Goal: Communication & Community: Answer question/provide support

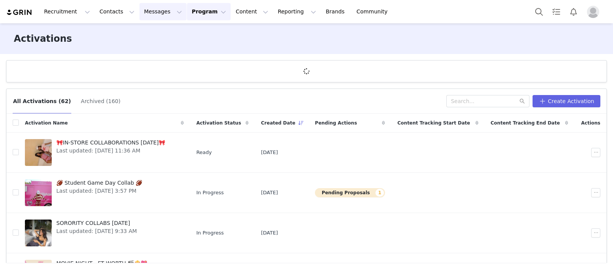
click at [141, 6] on button "Messages Messages" at bounding box center [163, 11] width 47 height 17
click at [153, 53] on link "Inbox" at bounding box center [157, 48] width 61 height 14
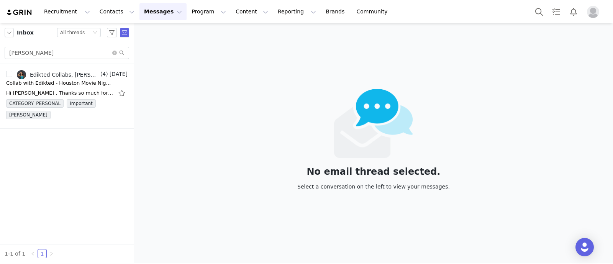
click at [42, 47] on input "[PERSON_NAME]" at bounding box center [67, 53] width 125 height 12
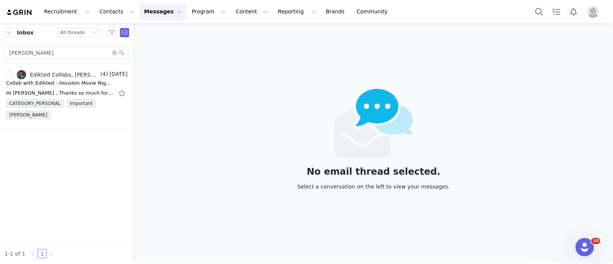
click at [42, 47] on input "Analaura Elizarraras" at bounding box center [67, 53] width 125 height 12
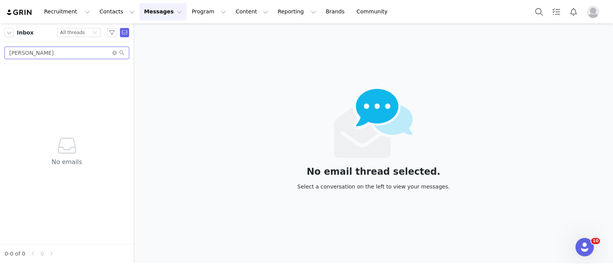
click at [31, 51] on input "Sofia Startz" at bounding box center [67, 53] width 125 height 12
paste input "startzsofia11@icloud.com"
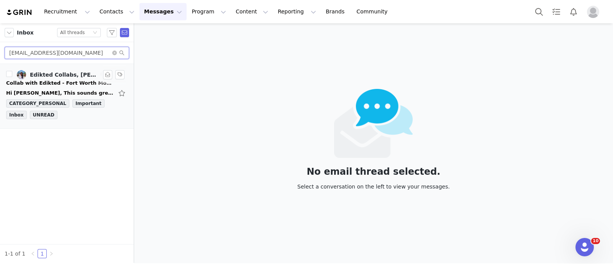
type input "startzsofia11@icloud.com"
click at [45, 76] on div "Edikted Collabs, Sofia Starz" at bounding box center [64, 75] width 69 height 6
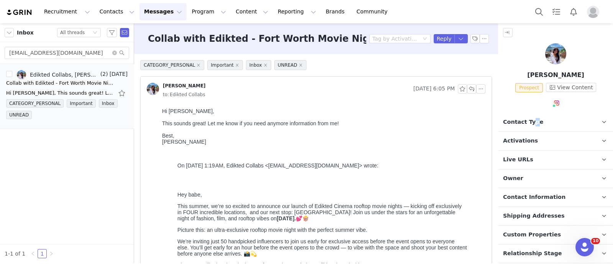
click at [533, 122] on span "Contact Type" at bounding box center [523, 122] width 40 height 8
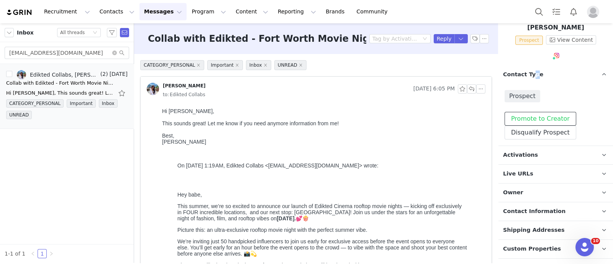
click at [550, 117] on button "Promote to Creator" at bounding box center [541, 119] width 72 height 14
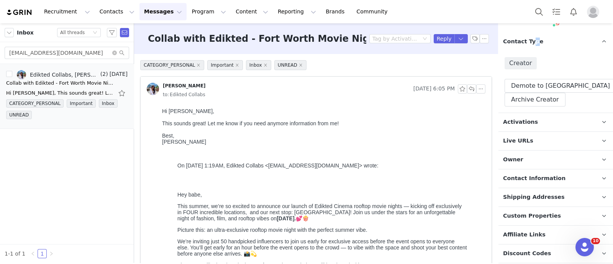
scroll to position [95, 0]
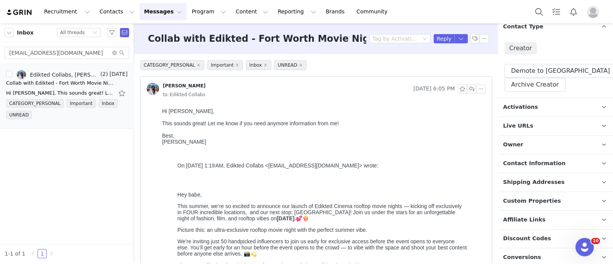
click at [549, 101] on p "Activations" at bounding box center [547, 107] width 96 height 18
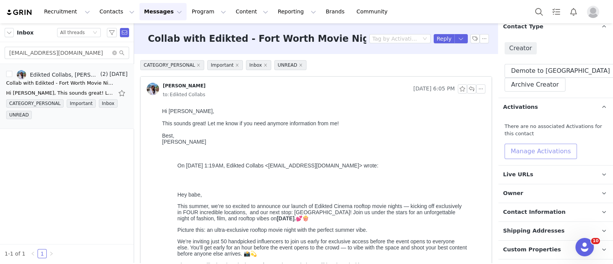
click at [539, 148] on button "Manage Activations" at bounding box center [541, 151] width 72 height 15
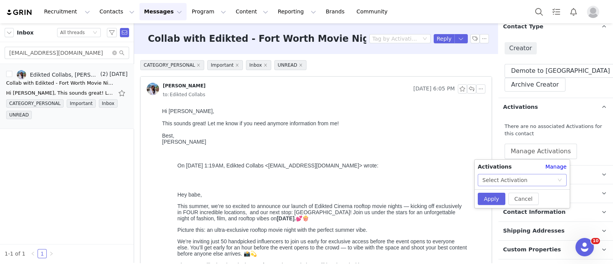
click at [523, 179] on div "Select Activation" at bounding box center [520, 180] width 75 height 12
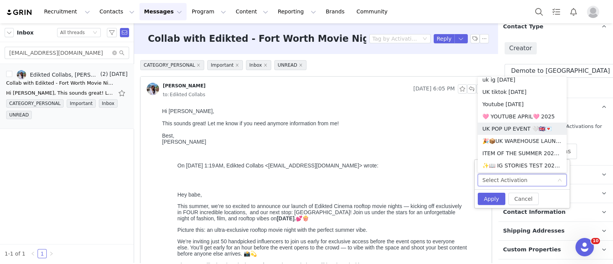
scroll to position [433, 0]
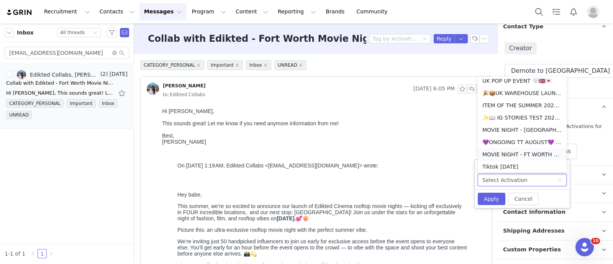
click at [531, 160] on li "MOVIE NIGHT - FT WORTH 🎬🍿💖" at bounding box center [522, 154] width 89 height 12
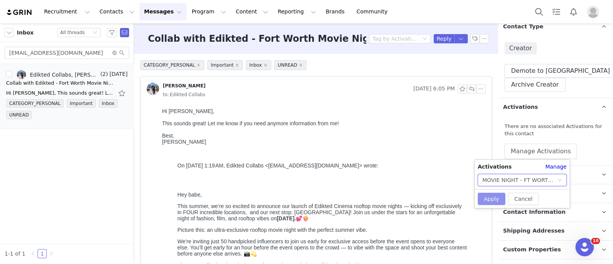
click at [498, 197] on button "Apply" at bounding box center [492, 199] width 28 height 12
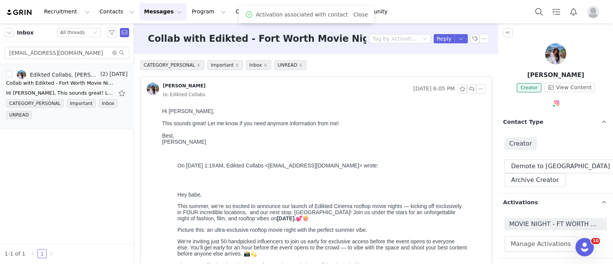
scroll to position [219, 0]
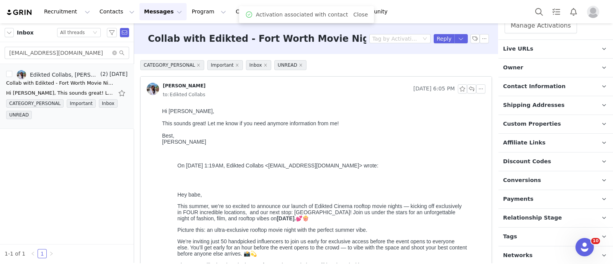
click at [541, 214] on span "Relationship Stage" at bounding box center [532, 218] width 59 height 8
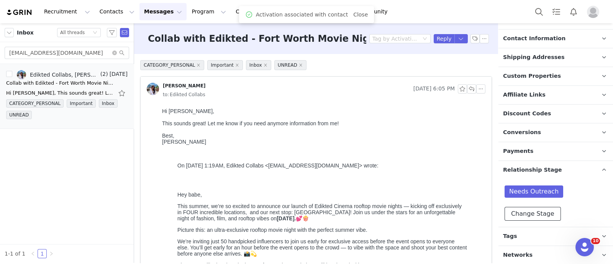
click at [541, 207] on button "Change Stage" at bounding box center [533, 214] width 56 height 14
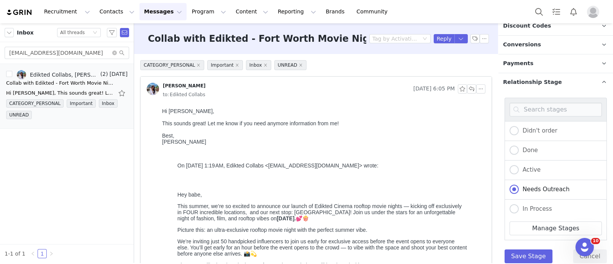
scroll to position [397, 0]
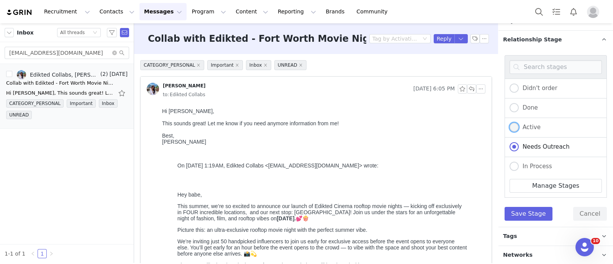
click at [538, 124] on span "Active" at bounding box center [530, 127] width 22 height 7
click at [519, 123] on input "Active" at bounding box center [514, 128] width 9 height 10
radio input "true"
radio input "false"
click at [528, 212] on button "Save Stage" at bounding box center [529, 214] width 48 height 14
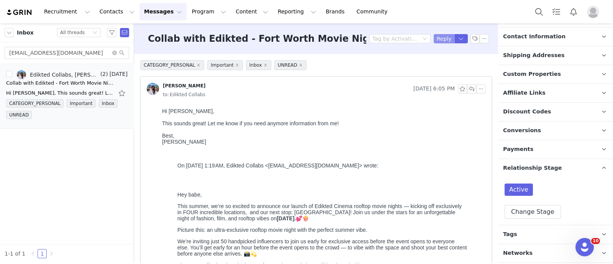
scroll to position [266, 0]
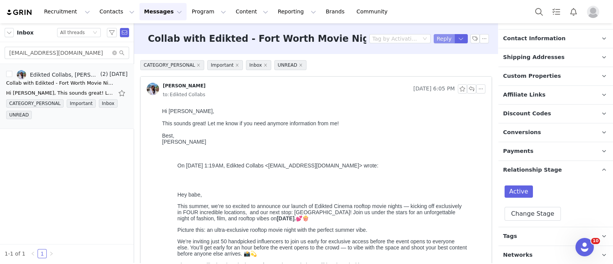
click at [435, 37] on button "Reply" at bounding box center [444, 38] width 21 height 9
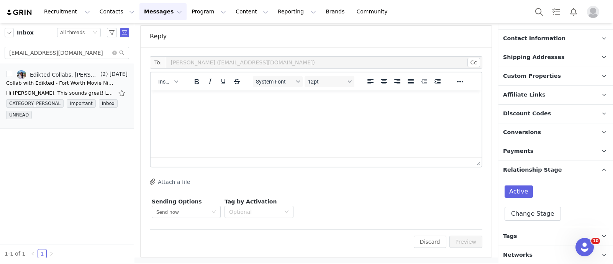
scroll to position [0, 0]
click at [159, 83] on span "Insert" at bounding box center [164, 82] width 13 height 6
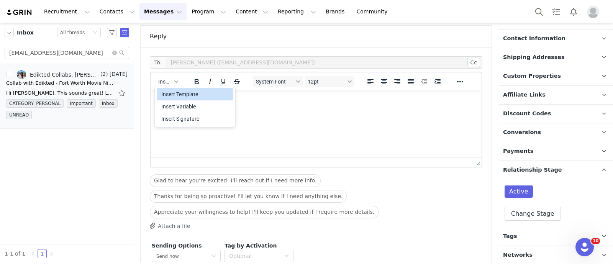
click at [182, 96] on div "Insert Template" at bounding box center [195, 94] width 69 height 9
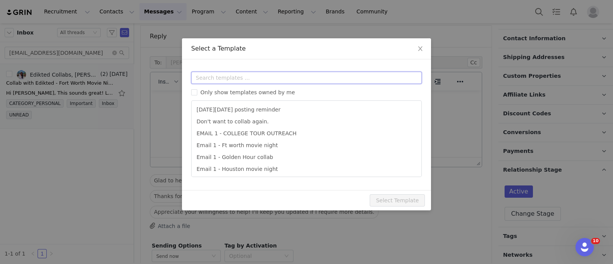
click at [226, 79] on input "text" at bounding box center [306, 78] width 231 height 12
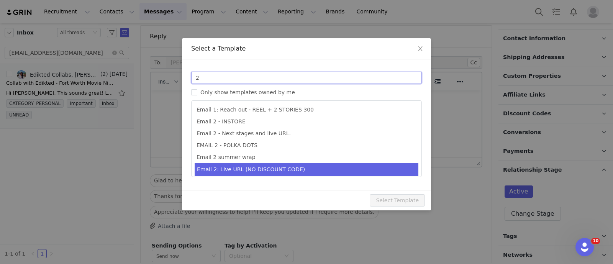
type input "2"
type input "Collab with Edikted"
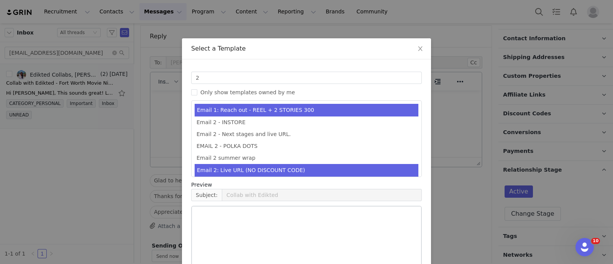
click at [251, 168] on li "Email 2: Live URL (NO DISCOUNT CODE)" at bounding box center [307, 170] width 224 height 13
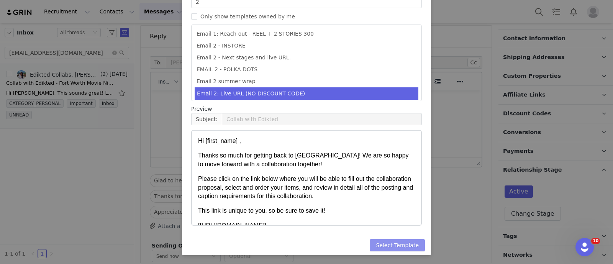
click at [394, 248] on button "Select Template" at bounding box center [397, 245] width 55 height 12
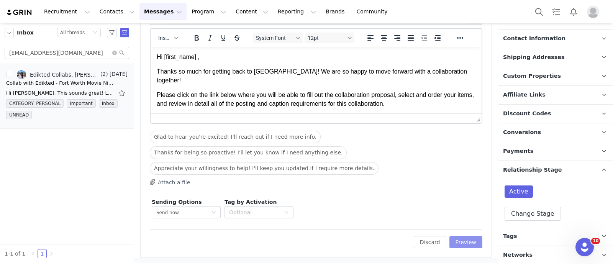
click at [453, 238] on button "Preview" at bounding box center [466, 242] width 33 height 12
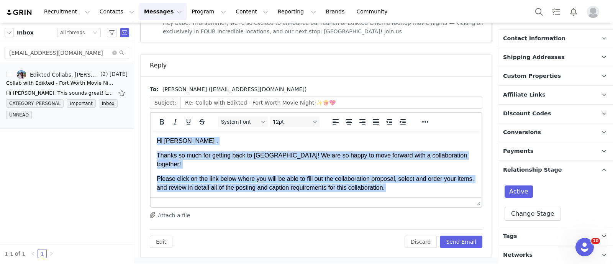
drag, startPoint x: 196, startPoint y: 192, endPoint x: 92, endPoint y: 75, distance: 156.4
click at [151, 131] on html "Hi Sofia , Thanks so much for getting back to us! We are so happy to move forwa…" at bounding box center [316, 244] width 331 height 226
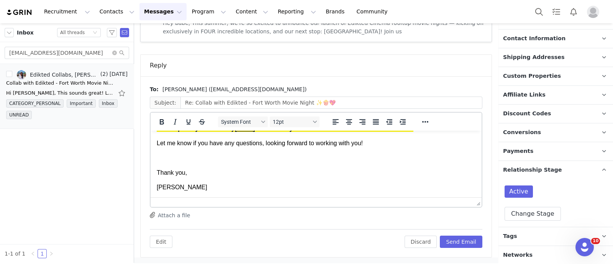
click at [233, 187] on p "[PERSON_NAME]" at bounding box center [316, 187] width 319 height 8
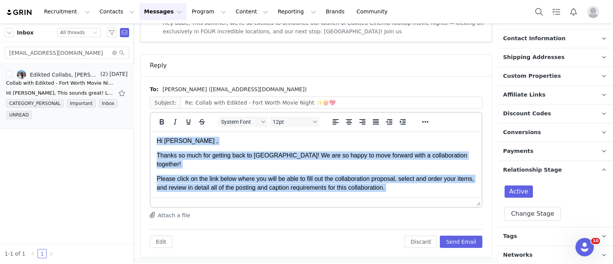
drag, startPoint x: 157, startPoint y: 147, endPoint x: 145, endPoint y: 104, distance: 44.9
click at [151, 131] on html "Hi Sofia , Thanks so much for getting back to us! We are so happy to move forwa…" at bounding box center [316, 244] width 331 height 226
copy body "Hi Sofia , Thanks so much for getting back to us! We are so happy to move forwa…"
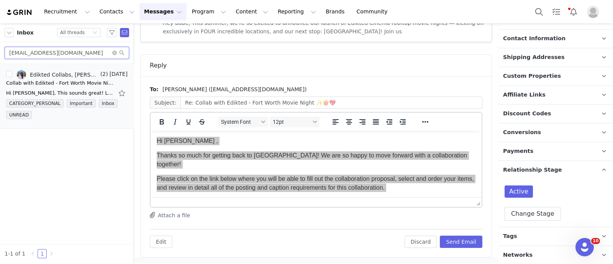
click at [32, 55] on input "startzsofia11@icloud.com" at bounding box center [67, 53] width 125 height 12
paste input "jessica.el.dooley@gmail"
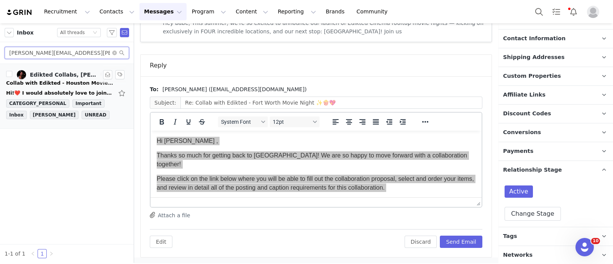
type input "jessica.el.dooley@gmail.com"
click at [57, 80] on div "Collab with Edikted - Houston Movie Night ✨🍿💖" at bounding box center [59, 83] width 107 height 8
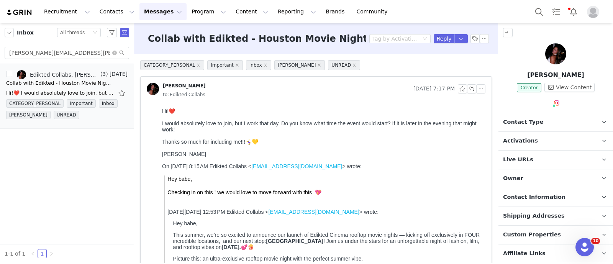
click at [548, 118] on p "Contact Type Contact type can be Creator, Prospect, Application, or Manager." at bounding box center [547, 122] width 96 height 18
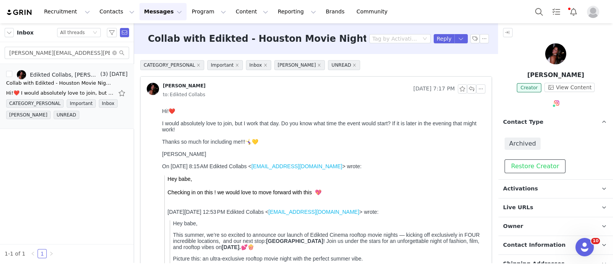
click at [548, 162] on button "Restore Creator" at bounding box center [535, 166] width 61 height 14
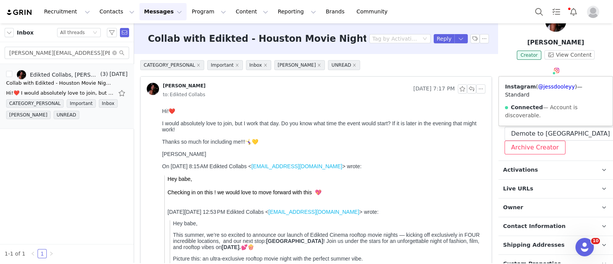
scroll to position [48, 0]
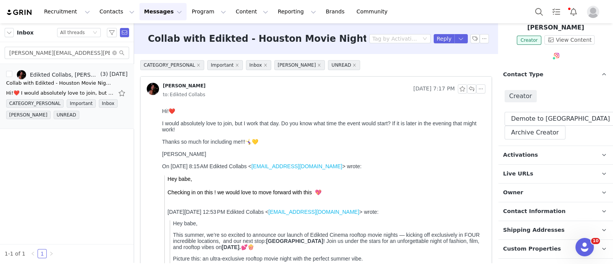
click at [542, 157] on p "Activations" at bounding box center [547, 155] width 96 height 18
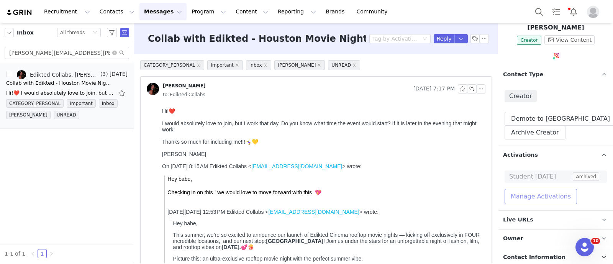
click at [538, 191] on button "Manage Activations" at bounding box center [541, 196] width 72 height 15
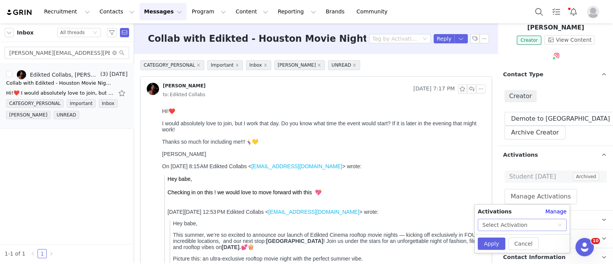
click at [517, 223] on div "Select Activation" at bounding box center [505, 225] width 45 height 12
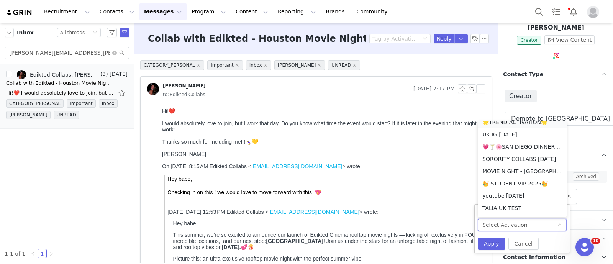
scroll to position [95, 0]
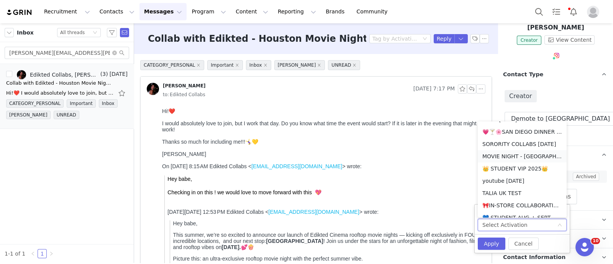
click at [519, 158] on li "MOVIE NIGHT - HOUSTON 🎬🍿💖" at bounding box center [522, 156] width 89 height 12
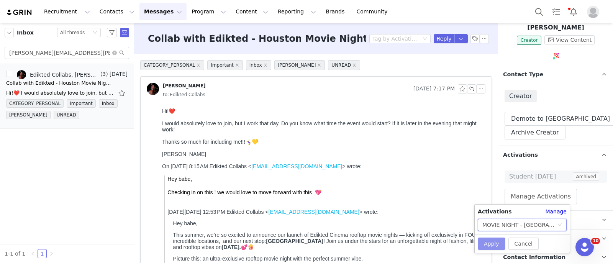
click at [487, 248] on button "Apply" at bounding box center [492, 244] width 28 height 12
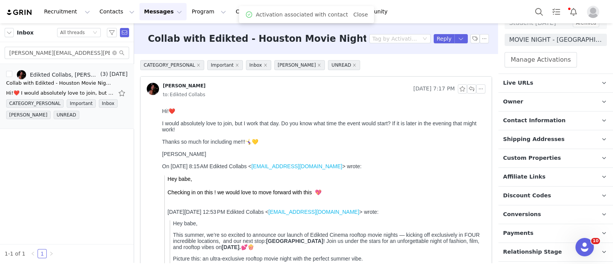
scroll to position [236, 0]
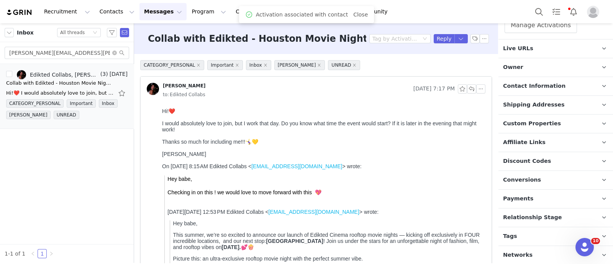
click at [542, 214] on span "Relationship Stage" at bounding box center [532, 218] width 59 height 8
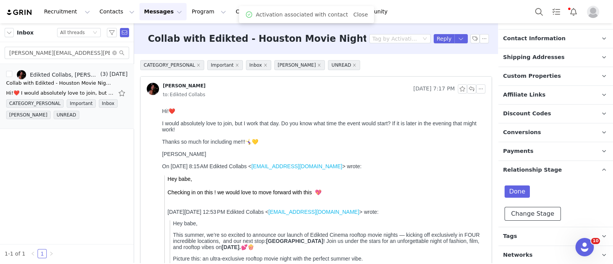
click at [541, 207] on button "Change Stage" at bounding box center [533, 214] width 56 height 14
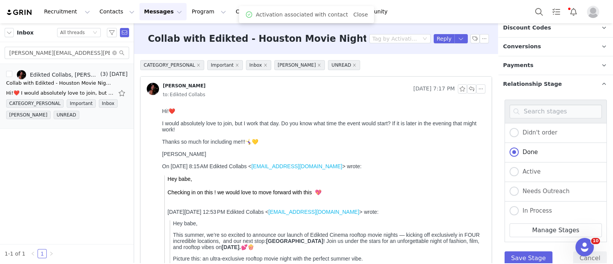
scroll to position [413, 0]
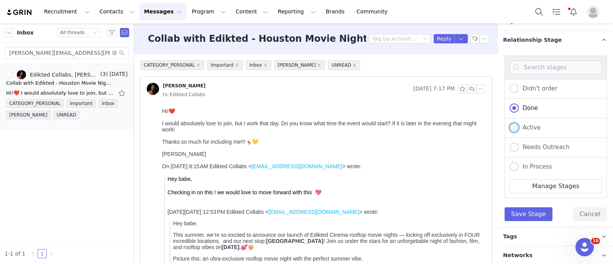
click at [538, 124] on span "Active" at bounding box center [530, 127] width 22 height 7
click at [519, 123] on input "Active" at bounding box center [514, 128] width 9 height 10
radio input "true"
radio input "false"
radio input "true"
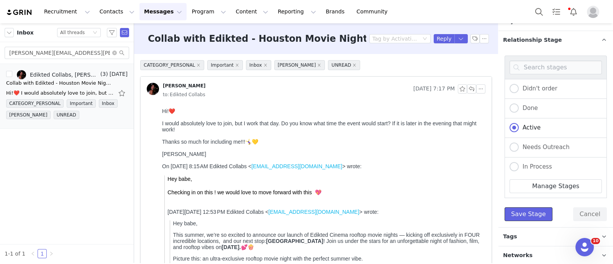
click at [524, 210] on button "Save Stage" at bounding box center [529, 214] width 48 height 14
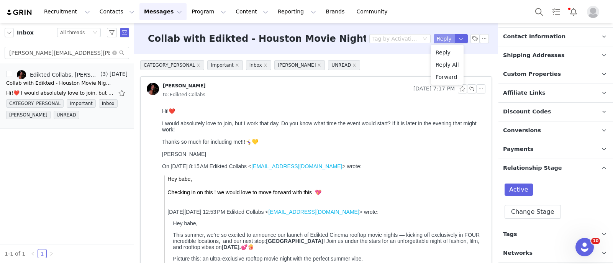
scroll to position [283, 0]
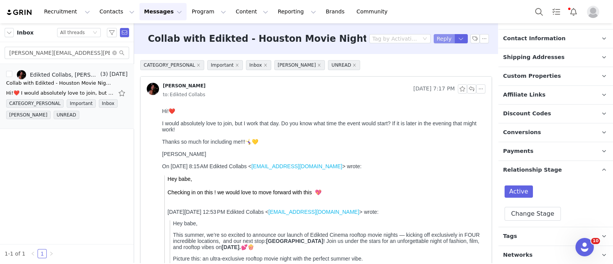
click at [443, 36] on button "Reply" at bounding box center [444, 38] width 21 height 9
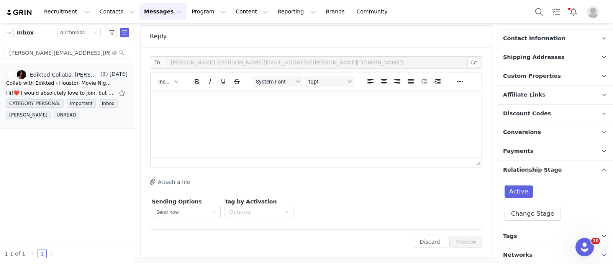
scroll to position [0, 0]
click at [176, 82] on icon "button" at bounding box center [176, 82] width 4 height 4
click at [176, 91] on div "Insert Template" at bounding box center [195, 94] width 69 height 9
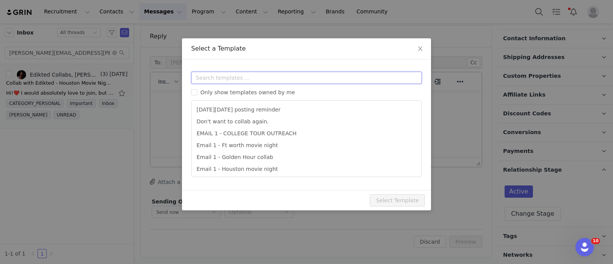
click at [242, 79] on input "text" at bounding box center [306, 78] width 231 height 12
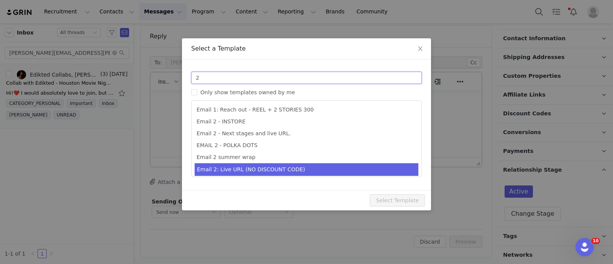
type input "2"
type input "Collab with Edikted"
click at [251, 168] on li "Email 2: Live URL (NO DISCOUNT CODE)" at bounding box center [307, 169] width 224 height 13
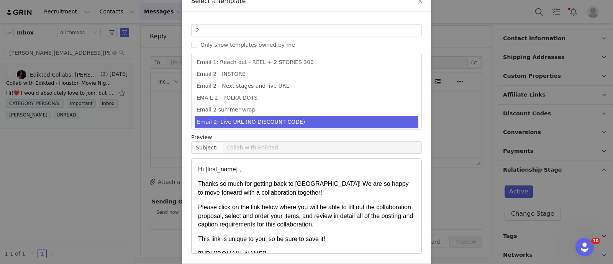
scroll to position [76, 0]
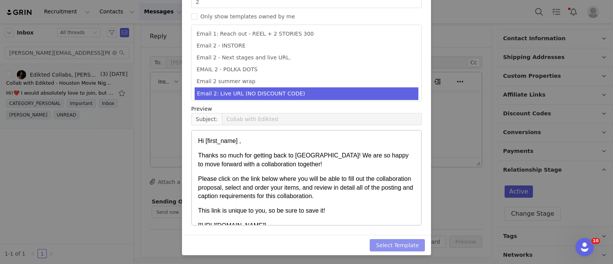
click at [413, 248] on button "Select Template" at bounding box center [397, 245] width 55 height 12
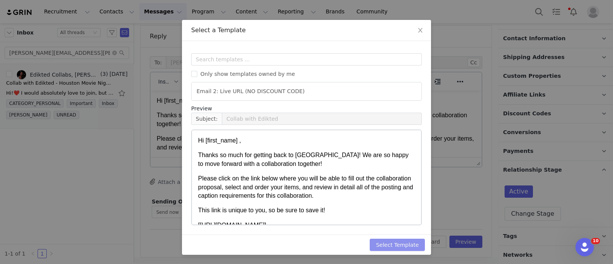
scroll to position [0, 0]
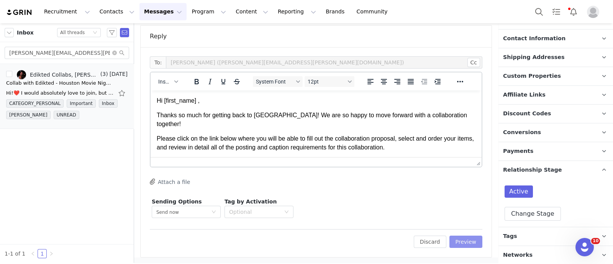
click at [460, 246] on button "Preview" at bounding box center [466, 242] width 33 height 12
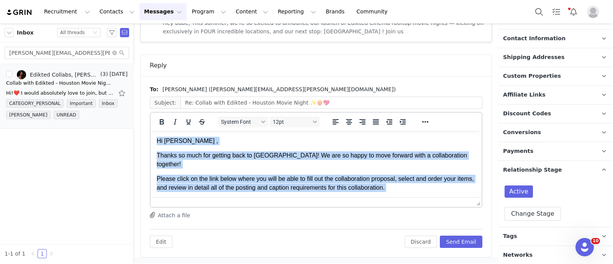
drag, startPoint x: 193, startPoint y: 186, endPoint x: 124, endPoint y: 87, distance: 119.8
click at [151, 131] on html "Hi Jess , Thanks so much for getting back to us! We are so happy to move forwar…" at bounding box center [316, 244] width 331 height 226
copy body "Hi Jess , Thanks so much for getting back to us! We are so happy to move forwar…"
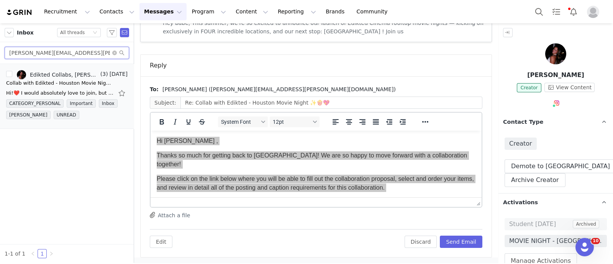
click at [51, 54] on input "jessica.el.dooley@gmail.com" at bounding box center [67, 53] width 125 height 12
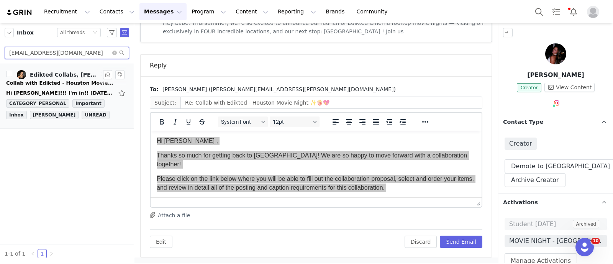
type input "laurenareed15@gmail.com"
click at [52, 81] on div "Collab with Edikted - Houston Movie Night ✨🍿💖" at bounding box center [59, 83] width 107 height 8
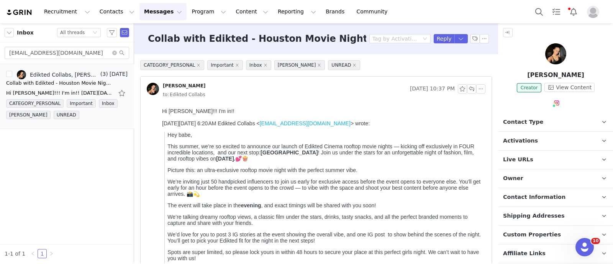
click at [530, 116] on p "Contact Type Contact type can be Creator, Prospect, Application, or Manager." at bounding box center [547, 122] width 96 height 18
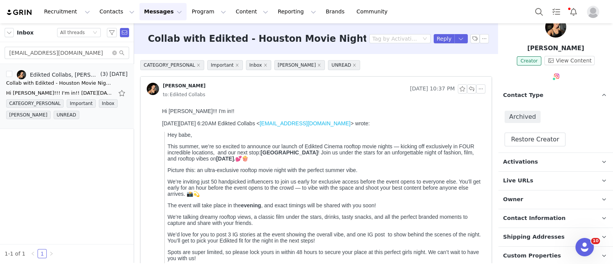
scroll to position [48, 0]
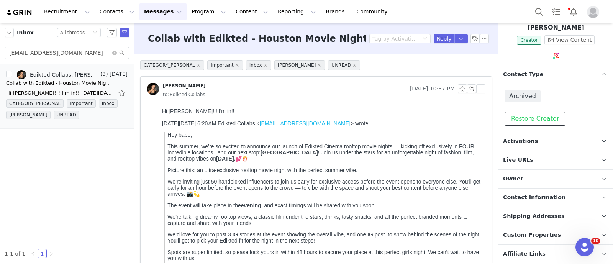
click at [541, 116] on button "Restore Creator" at bounding box center [535, 119] width 61 height 14
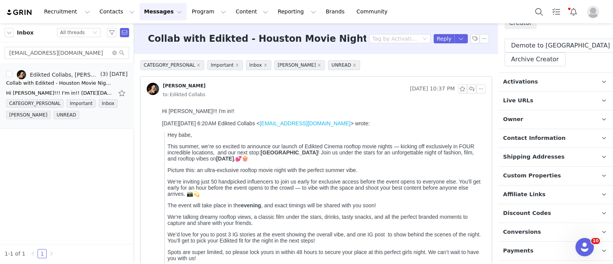
scroll to position [144, 0]
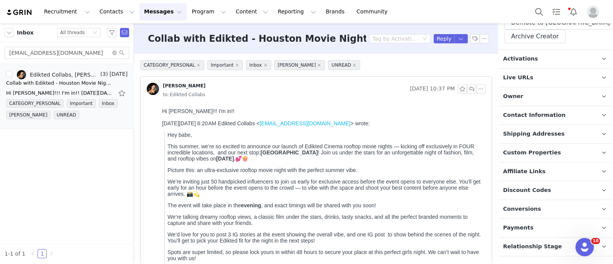
click at [529, 64] on p "Activations" at bounding box center [547, 59] width 96 height 18
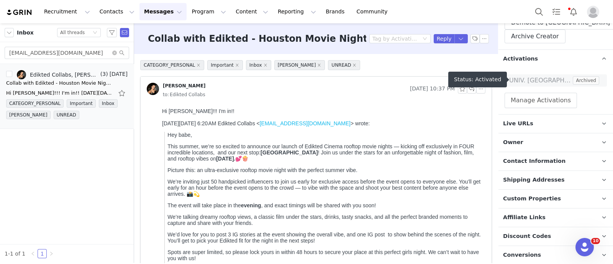
click at [548, 107] on div "UNIV. HOUSTON - COLLEGE TOUR Archived Manage Activations" at bounding box center [556, 91] width 115 height 46
click at [544, 100] on button "Manage Activations" at bounding box center [541, 100] width 72 height 15
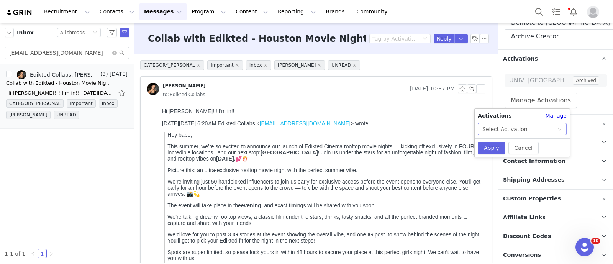
click at [520, 133] on div "Select Activation" at bounding box center [505, 129] width 45 height 12
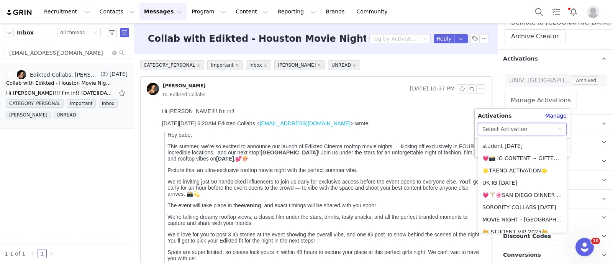
scroll to position [95, 0]
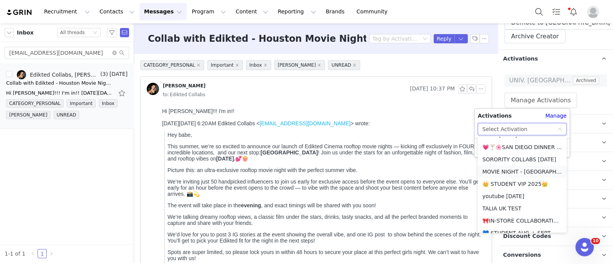
click at [528, 169] on li "MOVIE NIGHT - HOUSTON 🎬🍿💖" at bounding box center [522, 172] width 89 height 12
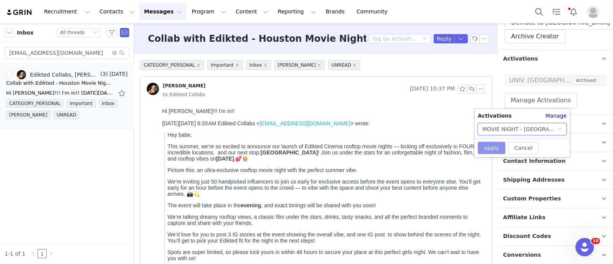
click at [480, 145] on button "Apply" at bounding box center [492, 148] width 28 height 12
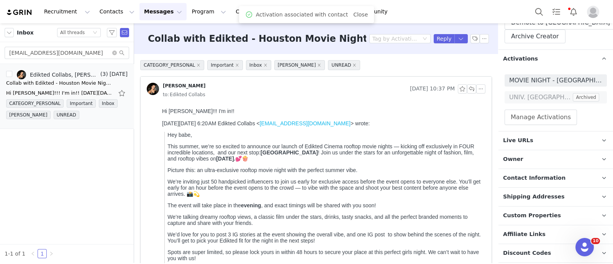
scroll to position [0, 0]
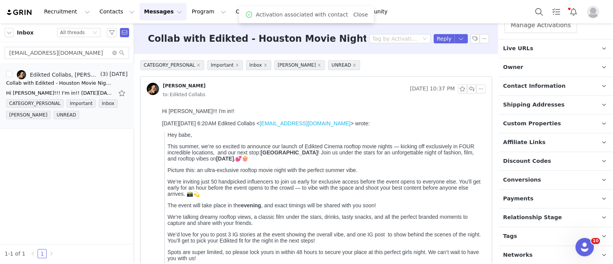
click at [541, 215] on span "Relationship Stage" at bounding box center [532, 218] width 59 height 8
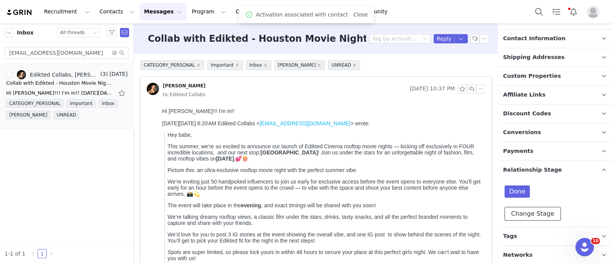
click at [540, 209] on button "Change Stage" at bounding box center [533, 214] width 56 height 14
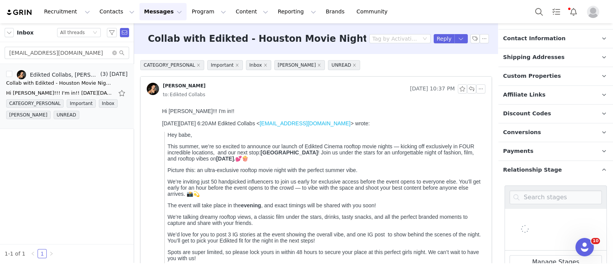
scroll to position [413, 0]
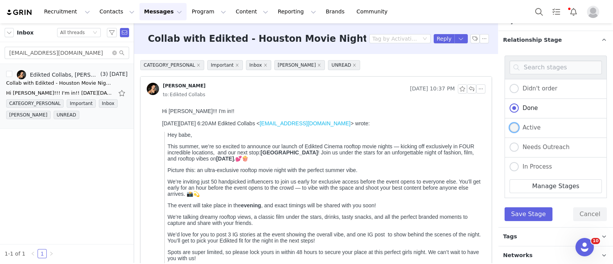
click at [531, 130] on label "Active" at bounding box center [525, 128] width 31 height 10
click at [519, 130] on input "Active" at bounding box center [514, 128] width 9 height 10
radio input "true"
radio input "false"
radio input "true"
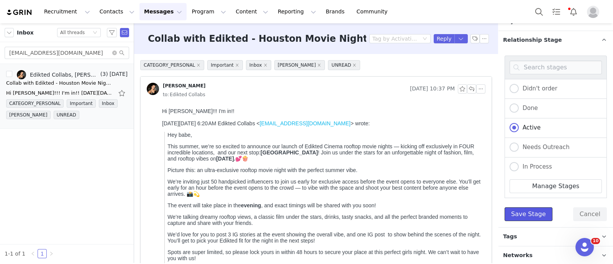
click at [533, 210] on button "Save Stage" at bounding box center [529, 214] width 48 height 14
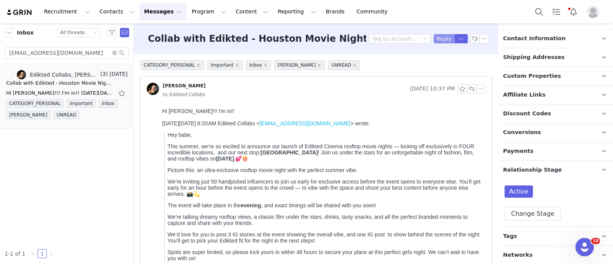
click at [434, 37] on button "Reply" at bounding box center [444, 38] width 21 height 9
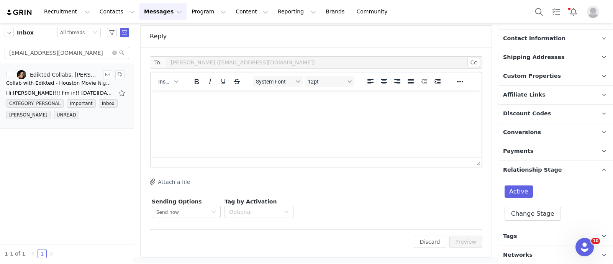
scroll to position [0, 0]
click at [160, 79] on span "Insert" at bounding box center [164, 82] width 13 height 6
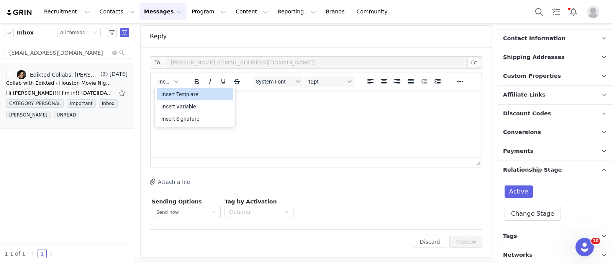
click at [182, 97] on div "Insert Template" at bounding box center [195, 94] width 69 height 9
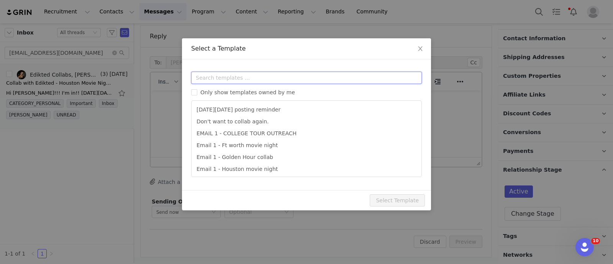
click at [223, 76] on input "text" at bounding box center [306, 78] width 231 height 12
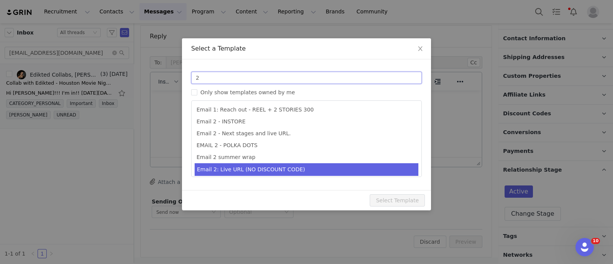
type input "2"
type input "Collab with Edikted"
click at [242, 168] on li "Email 2: Live URL (NO DISCOUNT CODE)" at bounding box center [307, 169] width 224 height 13
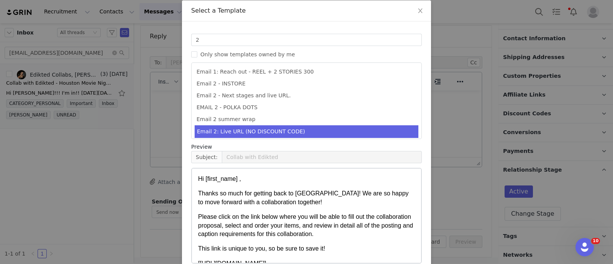
scroll to position [76, 0]
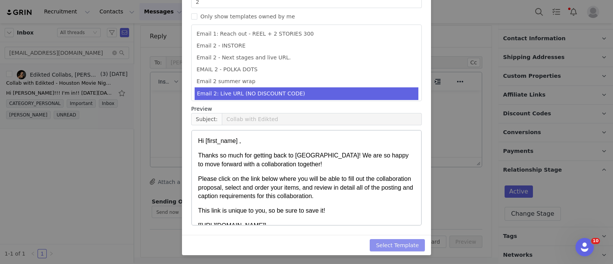
click at [399, 240] on button "Select Template" at bounding box center [397, 245] width 55 height 12
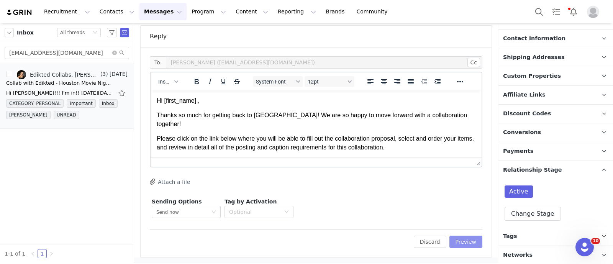
click at [458, 240] on button "Preview" at bounding box center [466, 242] width 33 height 12
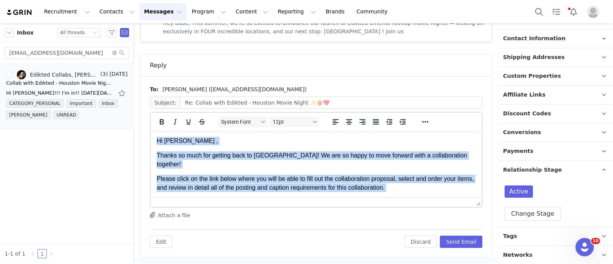
drag, startPoint x: 203, startPoint y: 187, endPoint x: 243, endPoint y: 223, distance: 54.8
click at [151, 131] on html "Hi Lauren , Thanks so much for getting back to us! We are so happy to move forw…" at bounding box center [316, 244] width 331 height 226
copy body "Hi Lauren , Thanks so much for getting back to us! We are so happy to move forw…"
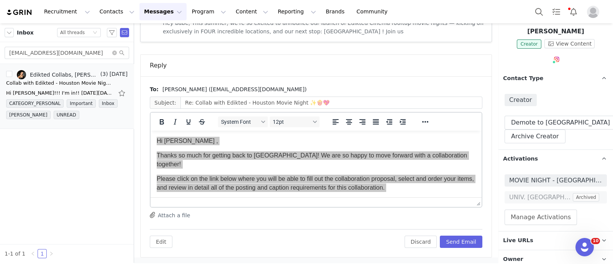
scroll to position [283, 0]
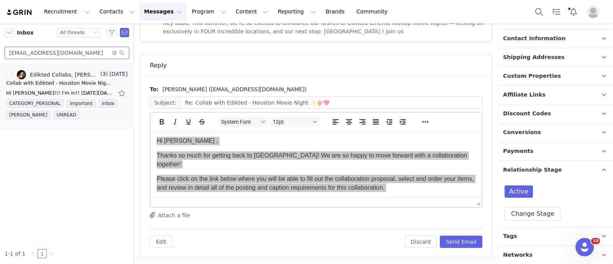
click at [31, 53] on input "laurenareed15@gmail.com" at bounding box center [67, 53] width 125 height 12
click at [30, 53] on input "laurenareed15@gmail.com" at bounding box center [67, 53] width 125 height 12
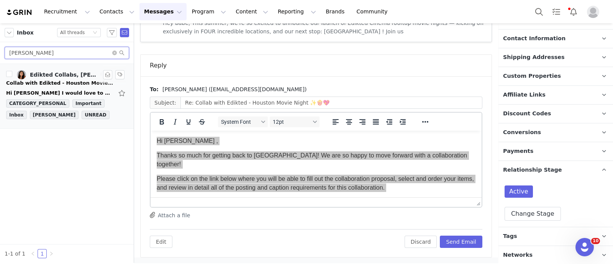
type input "Danica Donaldson"
click at [55, 87] on div "Hi Ashley I would love to be apart of this, it sounds super fun! On Aug 31, 202…" at bounding box center [67, 93] width 122 height 12
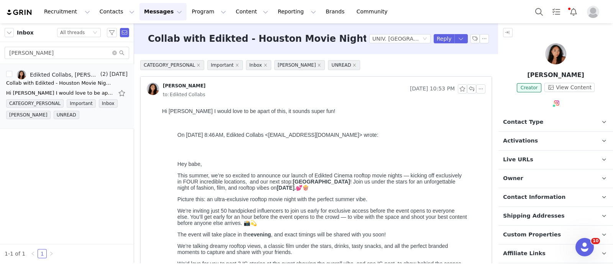
scroll to position [0, 0]
click at [539, 117] on p "Contact Type Contact type can be Creator, Prospect, Application, or Manager." at bounding box center [547, 122] width 96 height 18
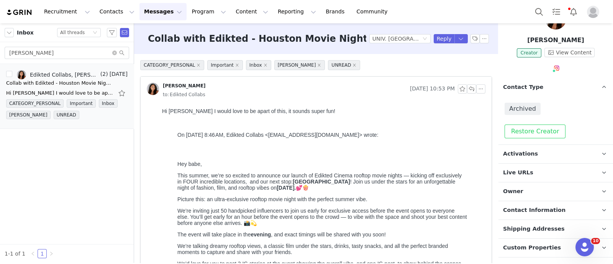
scroll to position [48, 0]
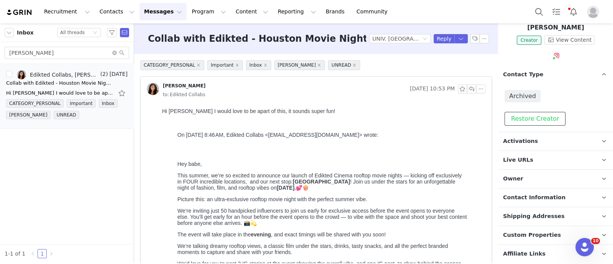
click at [541, 123] on button "Restore Creator" at bounding box center [535, 119] width 61 height 14
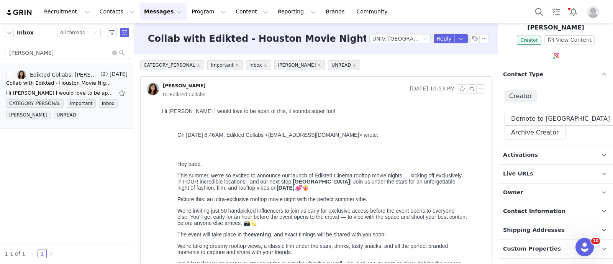
scroll to position [95, 0]
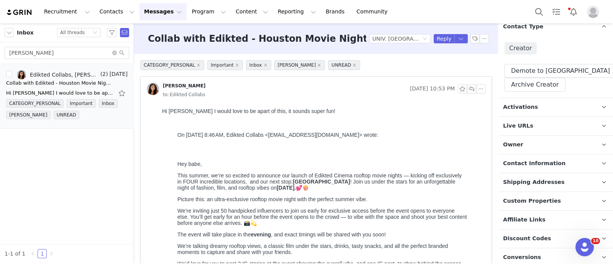
click at [528, 107] on span "Activations" at bounding box center [520, 107] width 35 height 8
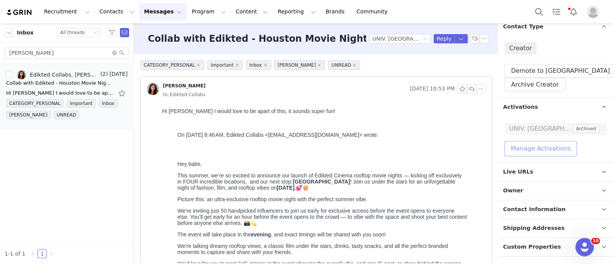
click at [532, 147] on button "Manage Activations" at bounding box center [541, 148] width 72 height 15
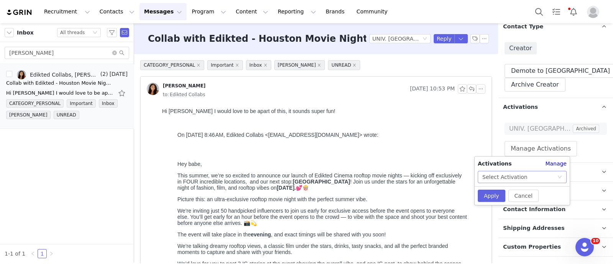
click at [512, 177] on div "Select Activation" at bounding box center [505, 177] width 45 height 12
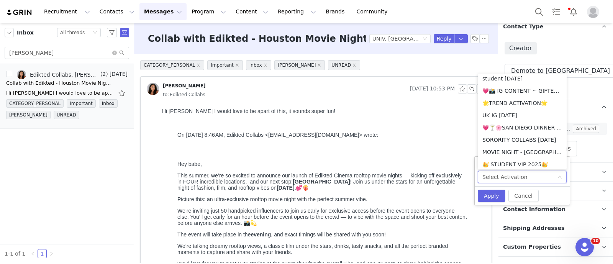
scroll to position [100, 0]
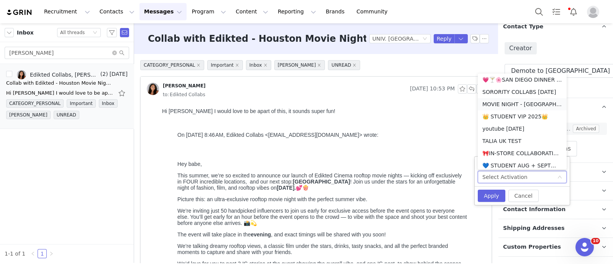
click at [525, 107] on li "MOVIE NIGHT - HOUSTON 🎬🍿💖" at bounding box center [522, 104] width 89 height 12
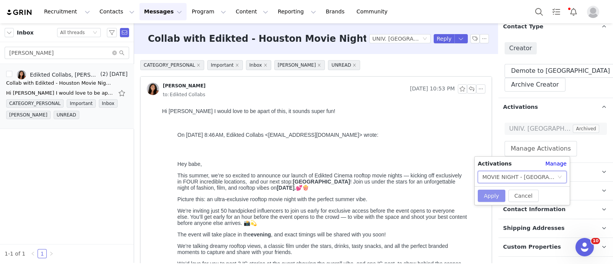
click at [485, 194] on button "Apply" at bounding box center [492, 196] width 28 height 12
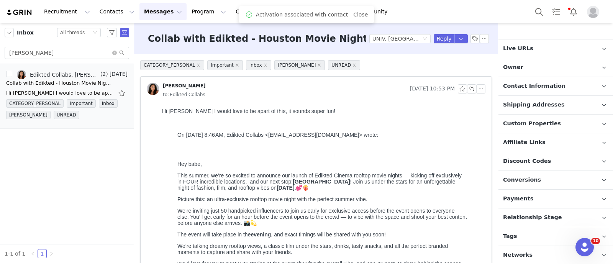
click at [540, 211] on p "Relationship Stage Use relationship stages to move contacts through a logical s…" at bounding box center [547, 218] width 96 height 18
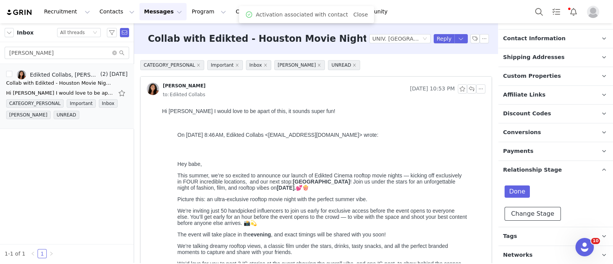
click at [540, 211] on button "Change Stage" at bounding box center [533, 214] width 56 height 14
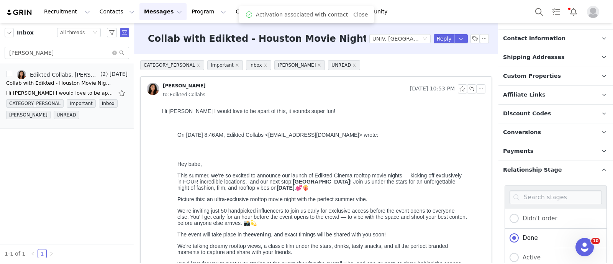
scroll to position [413, 0]
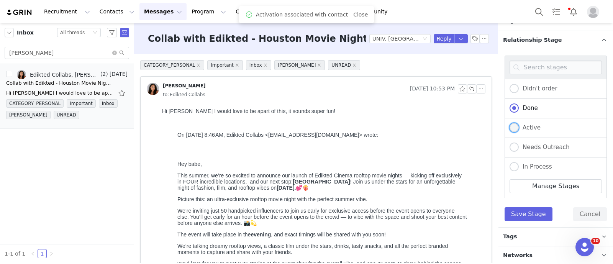
click at [526, 124] on span "Active" at bounding box center [530, 127] width 22 height 7
click at [519, 123] on input "Active" at bounding box center [514, 128] width 9 height 10
radio input "true"
radio input "false"
radio input "true"
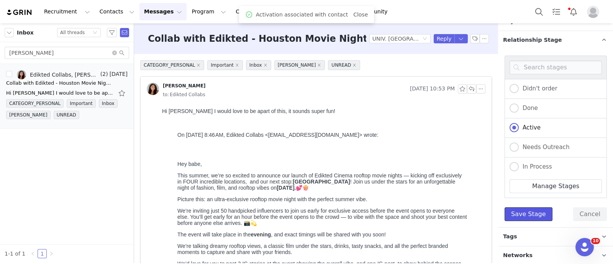
click at [523, 209] on button "Save Stage" at bounding box center [529, 214] width 48 height 14
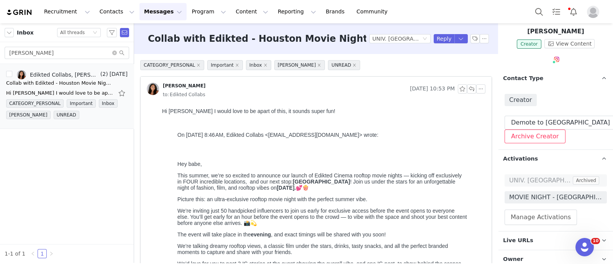
scroll to position [0, 0]
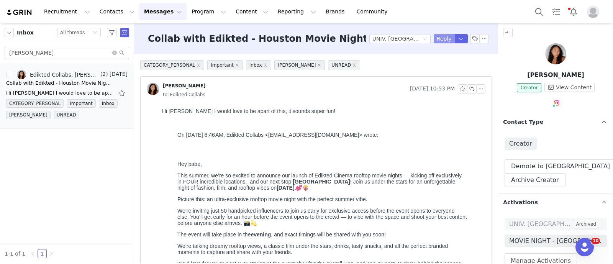
click at [437, 38] on button "Reply" at bounding box center [444, 38] width 21 height 9
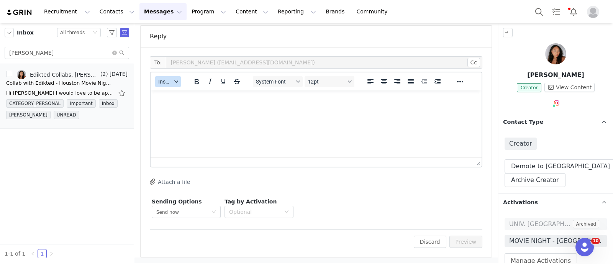
click at [169, 85] on button "Insert" at bounding box center [168, 81] width 26 height 11
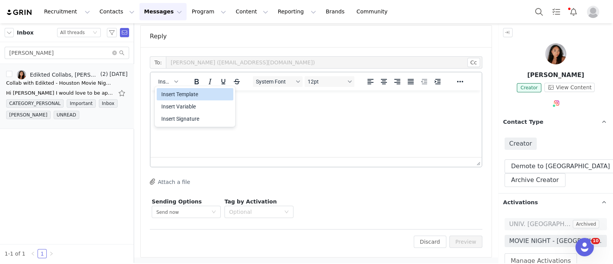
click at [180, 97] on div "Insert Template" at bounding box center [195, 94] width 69 height 9
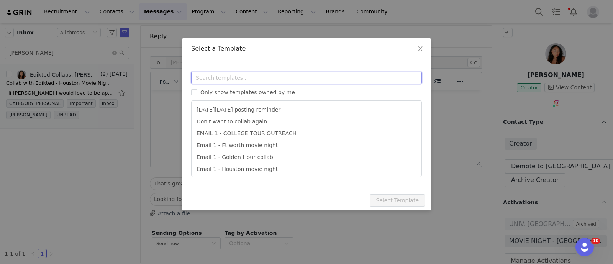
click at [211, 78] on input "text" at bounding box center [306, 78] width 231 height 12
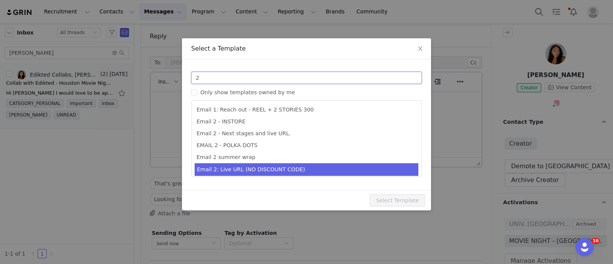
type input "2"
type input "Collab with Edikted"
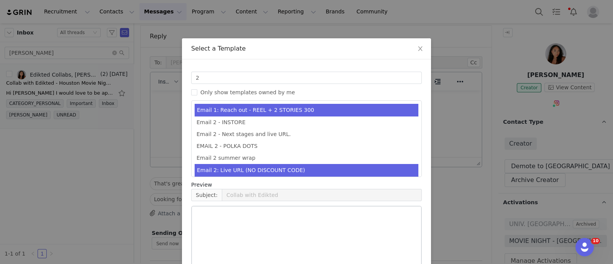
click at [304, 171] on li "Email 2: Live URL (NO DISCOUNT CODE)" at bounding box center [307, 170] width 224 height 13
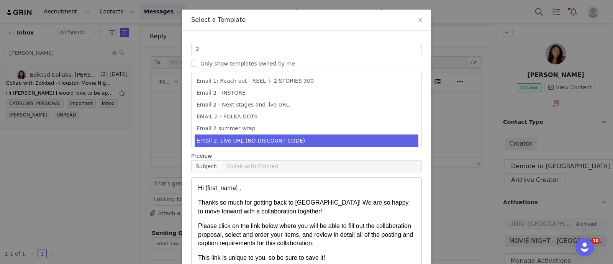
scroll to position [76, 0]
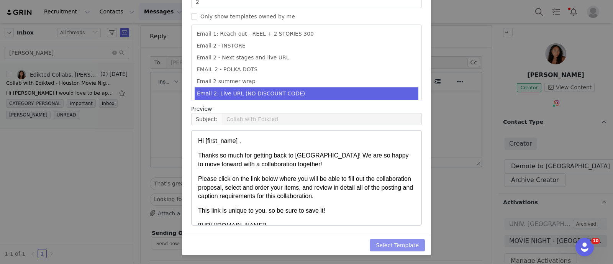
click at [402, 241] on button "Select Template" at bounding box center [397, 245] width 55 height 12
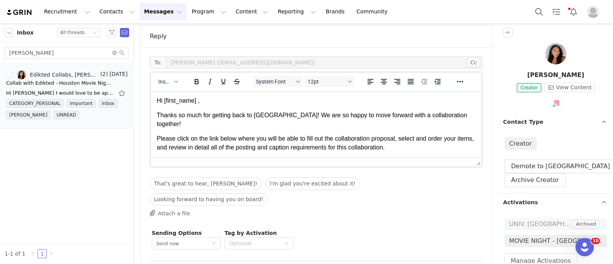
scroll to position [0, 0]
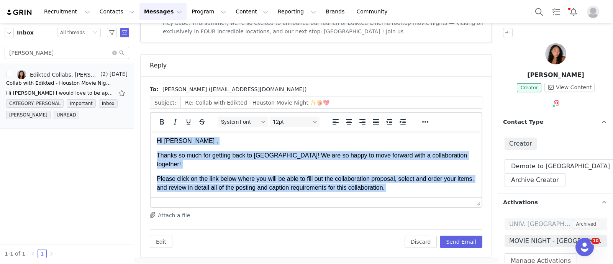
drag, startPoint x: 218, startPoint y: 182, endPoint x: 89, endPoint y: 71, distance: 170.7
click at [151, 131] on html "Hi Danica , Thanks so much for getting back to us! We are so happy to move forw…" at bounding box center [316, 244] width 331 height 226
copy body "Hi Danica , Thanks so much for getting back to us! We are so happy to move forw…"
paste body "Rich Text Area. Press ALT-0 for help."
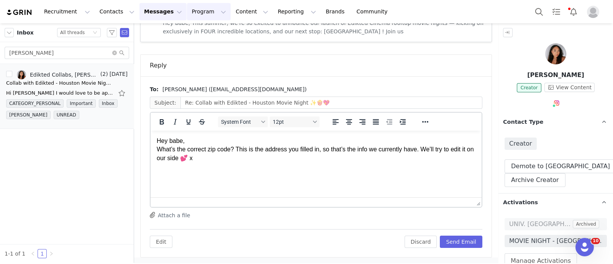
click at [187, 12] on button "Program Program" at bounding box center [209, 11] width 44 height 17
click at [192, 37] on p "Activations" at bounding box center [189, 34] width 30 height 8
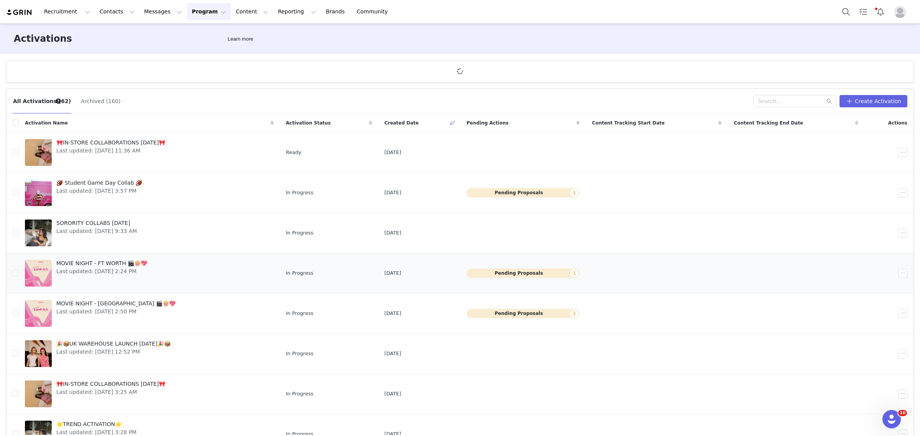
click at [147, 260] on div "MOVIE NIGHT - FT WORTH 🎬🍿💖 Last updated: Aug 21, 2025 2:24 PM" at bounding box center [102, 273] width 100 height 31
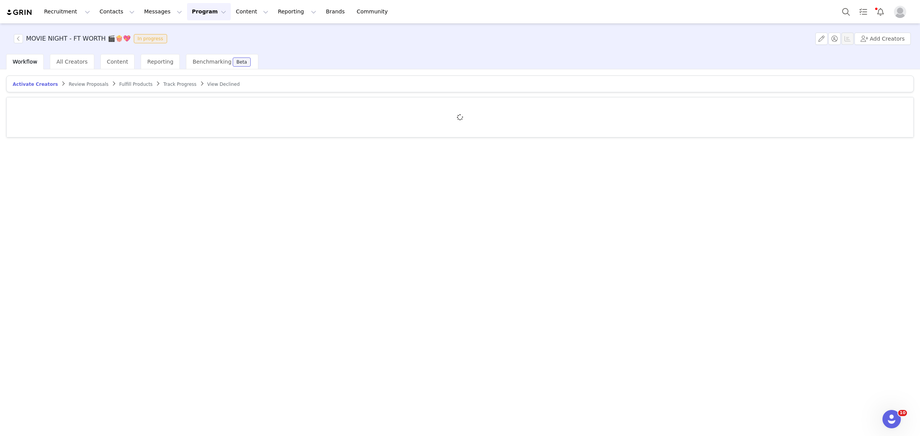
click at [69, 84] on span "Review Proposals" at bounding box center [89, 84] width 40 height 5
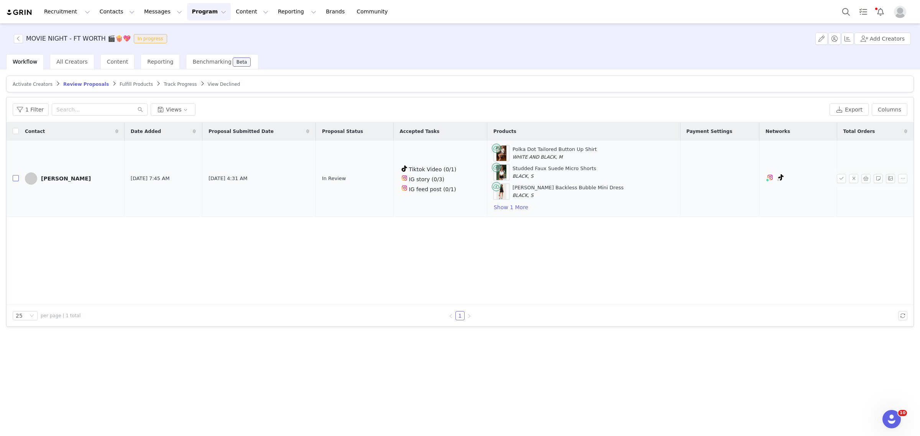
click at [14, 179] on input "checkbox" at bounding box center [16, 178] width 6 height 6
checkbox input "true"
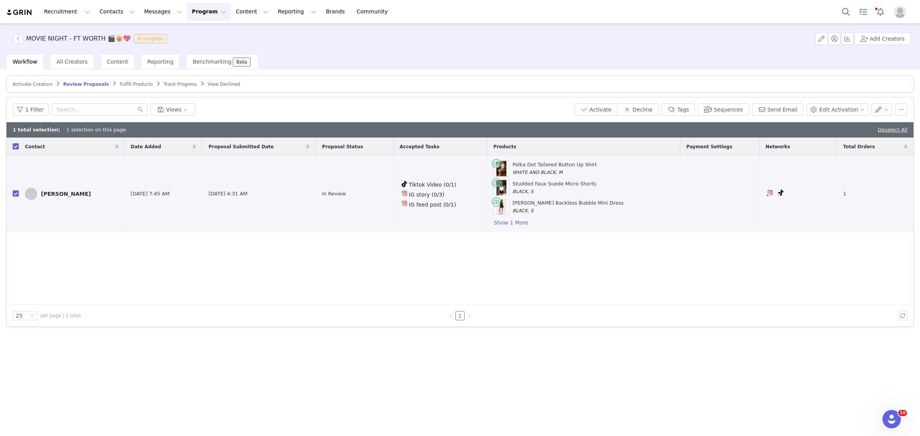
click at [596, 99] on div "1 Filter Views Activate Decline Tags Sequences Send Email Edit Activation" at bounding box center [460, 109] width 907 height 25
click at [599, 106] on button "Activate" at bounding box center [595, 110] width 43 height 12
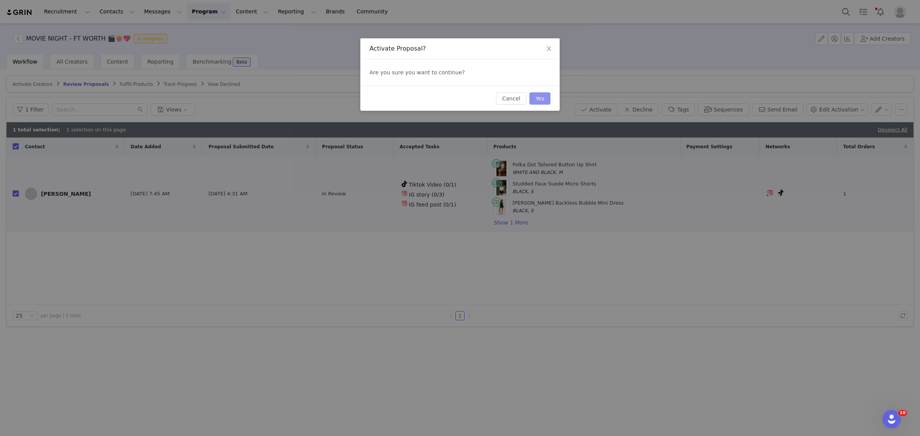
click at [549, 100] on button "Yes" at bounding box center [539, 98] width 21 height 12
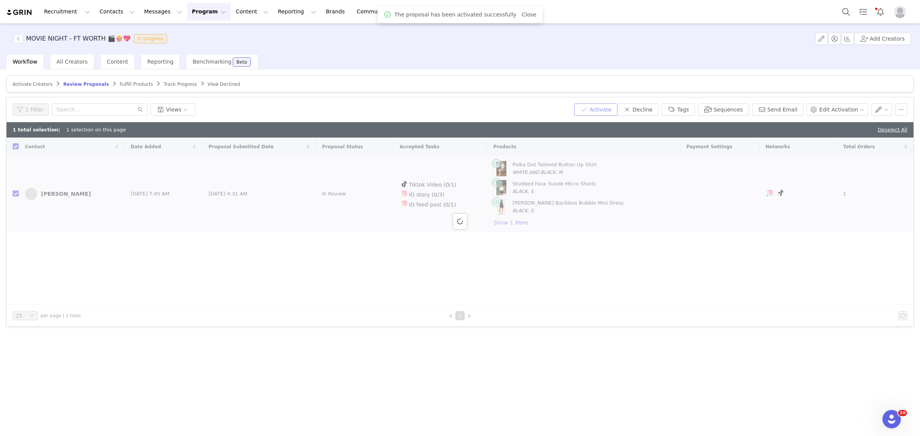
checkbox input "false"
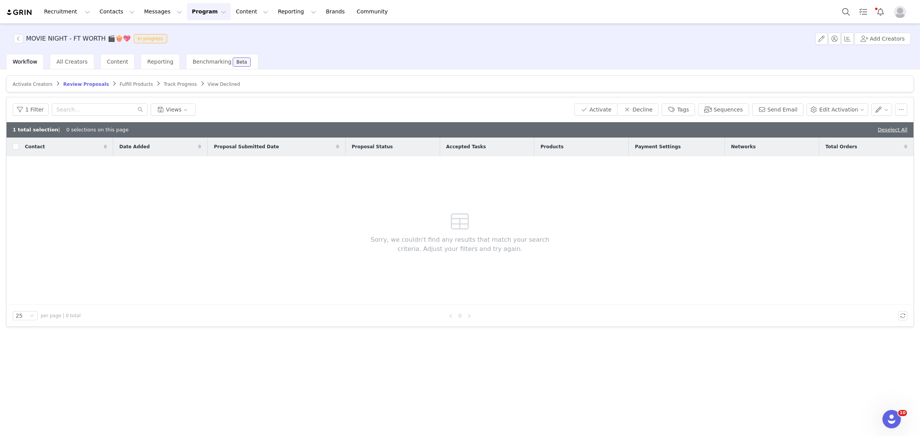
click at [128, 84] on span "Fulfill Products" at bounding box center [136, 84] width 33 height 5
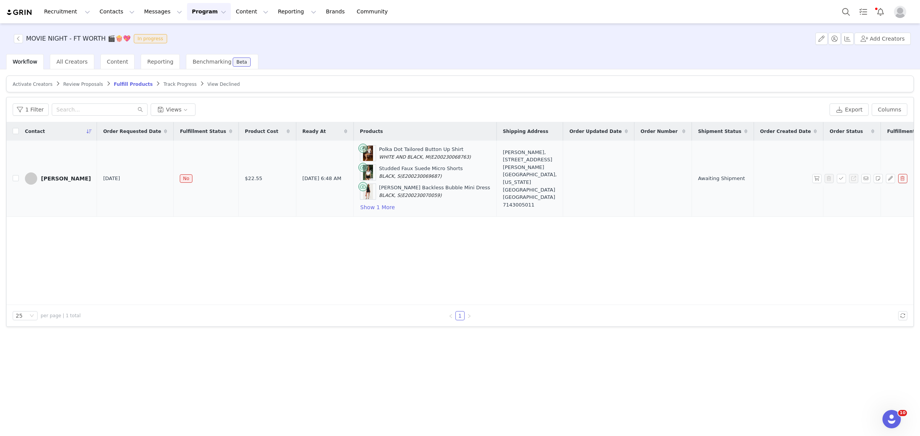
click at [19, 178] on td "jillian raymer" at bounding box center [58, 179] width 78 height 76
click at [12, 179] on td at bounding box center [13, 179] width 12 height 76
click at [13, 178] on input "checkbox" at bounding box center [16, 178] width 6 height 6
checkbox input "true"
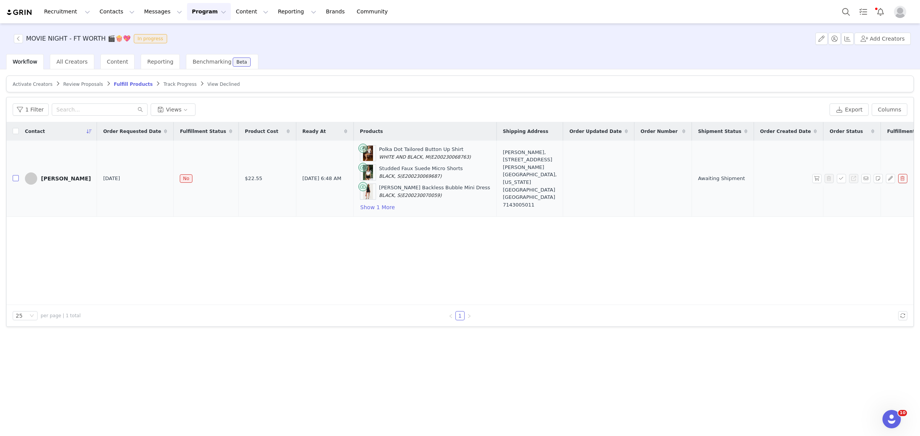
checkbox input "true"
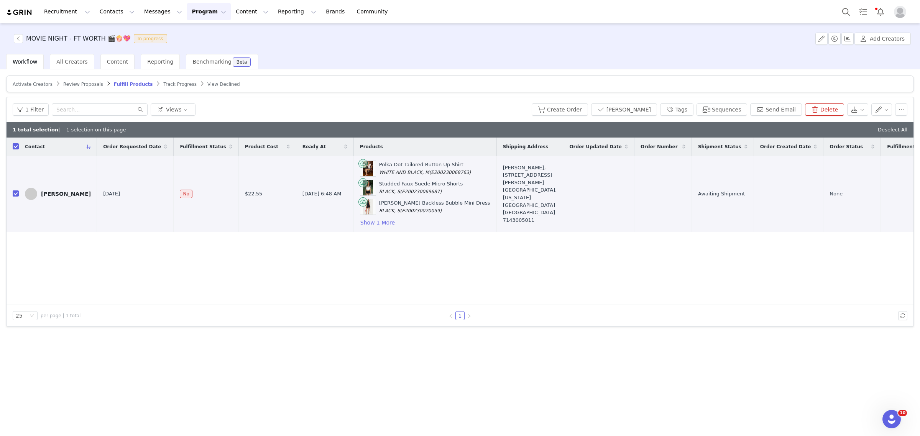
click at [587, 101] on div "1 Filter Views Create Order Mark Fulfilled Tags Sequences Send Email Delete" at bounding box center [460, 109] width 907 height 25
click at [583, 105] on button "Create Order" at bounding box center [560, 110] width 56 height 12
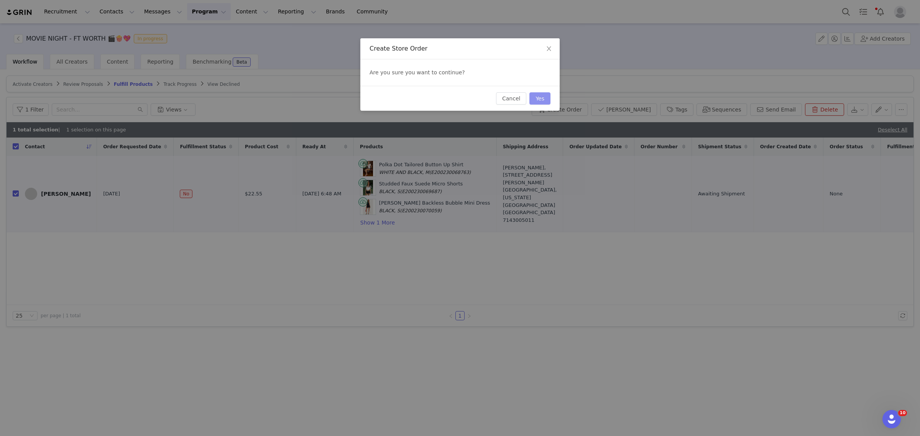
click at [544, 97] on button "Yes" at bounding box center [539, 98] width 21 height 12
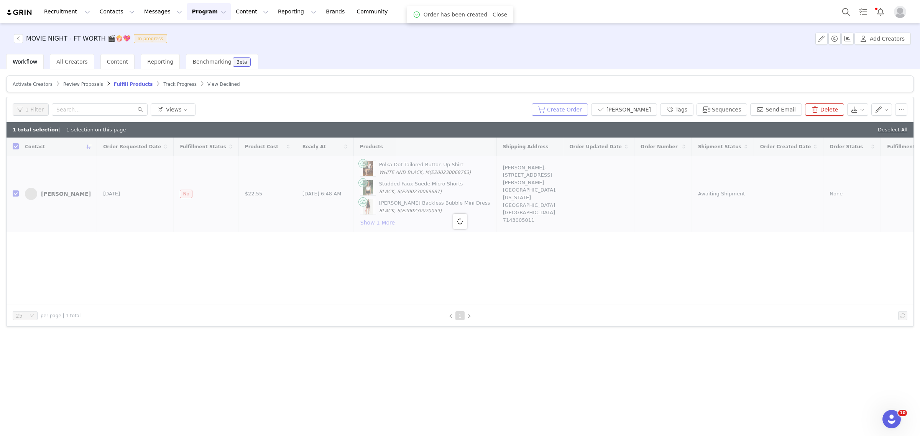
checkbox input "false"
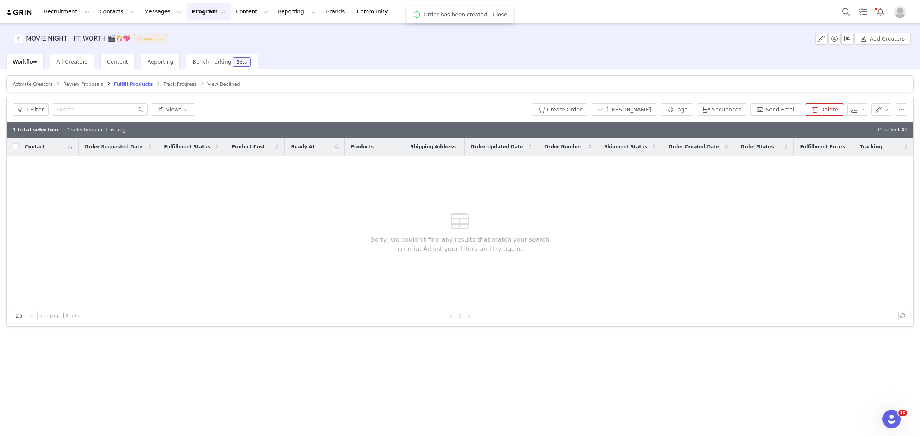
click at [71, 60] on span "All Creators" at bounding box center [71, 62] width 31 height 6
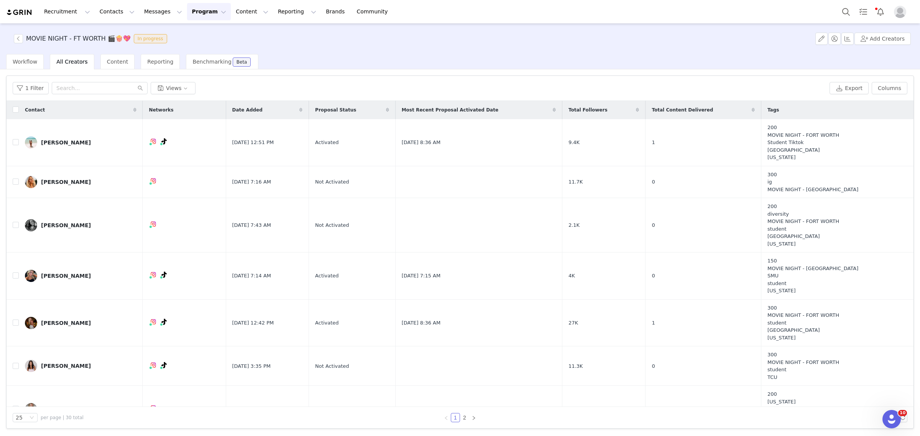
click at [187, 14] on button "Program Program" at bounding box center [209, 11] width 44 height 17
click at [188, 29] on link "Activations" at bounding box center [199, 34] width 61 height 14
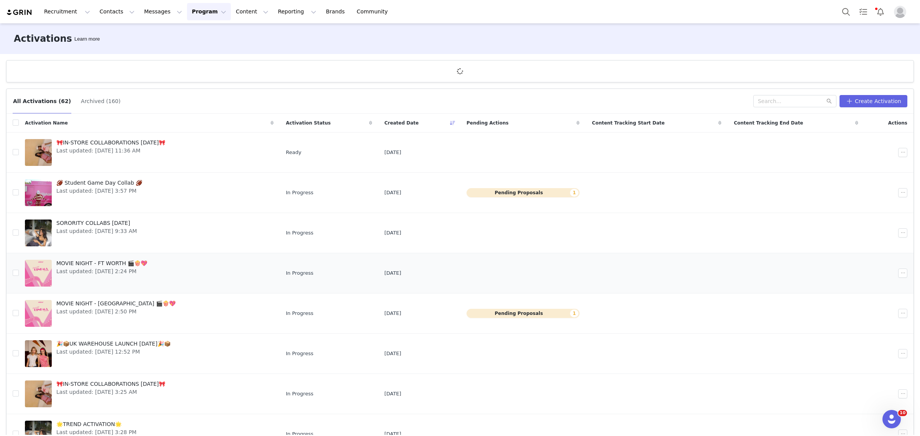
click at [151, 263] on link "MOVIE NIGHT - FT WORTH 🎬🍿💖 Last updated: Aug 21, 2025 2:24 PM" at bounding box center [149, 273] width 249 height 31
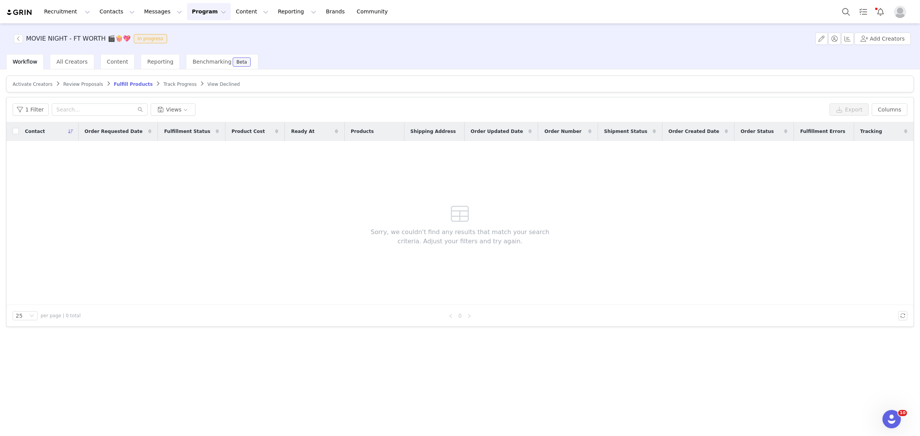
click at [187, 9] on button "Program Program" at bounding box center [209, 11] width 44 height 17
click at [187, 34] on p "Activations" at bounding box center [190, 34] width 30 height 8
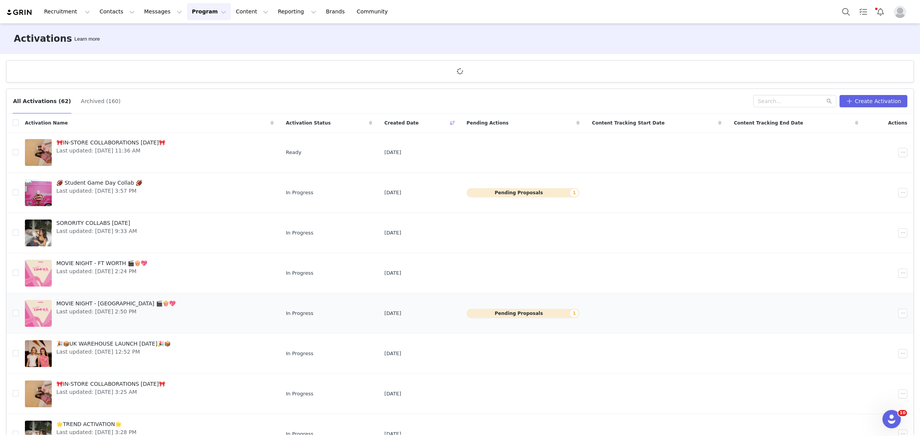
click at [140, 264] on span "Last updated: Aug 24, 2025 2:50 PM" at bounding box center [115, 312] width 119 height 8
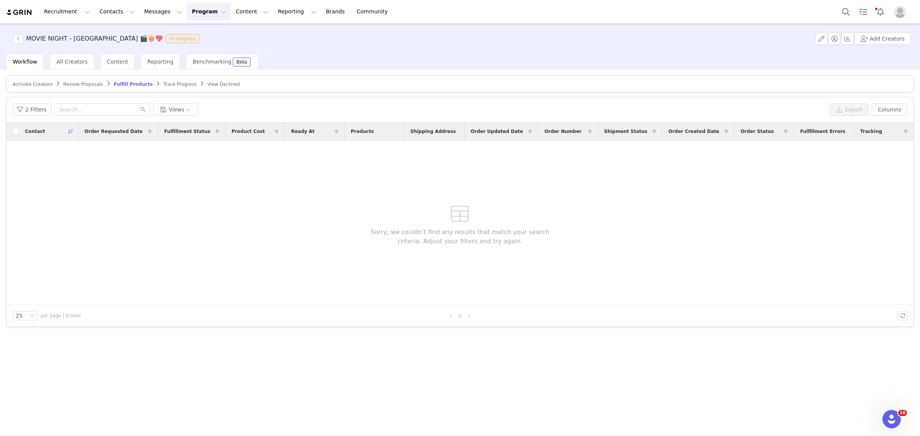
click at [73, 86] on span "Review Proposals" at bounding box center [83, 84] width 40 height 5
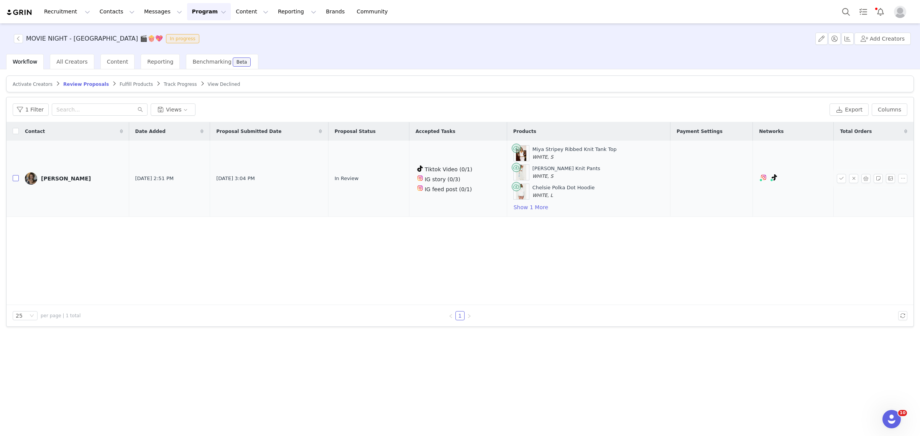
click at [16, 179] on input "checkbox" at bounding box center [16, 178] width 6 height 6
checkbox input "true"
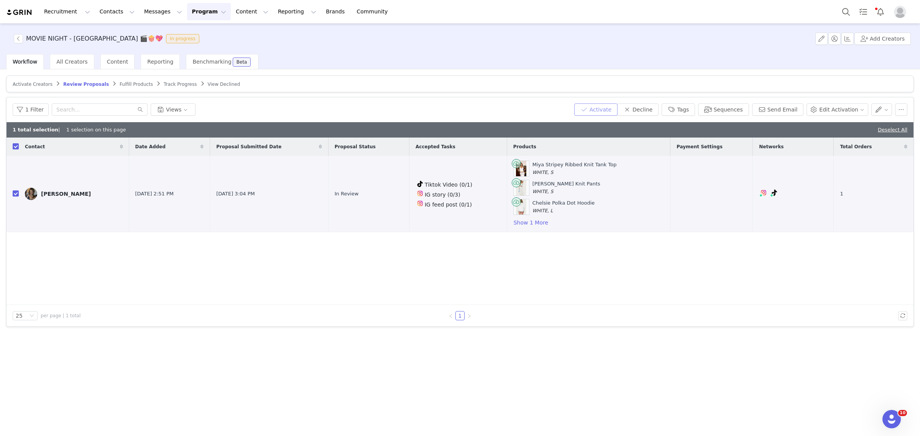
click at [613, 108] on button "Activate" at bounding box center [595, 110] width 43 height 12
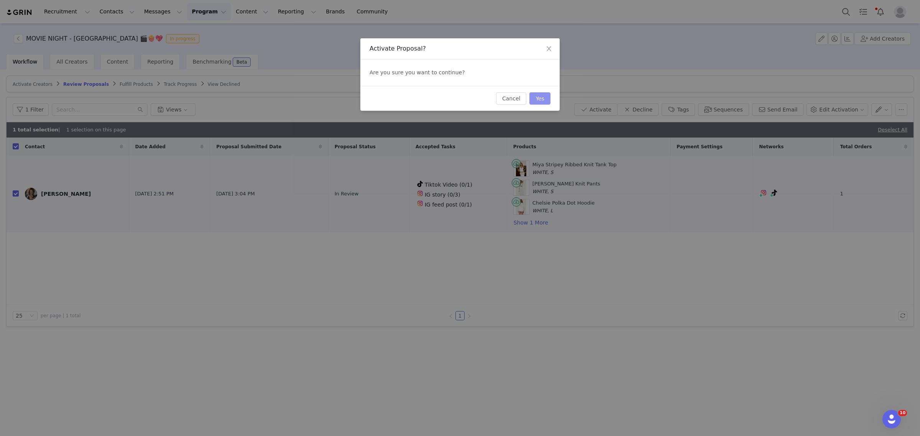
click at [546, 99] on button "Yes" at bounding box center [539, 98] width 21 height 12
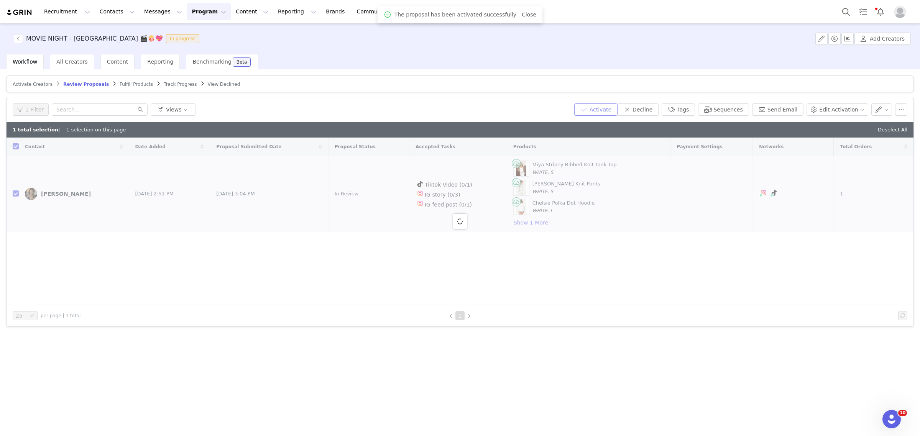
checkbox input "false"
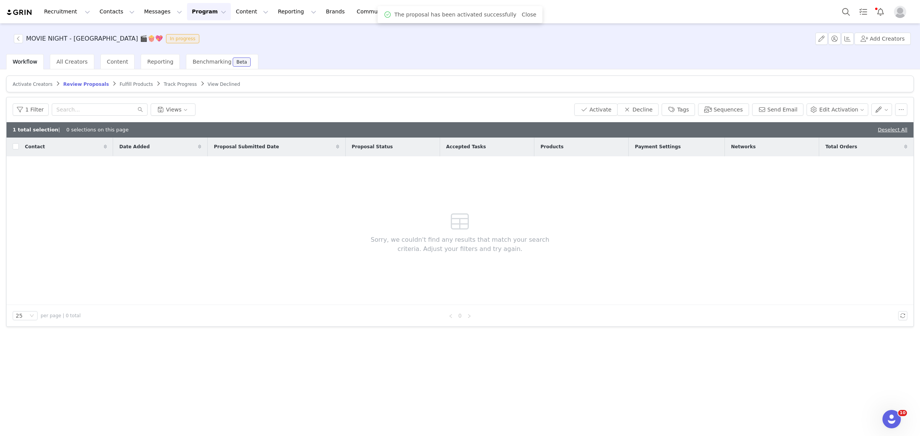
click at [120, 82] on span "Fulfill Products" at bounding box center [136, 84] width 33 height 5
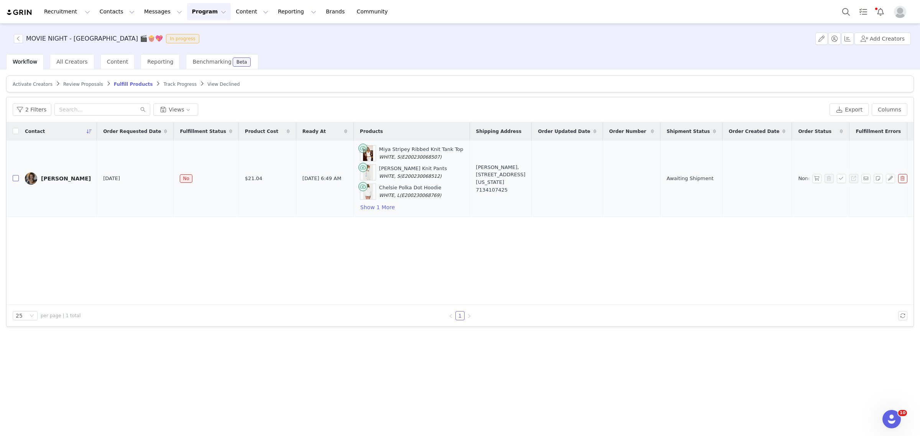
click at [18, 179] on input "checkbox" at bounding box center [16, 178] width 6 height 6
checkbox input "true"
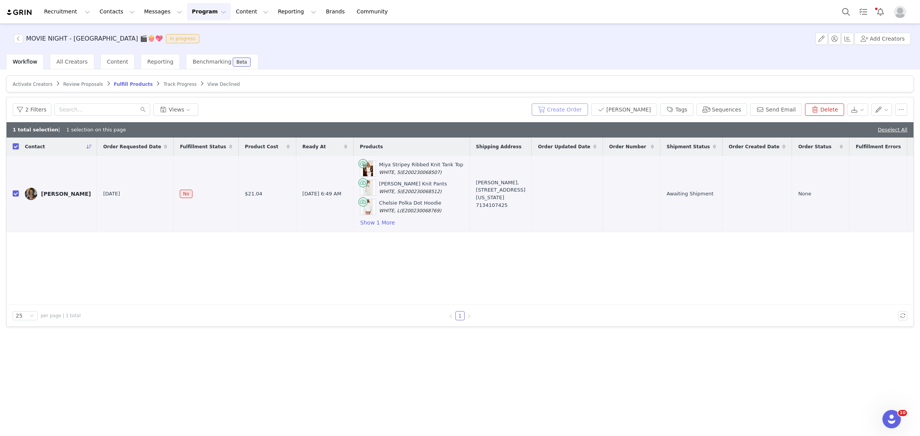
click at [588, 108] on button "Create Order" at bounding box center [560, 110] width 56 height 12
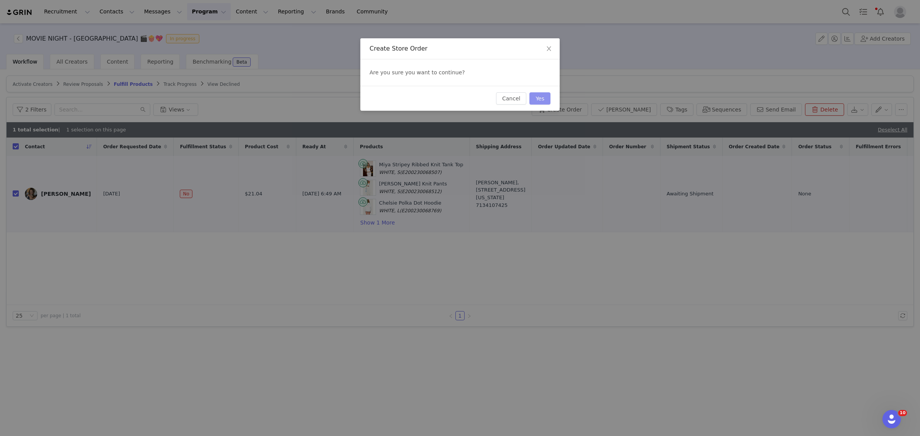
click at [549, 99] on button "Yes" at bounding box center [539, 98] width 21 height 12
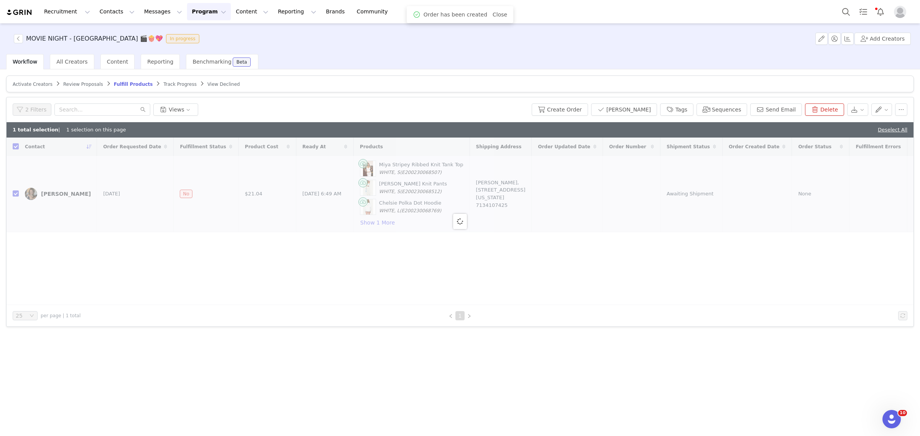
checkbox input "false"
click at [72, 60] on span "All Creators" at bounding box center [71, 62] width 31 height 6
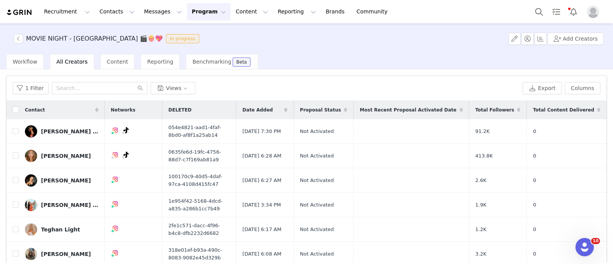
click at [187, 8] on button "Program Program" at bounding box center [209, 11] width 44 height 17
click at [189, 33] on p "Activations" at bounding box center [189, 34] width 30 height 8
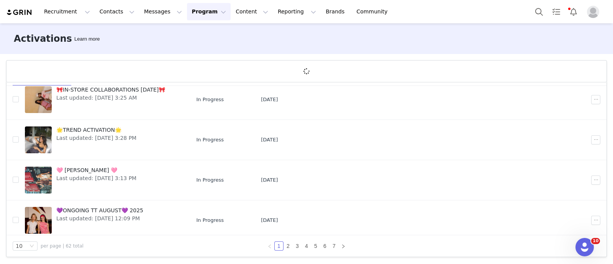
scroll to position [267, 0]
click at [165, 94] on span "Last updated: Aug 21, 2025 3:25 AM" at bounding box center [110, 98] width 109 height 8
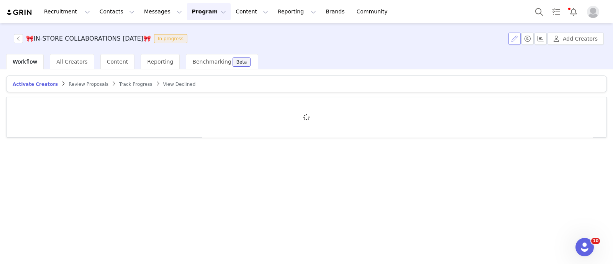
click at [516, 42] on button "button" at bounding box center [515, 39] width 12 height 12
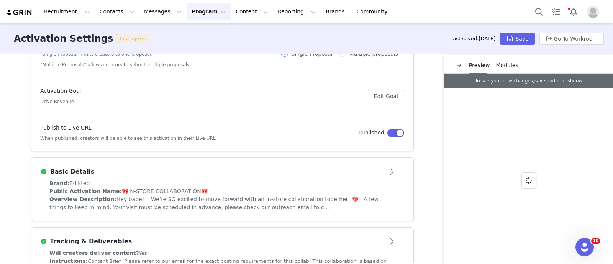
scroll to position [82, 0]
click at [214, 196] on span "Hey babe! We’re SO excited to move forward with an In-store collaboration toget…" at bounding box center [213, 203] width 329 height 14
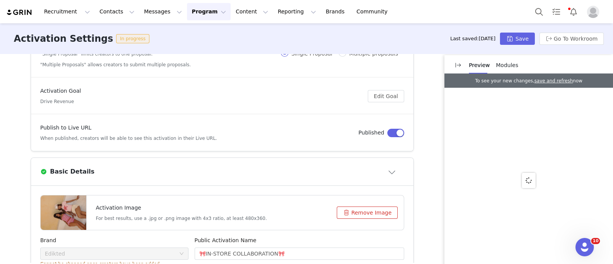
scroll to position [138, 0]
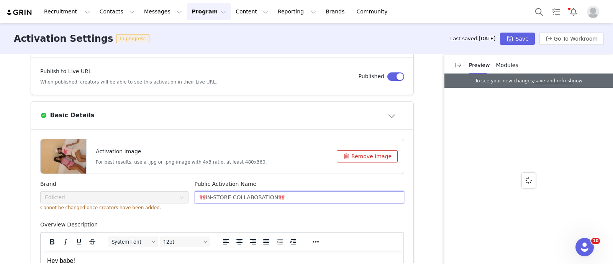
click at [202, 196] on input "🎀IN-STORE COLLABORATION🎀" at bounding box center [300, 197] width 210 height 12
type input "🎀IN-STORE COLLABORATION🎀"
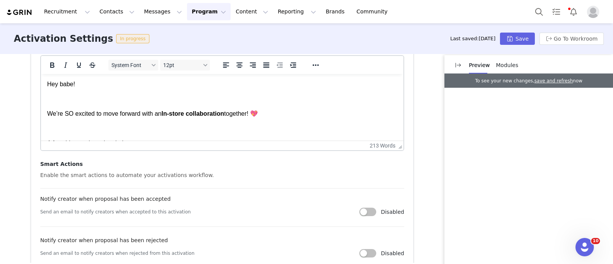
scroll to position [426, 0]
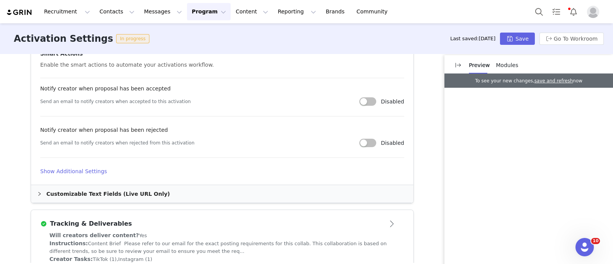
click at [54, 170] on h4 "Show Additional Settings" at bounding box center [222, 172] width 364 height 8
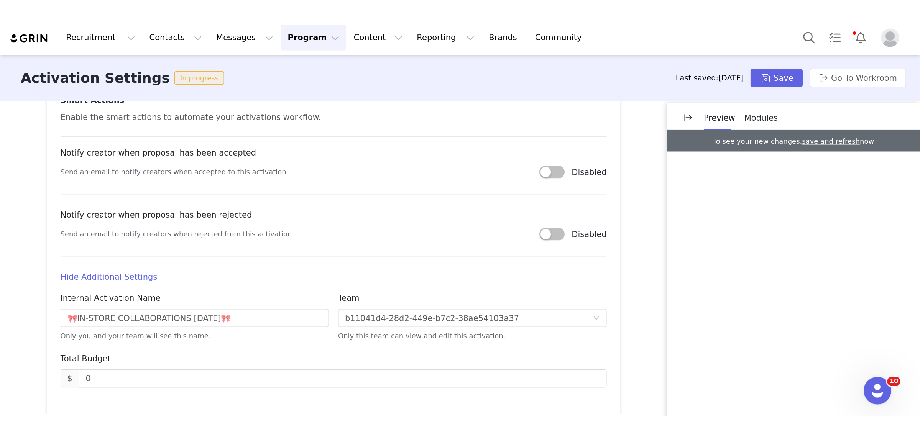
scroll to position [441, 0]
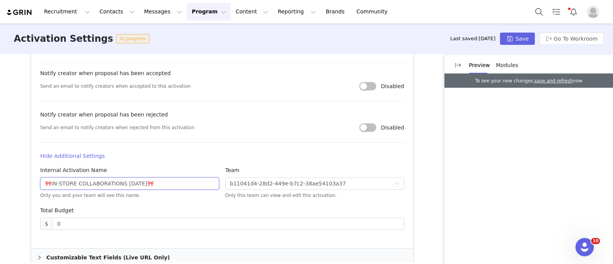
click at [47, 185] on input "🎀IN-STORE COLLABORATIONS AUGUST 2025🎀" at bounding box center [129, 183] width 179 height 12
click at [168, 183] on input "IN-STORE COLLABORATIONS AUGUST 2025🎀" at bounding box center [129, 183] width 179 height 12
type input "IN-STORE COLLABORATIONS AUGUST 2025"
click at [527, 45] on div "Activation Settings In progress Last saved: 11 days ago Save Go To Workroom" at bounding box center [306, 38] width 613 height 31
click at [525, 35] on button "Save" at bounding box center [517, 39] width 35 height 12
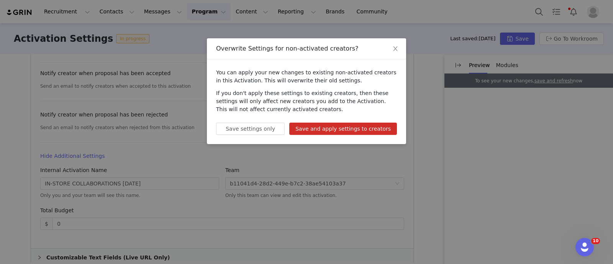
click at [374, 135] on div "You can apply your new changes to existing non-activated creators in this Activ…" at bounding box center [306, 101] width 199 height 85
click at [374, 127] on button "Save and apply settings to creators" at bounding box center [343, 129] width 108 height 12
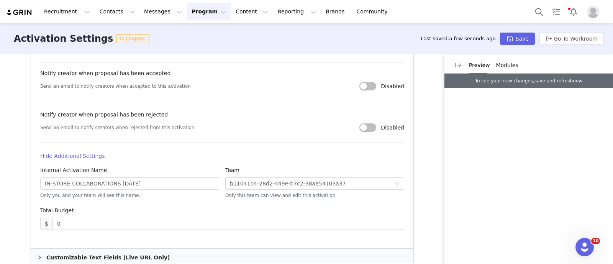
click at [187, 20] on button "Program Program" at bounding box center [209, 11] width 44 height 17
click at [195, 33] on p "Activations" at bounding box center [189, 34] width 30 height 8
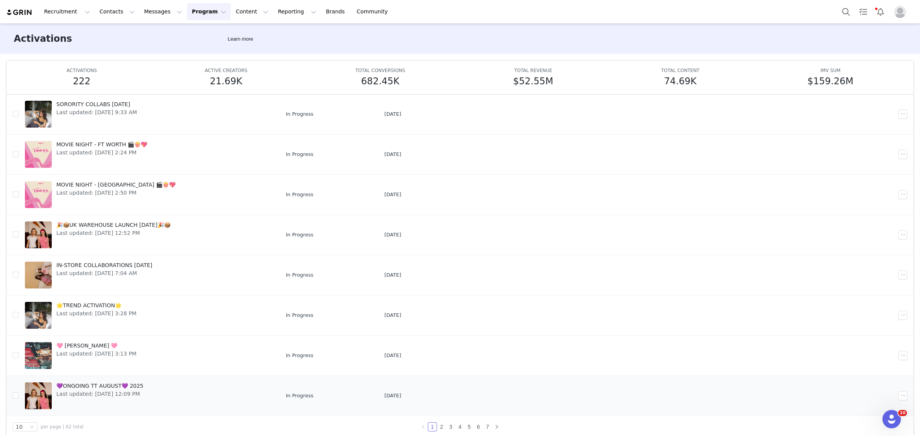
scroll to position [40, 0]
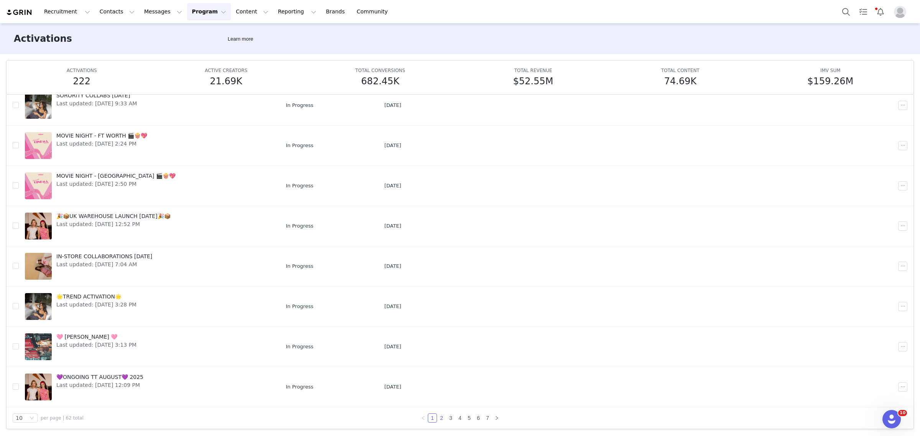
click at [439, 264] on link "2" at bounding box center [441, 418] width 8 height 8
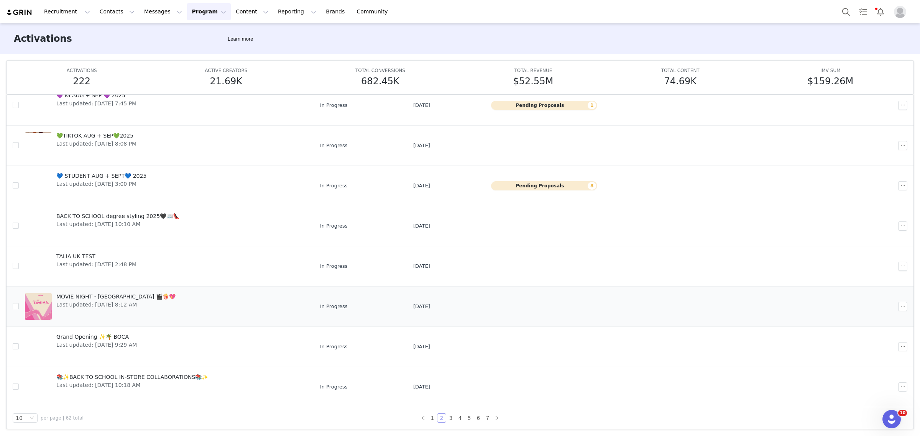
scroll to position [100, 0]
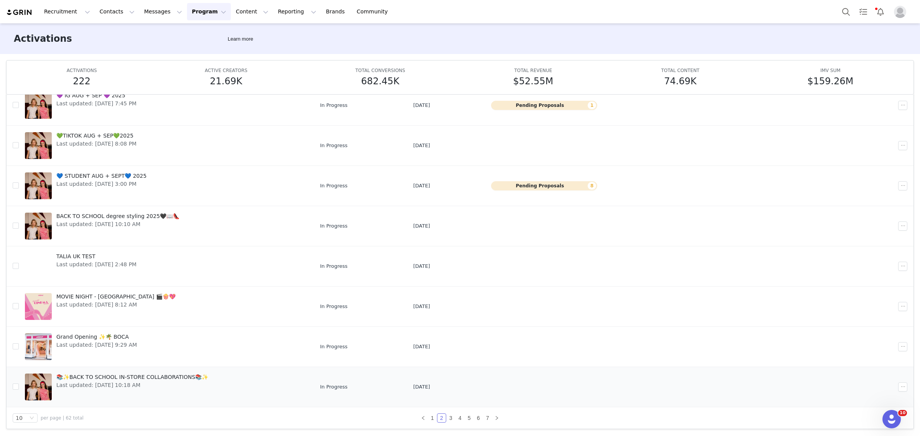
click at [138, 264] on span "Last updated: Aug 4, 2025 10:18 AM" at bounding box center [132, 385] width 152 height 8
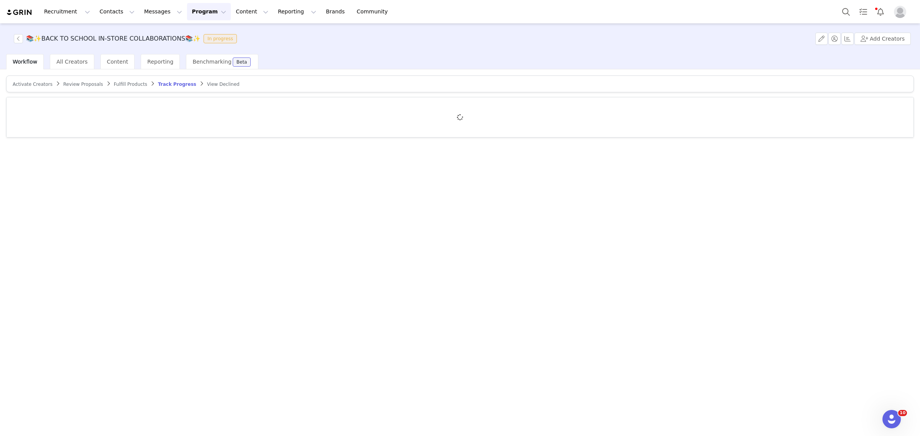
click at [30, 85] on span "Activate Creators" at bounding box center [33, 84] width 40 height 5
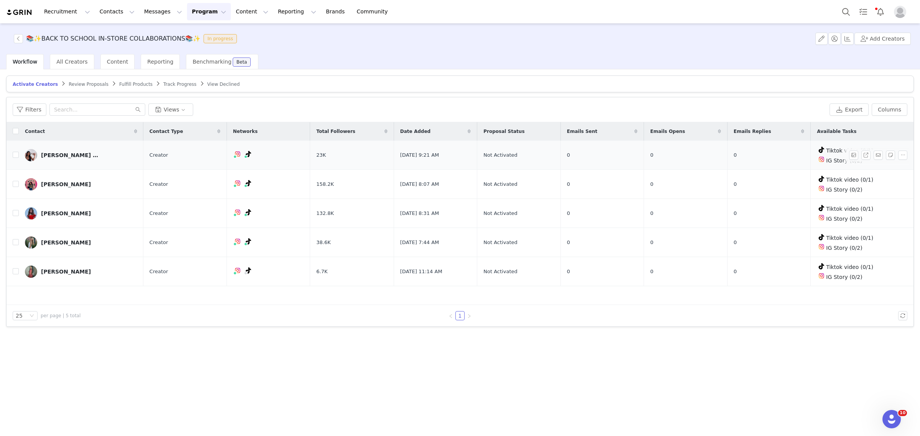
click at [58, 154] on div "amanda Lissete" at bounding box center [70, 155] width 58 height 6
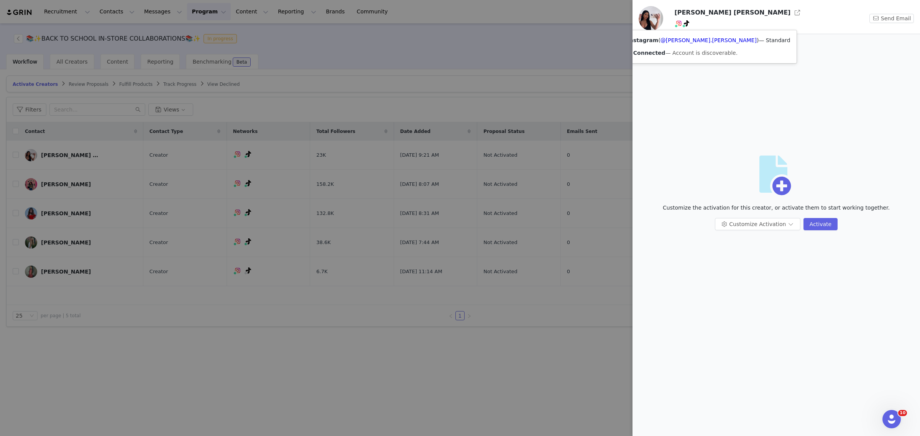
click at [352, 74] on div at bounding box center [460, 218] width 920 height 436
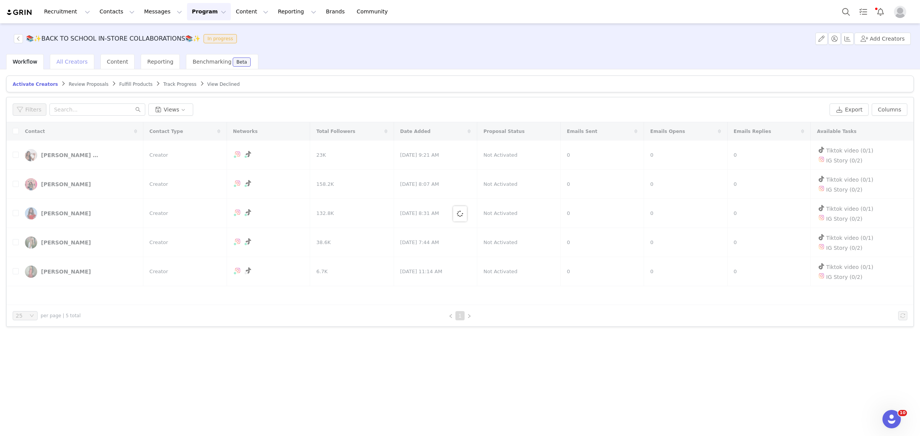
click at [83, 54] on div "All Creators" at bounding box center [72, 61] width 44 height 15
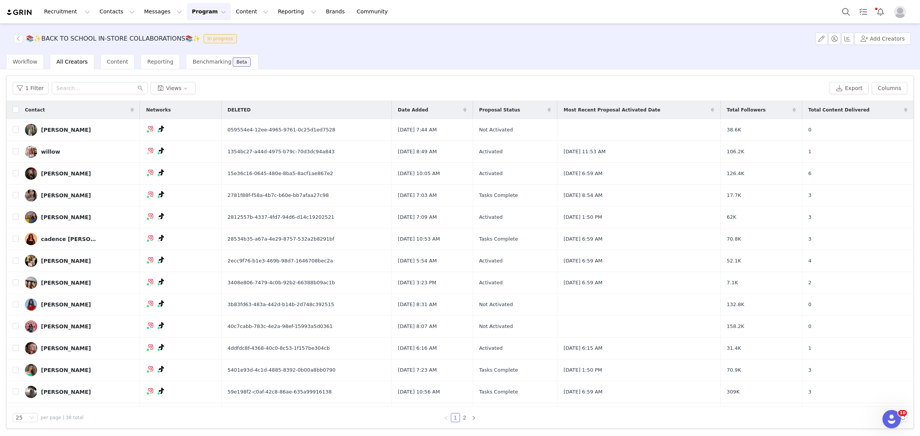
click at [187, 8] on button "Program Program" at bounding box center [209, 11] width 44 height 17
click at [117, 60] on span "Content" at bounding box center [117, 62] width 21 height 6
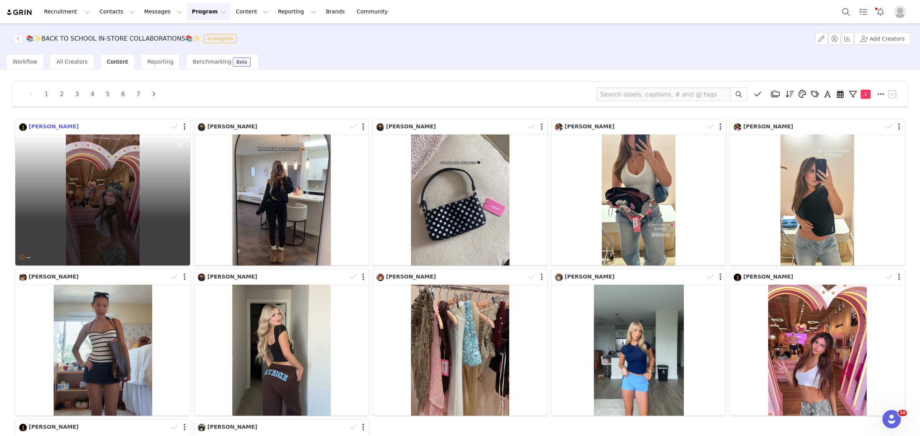
click at [48, 125] on span "Alannah Keyser" at bounding box center [54, 126] width 50 height 6
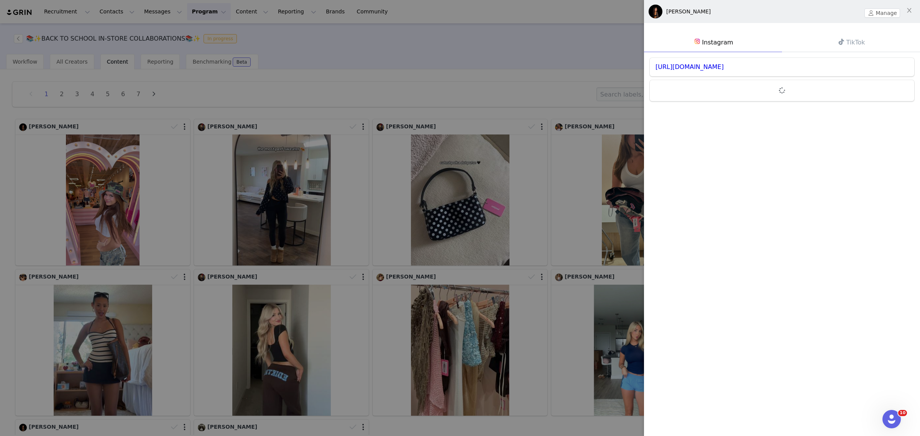
click at [613, 35] on link "TikTok" at bounding box center [851, 43] width 138 height 20
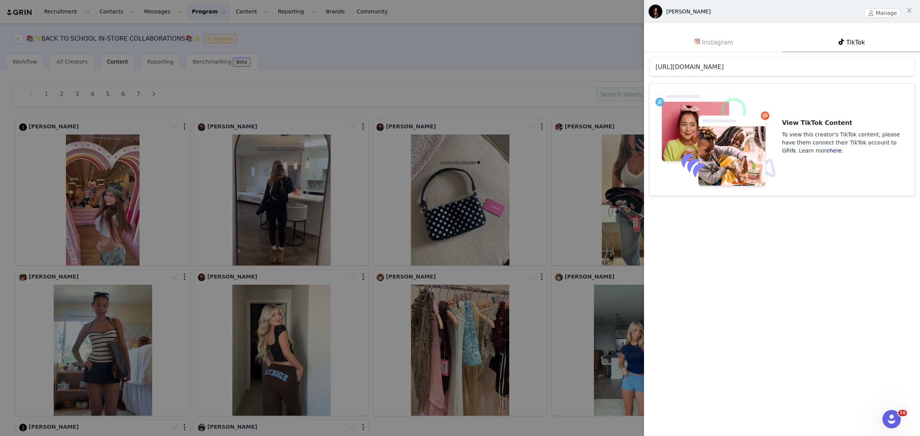
click at [613, 69] on link "https://www.tiktok.com/@alannahkeyser" at bounding box center [690, 66] width 68 height 7
click at [393, 89] on div at bounding box center [460, 218] width 920 height 436
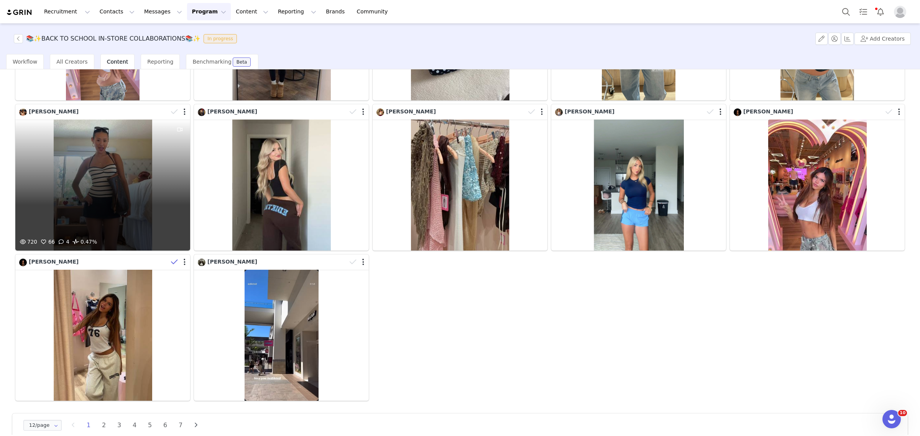
scroll to position [176, 0]
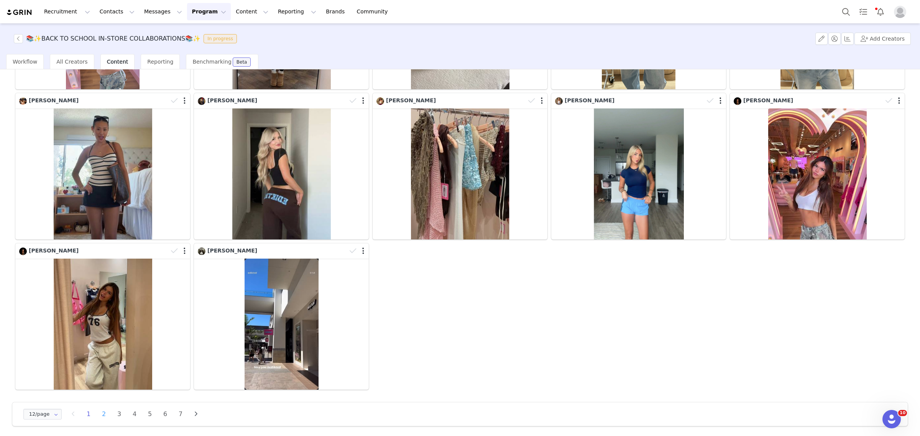
click at [100, 264] on li "2" at bounding box center [104, 414] width 12 height 11
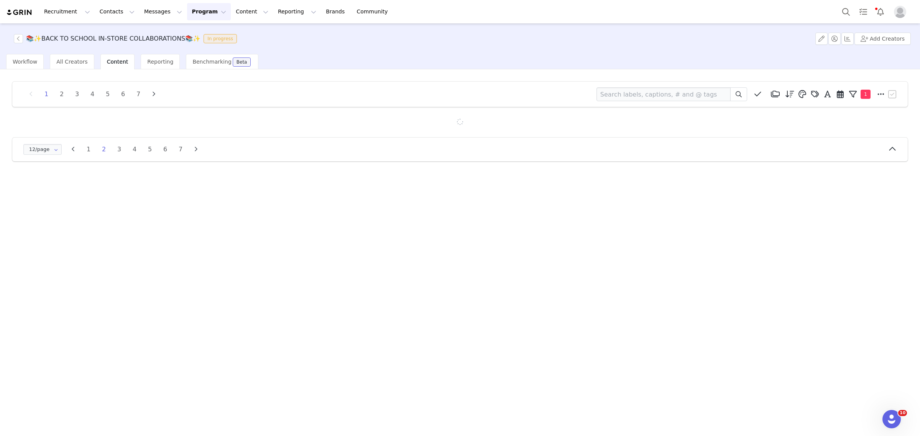
scroll to position [0, 0]
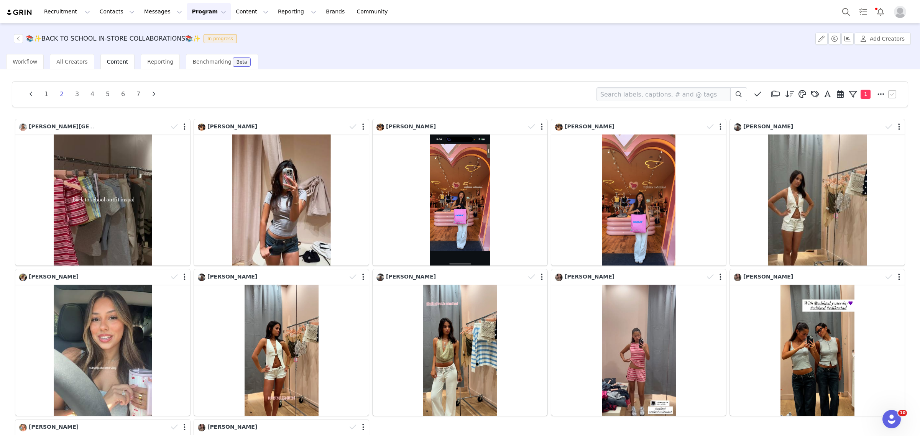
click at [187, 13] on button "Program Program" at bounding box center [209, 11] width 44 height 17
click at [202, 34] on div "Activations" at bounding box center [198, 34] width 51 height 8
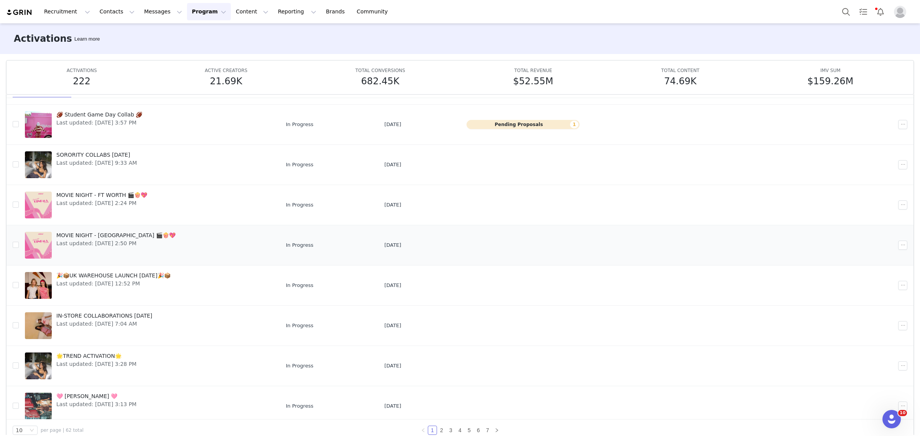
scroll to position [5, 0]
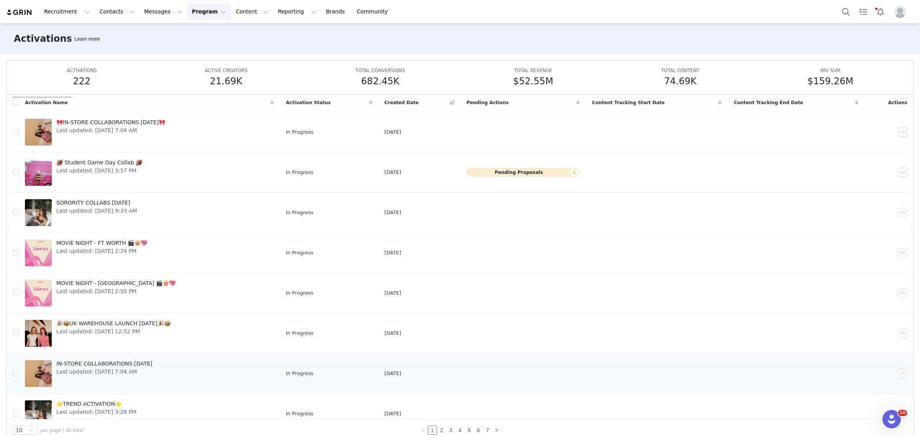
click at [146, 264] on span "IN-STORE COLLABORATIONS AUGUST 2025" at bounding box center [104, 364] width 96 height 8
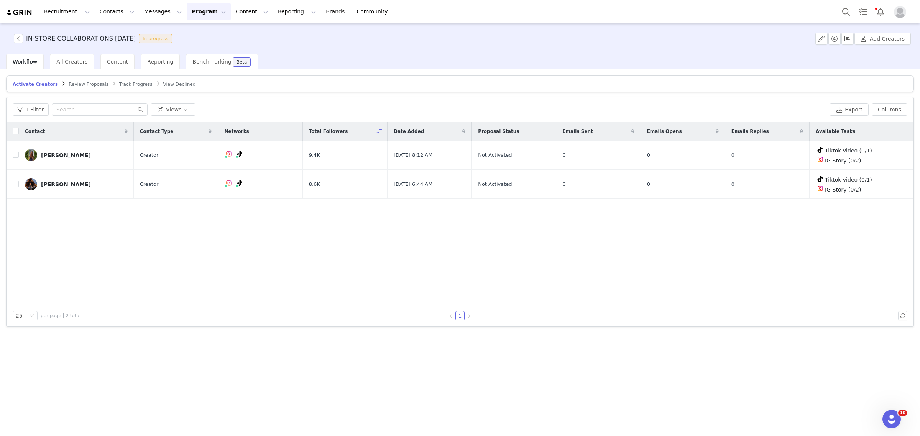
click at [202, 234] on div "Contact Contact Type Networks Total Followers Date Added Proposal Status Emails…" at bounding box center [460, 213] width 907 height 183
click at [67, 59] on span "All Creators" at bounding box center [71, 62] width 31 height 6
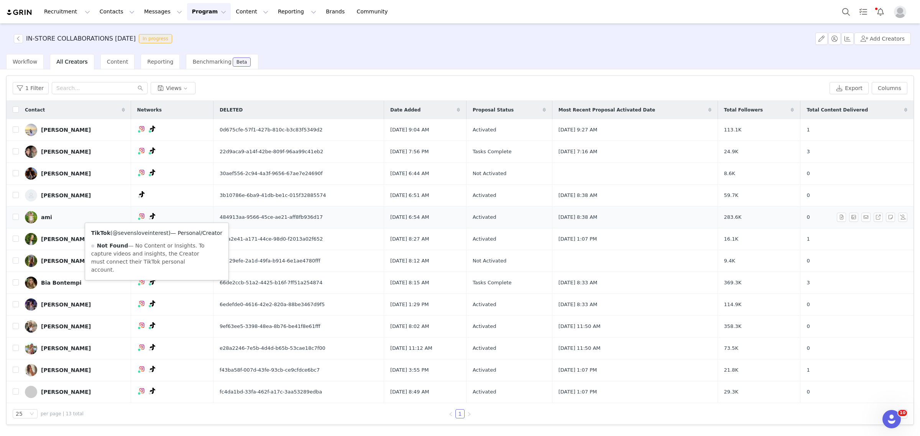
click at [150, 232] on link "@sevensloveinterest" at bounding box center [140, 233] width 56 height 6
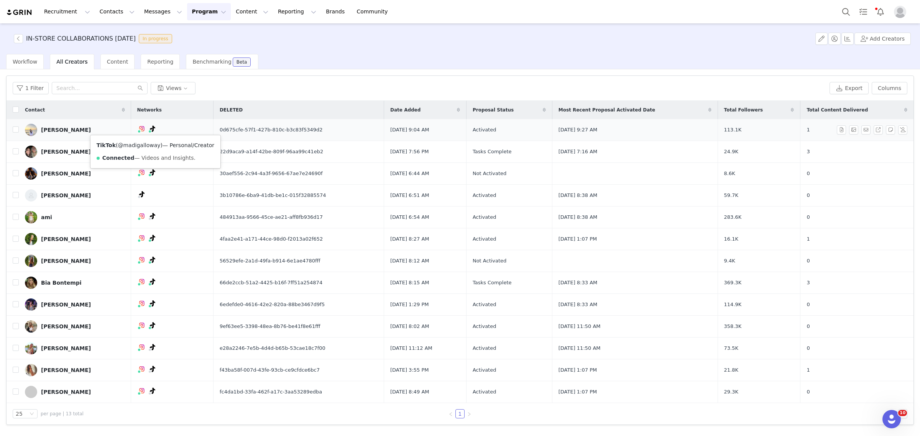
click at [149, 142] on link "@madigalloway" at bounding box center [139, 145] width 43 height 6
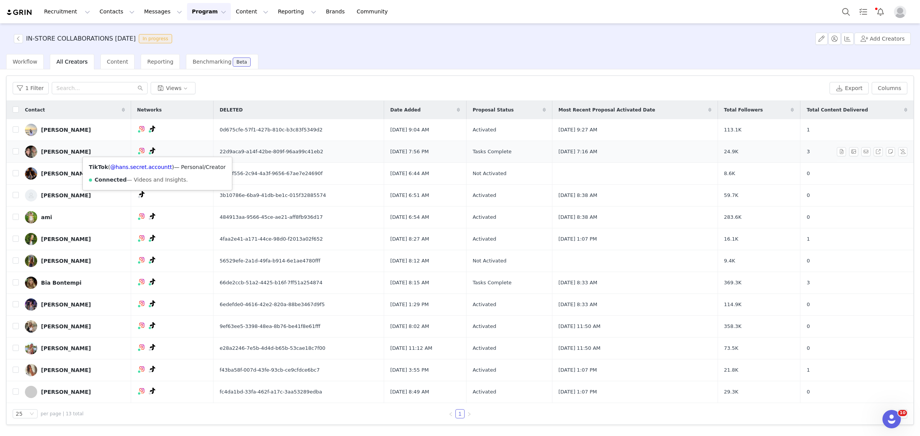
click at [148, 160] on div "TikTok ( @hans.secret.accountt ) — Personal/Creator Connected — Videos and Insi…" at bounding box center [157, 173] width 149 height 33
click at [148, 167] on link "@hans.secret.accountt" at bounding box center [141, 167] width 62 height 6
click at [147, 190] on link "@electricelektraa" at bounding box center [139, 189] width 47 height 6
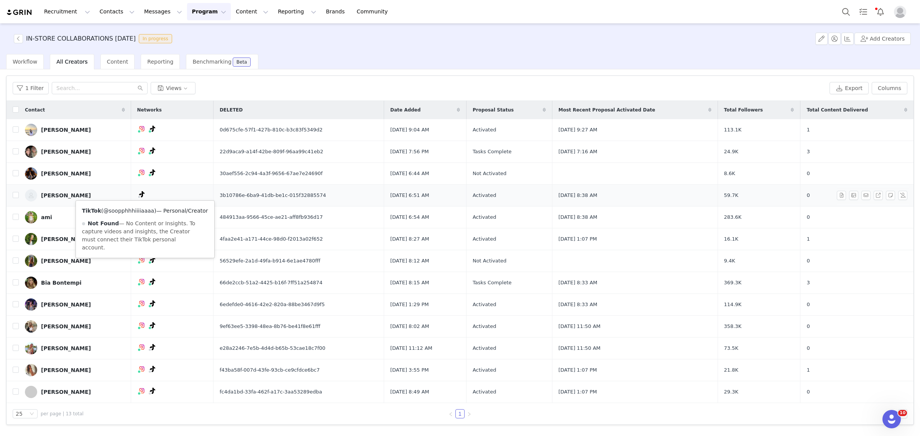
click at [136, 208] on link "@soopphhhiiiiaaaa" at bounding box center [128, 211] width 51 height 6
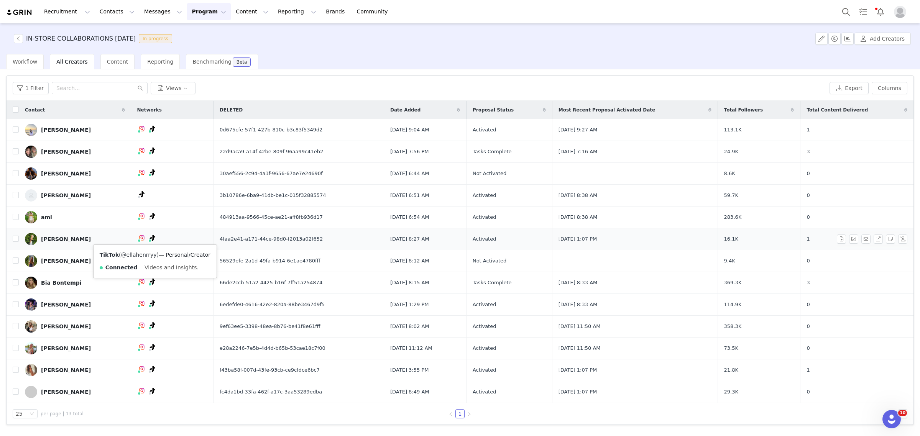
click at [146, 252] on link "@ellahenrryy" at bounding box center [139, 255] width 36 height 6
click at [148, 264] on link "@addiemarquand" at bounding box center [139, 277] width 48 height 6
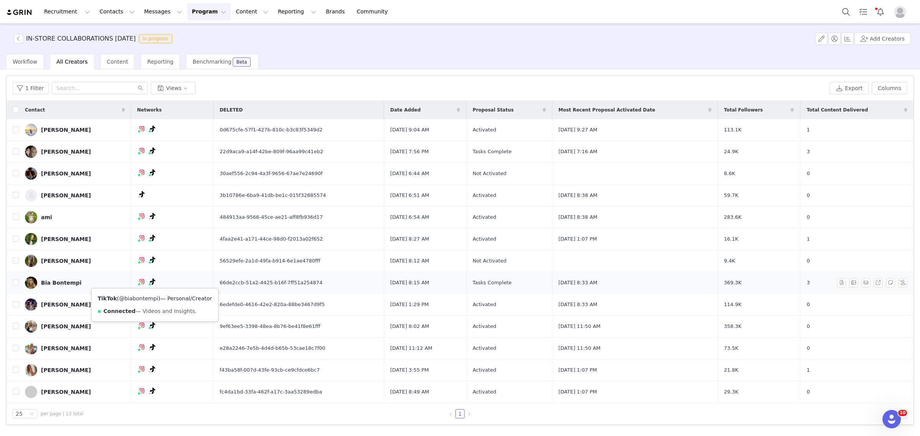
click at [145, 264] on link "@biabontempi" at bounding box center [138, 299] width 39 height 6
click at [147, 264] on link "@livmatrone" at bounding box center [138, 321] width 34 height 6
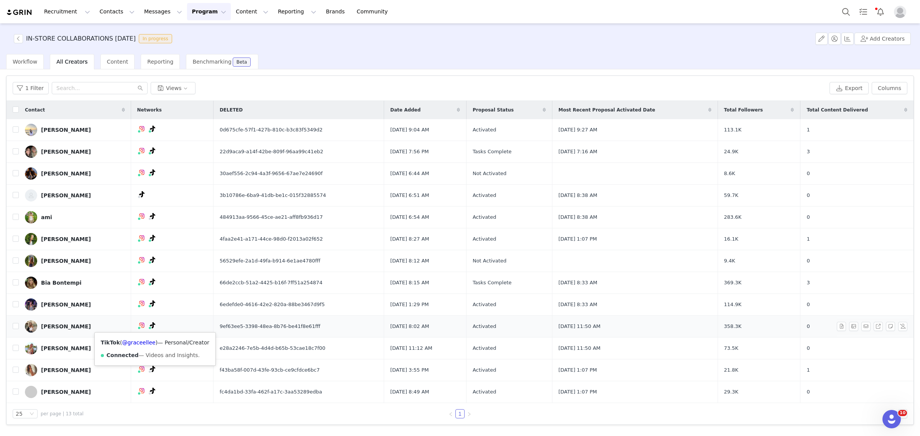
click at [147, 264] on div "TikTok ( @graceellee ) — Personal/Creator Connected — Videos and Insights." at bounding box center [155, 349] width 121 height 33
click at [146, 264] on link "@graceellee" at bounding box center [138, 343] width 33 height 6
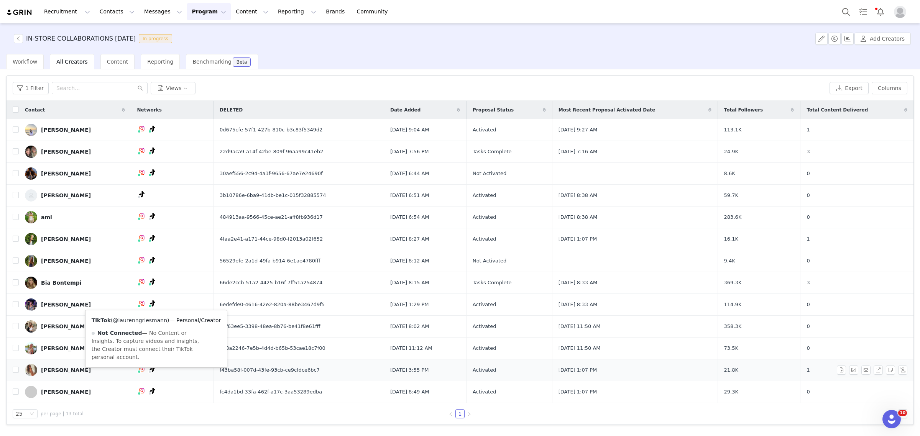
click at [138, 264] on link "@laurenngriesmann" at bounding box center [140, 320] width 54 height 6
click at [137, 264] on link "@laurenngriesmann" at bounding box center [140, 320] width 54 height 6
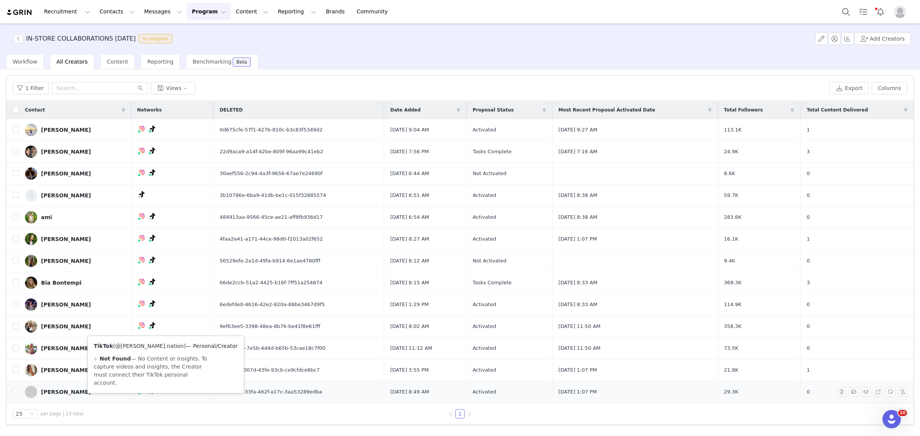
click at [138, 264] on link "@perez.nation" at bounding box center [149, 346] width 69 height 6
click at [187, 13] on button "Program Program" at bounding box center [209, 11] width 44 height 17
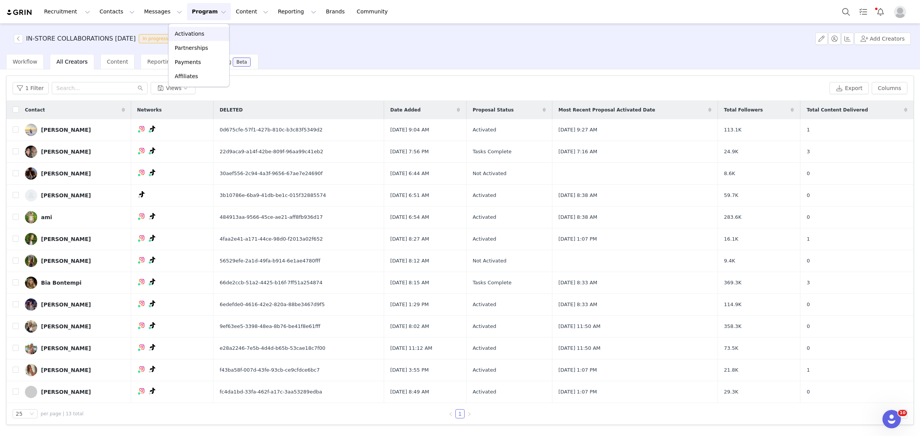
click at [184, 36] on p "Activations" at bounding box center [190, 34] width 30 height 8
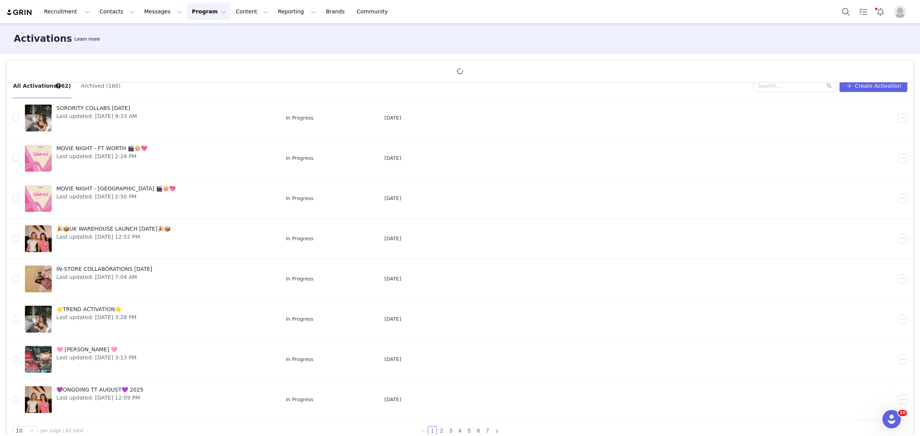
scroll to position [28, 0]
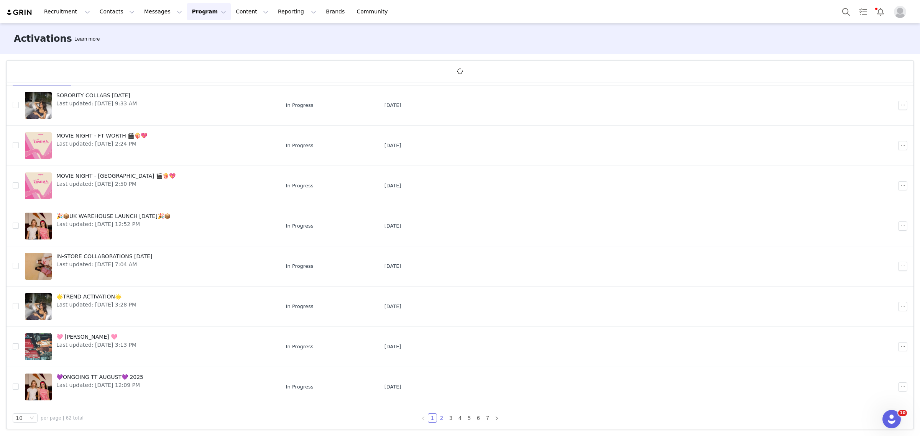
click at [437, 264] on link "2" at bounding box center [441, 418] width 8 height 8
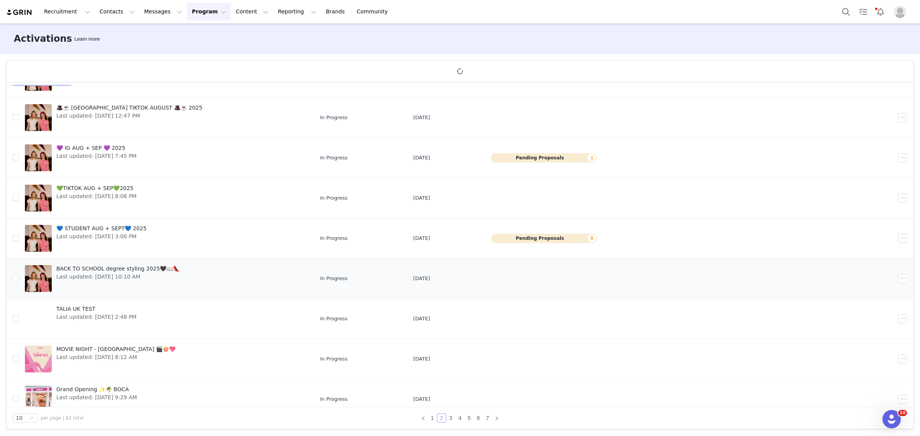
scroll to position [100, 0]
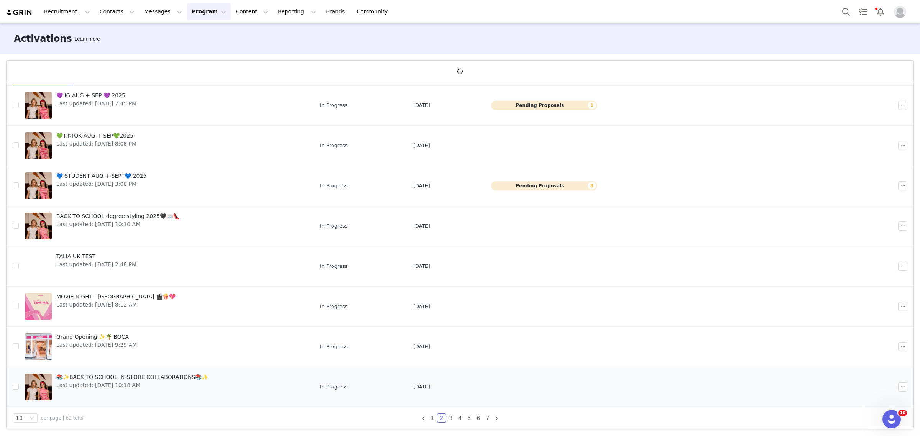
click at [171, 264] on span "📚✨BACK TO SCHOOL IN-STORE COLLABORATIONS📚✨" at bounding box center [132, 377] width 152 height 8
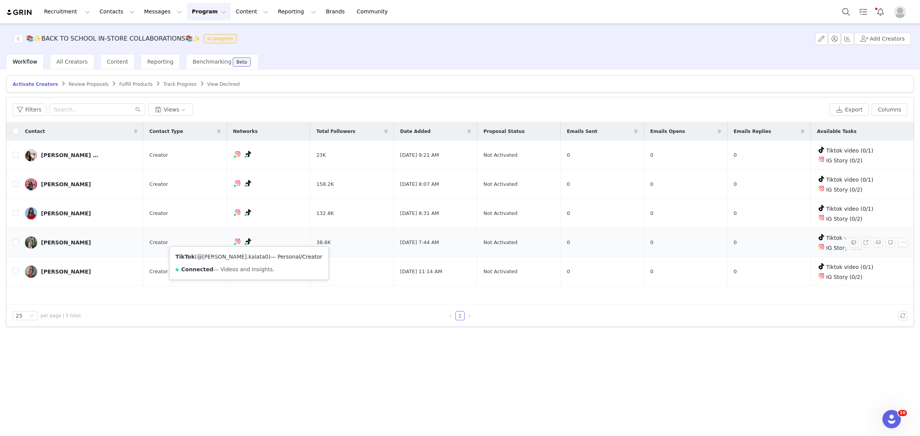
click at [221, 256] on link "@pina.kalata0" at bounding box center [233, 257] width 72 height 6
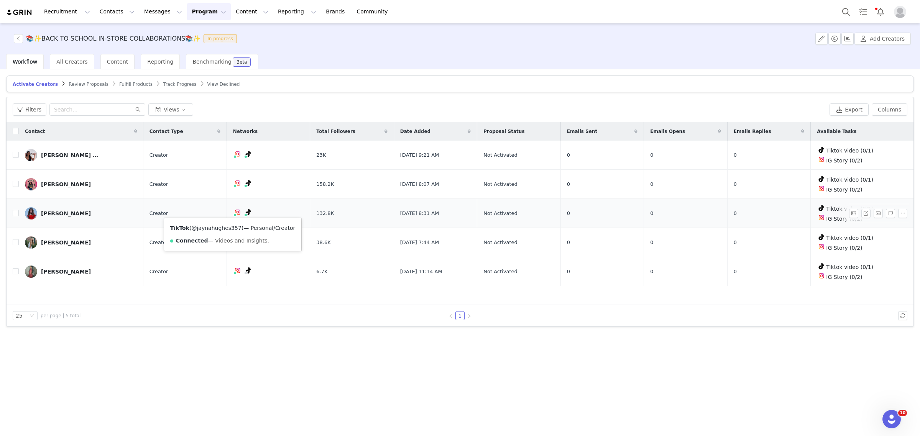
click at [225, 225] on link "@jaynahughes357" at bounding box center [216, 228] width 50 height 6
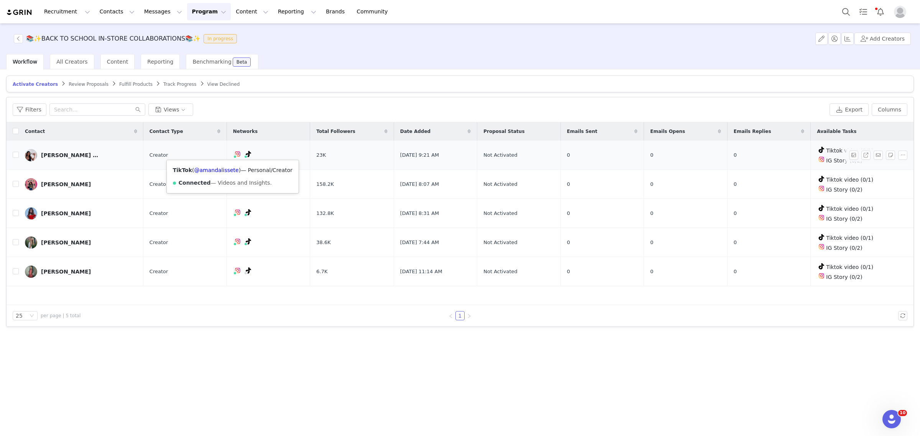
click at [222, 164] on div "TikTok ( @amandalissete ) — Personal/Creator Connected — Videos and Insights." at bounding box center [233, 176] width 132 height 33
click at [222, 171] on link "@amandalissete" at bounding box center [216, 170] width 44 height 6
click at [163, 81] on link "Track Progress" at bounding box center [179, 84] width 33 height 6
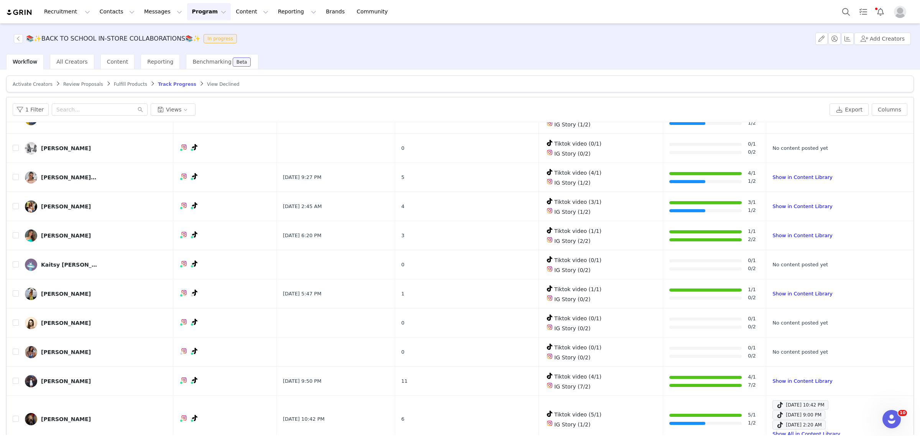
scroll to position [96, 0]
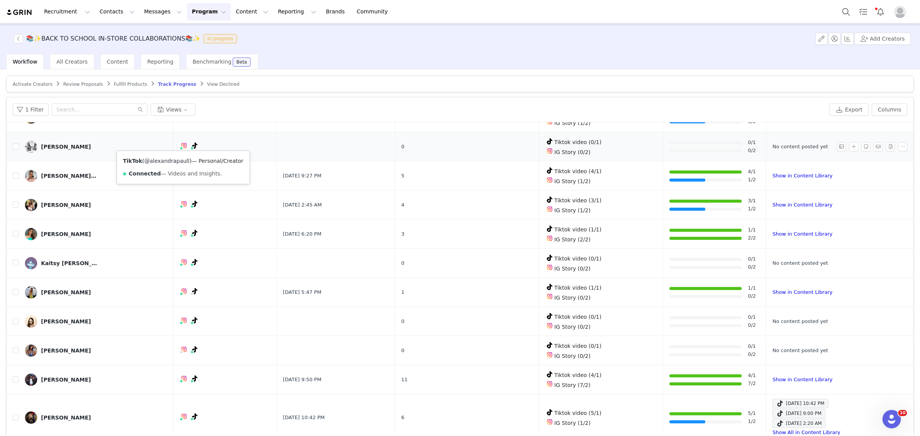
click at [177, 161] on link "@alexandrapaull" at bounding box center [166, 161] width 45 height 6
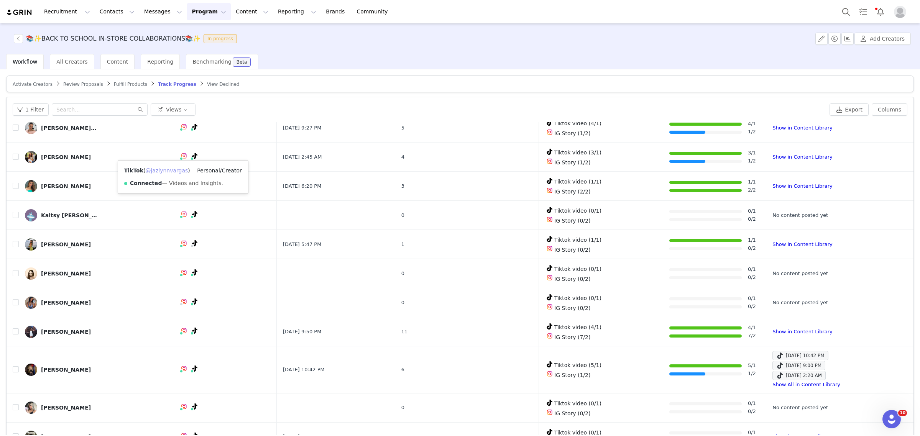
click at [173, 168] on link "@jazlynnvargas" at bounding box center [166, 171] width 43 height 6
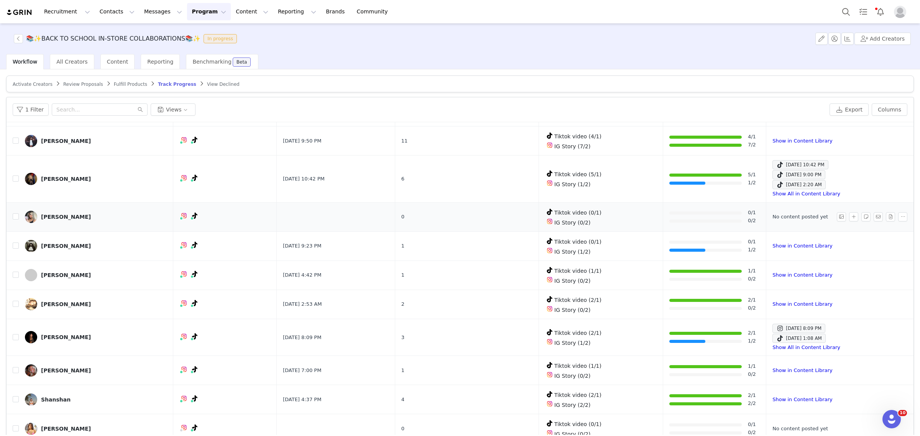
scroll to position [335, 0]
click at [175, 225] on link "@quinlyn_rose" at bounding box center [165, 228] width 39 height 6
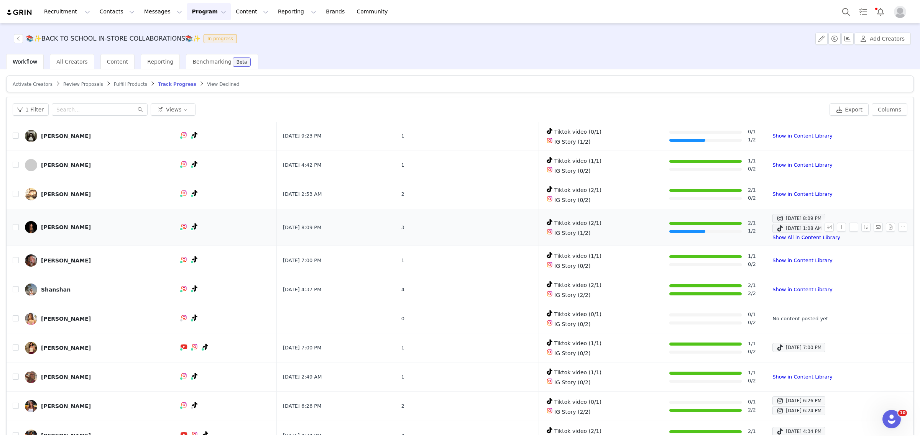
scroll to position [36, 0]
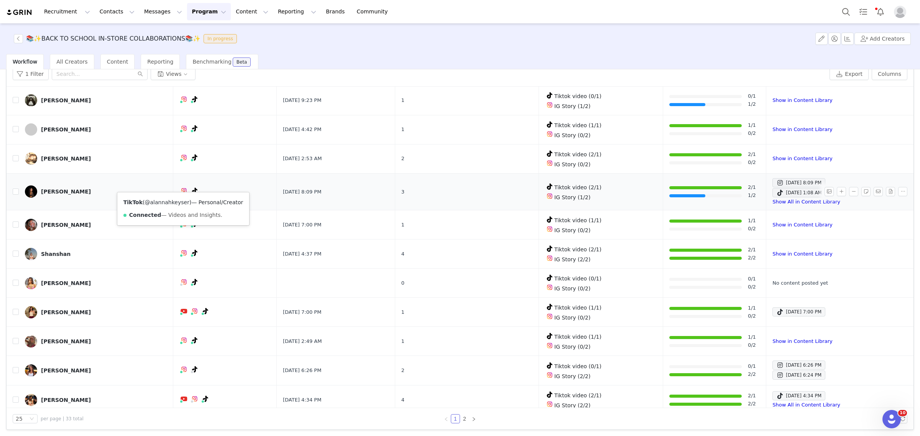
click at [179, 200] on link "@alannahkeyser" at bounding box center [167, 202] width 44 height 6
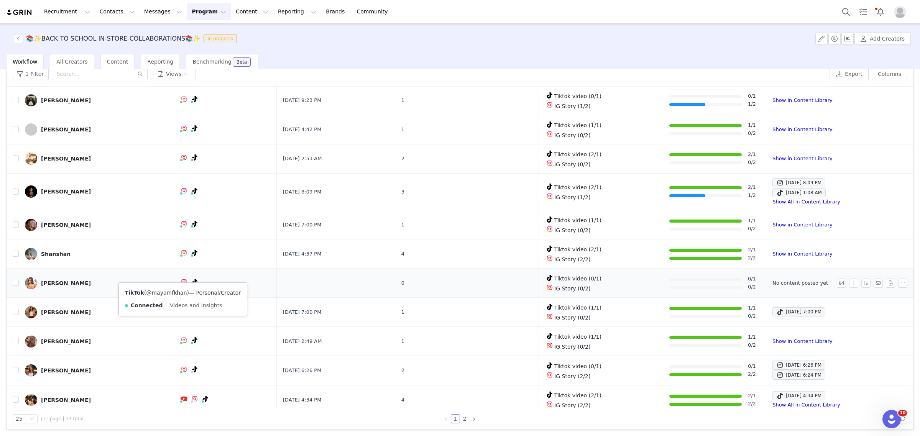
click at [168, 264] on link "@mayamfkhan" at bounding box center [166, 293] width 41 height 6
click at [461, 264] on link "2" at bounding box center [464, 419] width 8 height 8
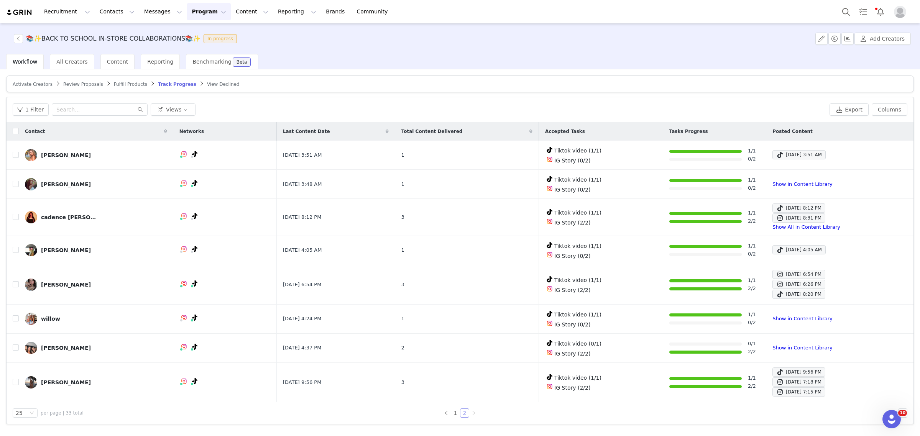
scroll to position [0, 0]
click at [187, 12] on button "Program Program" at bounding box center [209, 11] width 44 height 17
click at [184, 28] on link "Activations" at bounding box center [199, 34] width 61 height 14
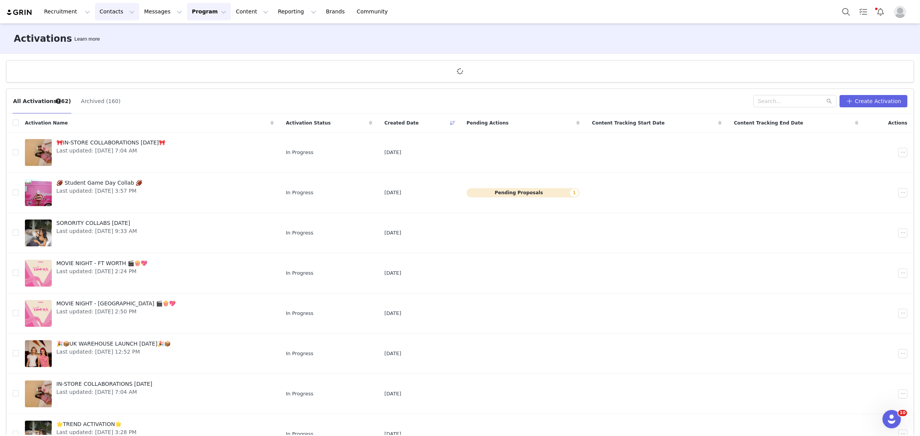
click at [97, 12] on button "Contacts Contacts" at bounding box center [117, 11] width 44 height 17
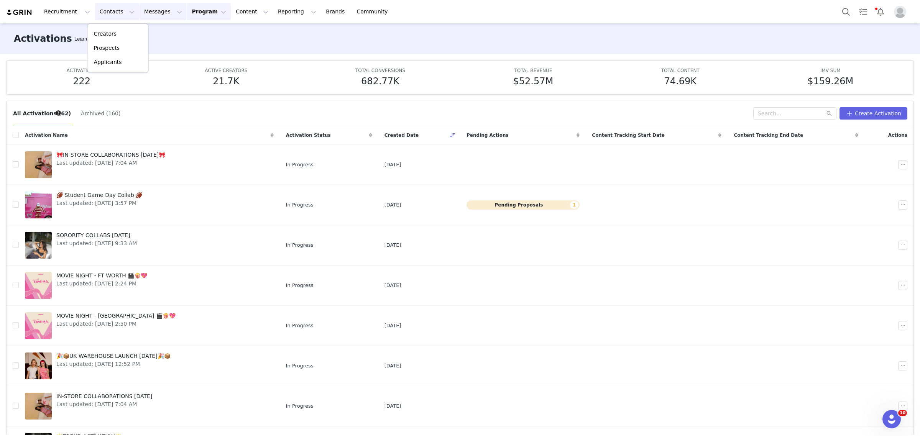
click at [140, 18] on button "Messages Messages" at bounding box center [163, 11] width 47 height 17
click at [145, 64] on p "Templates" at bounding box center [146, 62] width 27 height 8
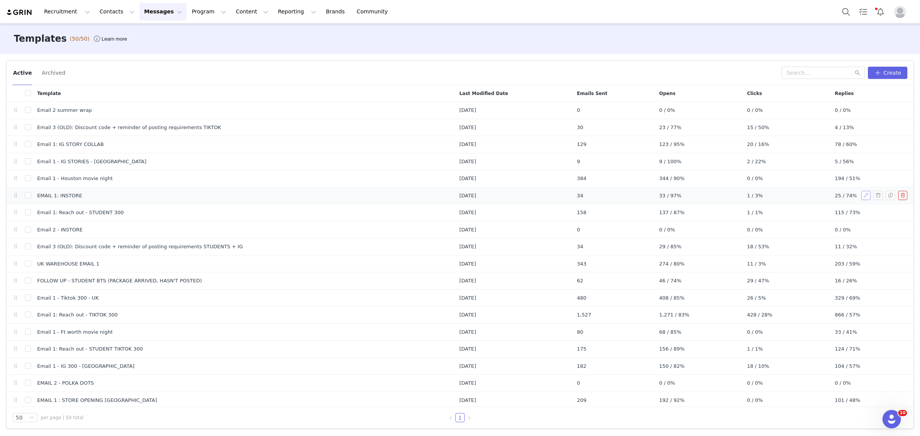
click at [613, 196] on button "button" at bounding box center [865, 195] width 9 height 9
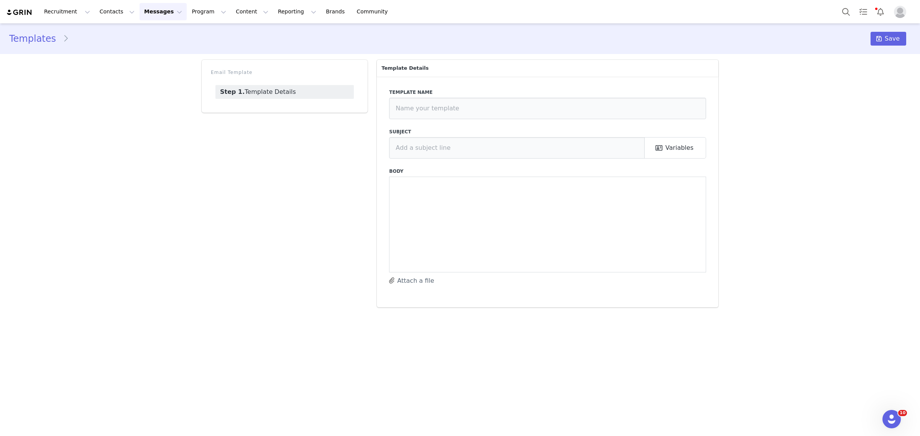
type input "EMAIL 1: INSTORE"
type input "🎀💞Collab with Edikted - XXX store🎀💞"
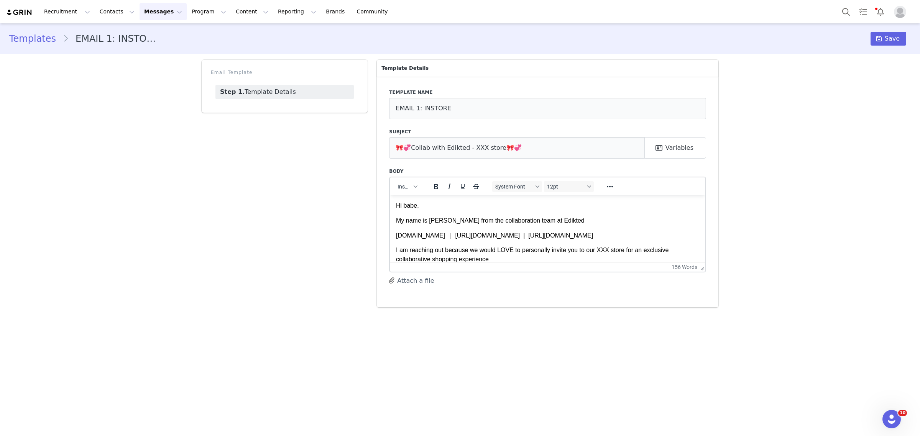
scroll to position [141, 0]
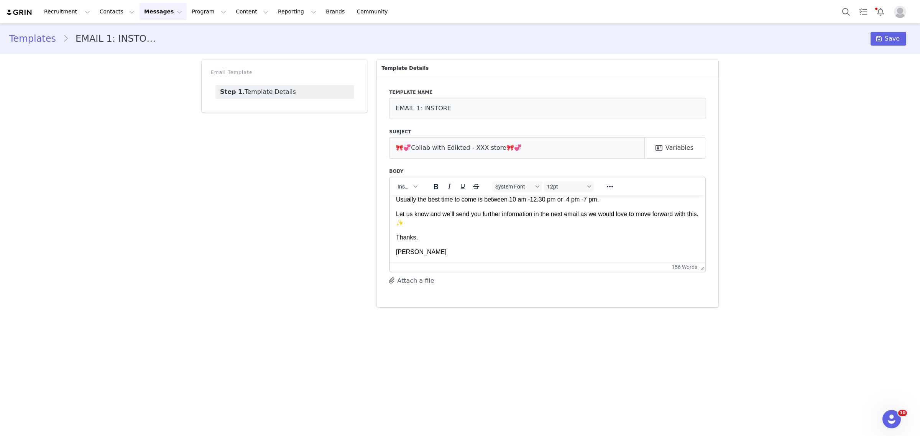
click at [421, 248] on p "[PERSON_NAME]" at bounding box center [547, 252] width 303 height 8
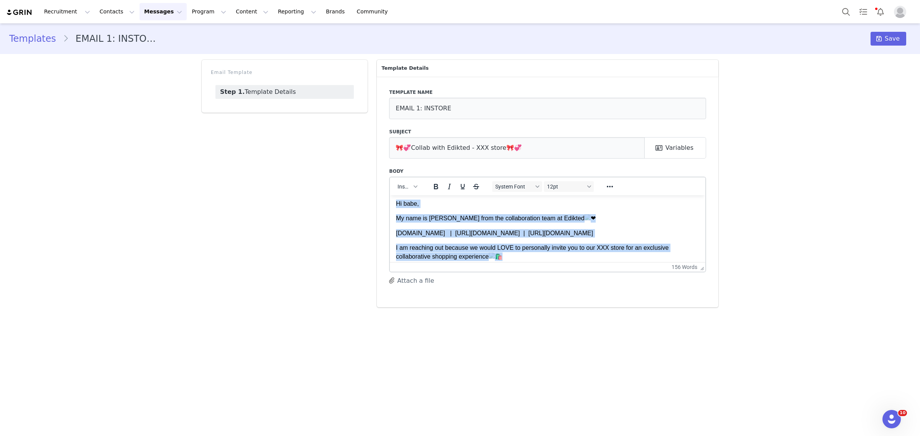
scroll to position [0, 0]
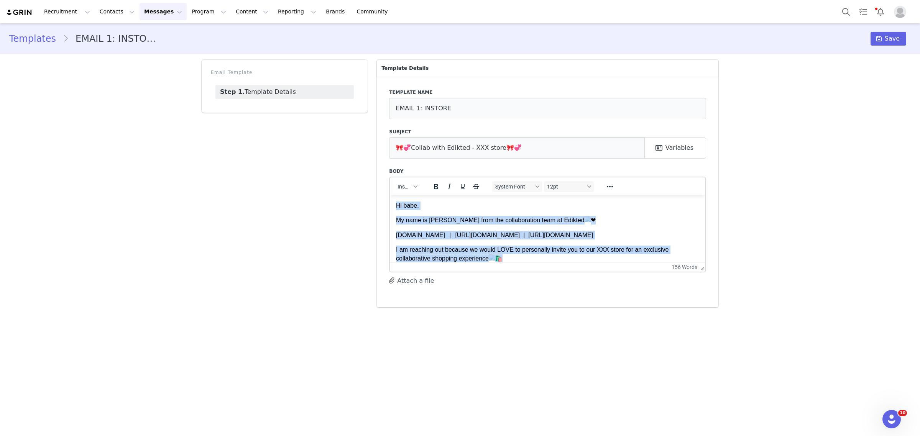
drag, startPoint x: 421, startPoint y: 253, endPoint x: 382, endPoint y: 146, distance: 113.7
click at [390, 195] on html "Hi babe, My name is Ashley from the collaboration team at Edikted www.edikted.c…" at bounding box center [548, 299] width 316 height 209
paste body "Rich Text Area. Press ALT-0 for help."
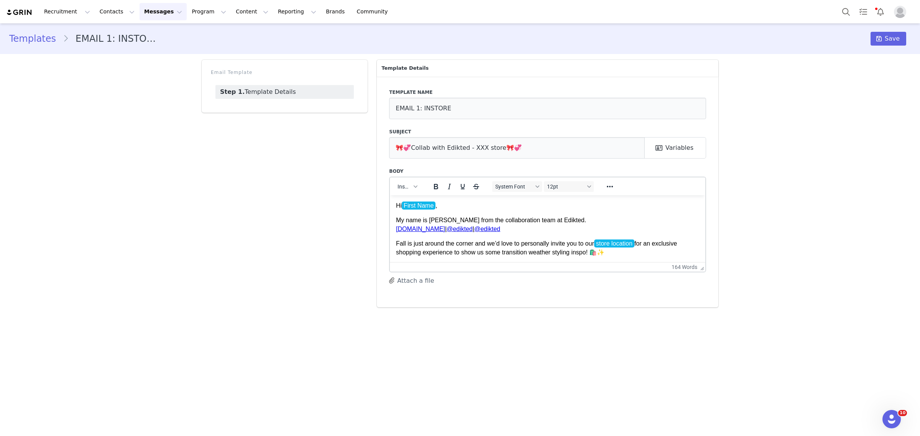
click at [613, 242] on span "store location" at bounding box center [614, 243] width 40 height 8
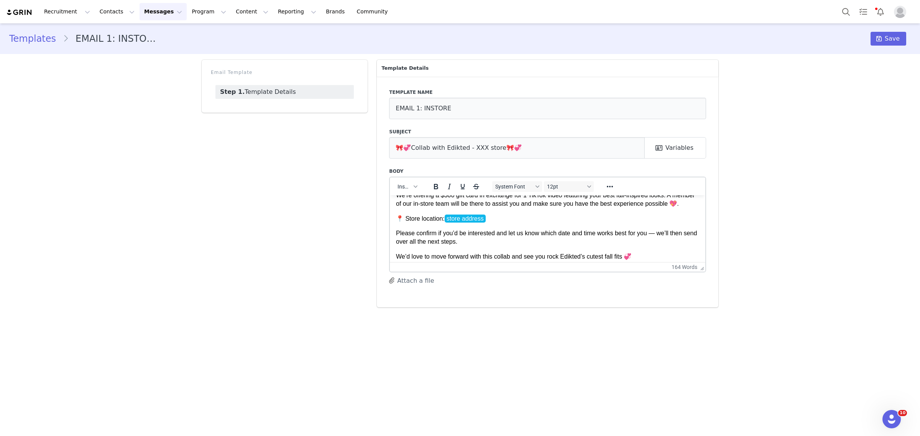
scroll to position [96, 0]
click at [512, 222] on p "📍 Store location: store address" at bounding box center [547, 218] width 303 height 8
drag, startPoint x: 446, startPoint y: 228, endPoint x: 456, endPoint y: 227, distance: 9.7
click at [456, 222] on span "store address" at bounding box center [465, 218] width 41 height 8
click at [493, 222] on p "📍 Store location: store address" at bounding box center [547, 218] width 303 height 8
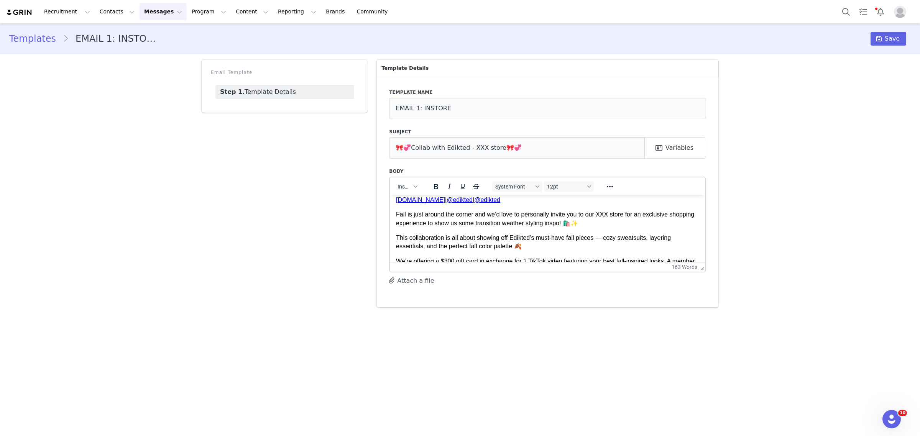
scroll to position [48, 0]
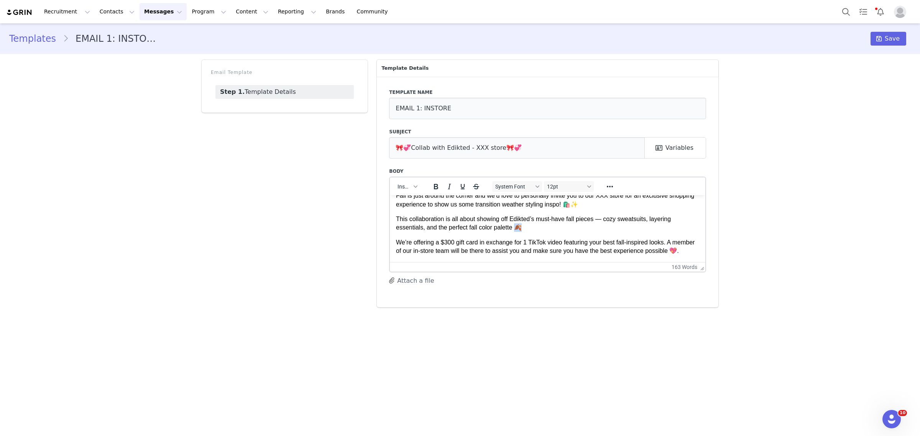
click at [518, 228] on p "This collaboration is all about showing off Edikted’s must-have fall pieces — c…" at bounding box center [547, 223] width 303 height 17
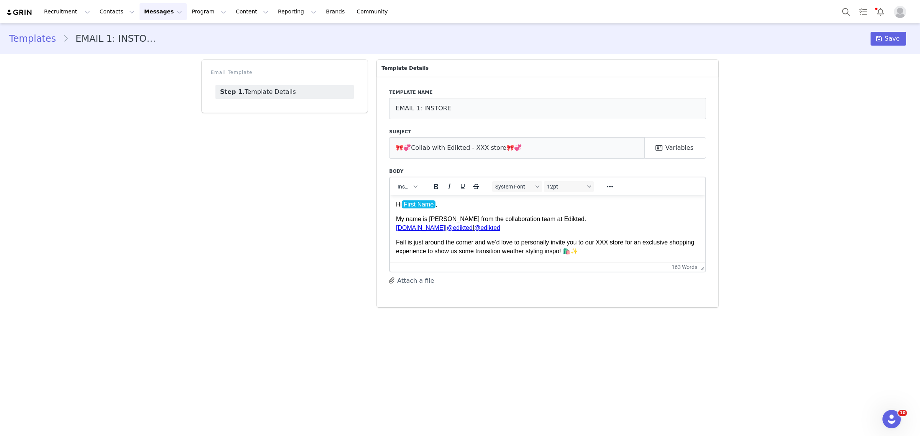
scroll to position [0, 0]
click at [521, 223] on p "My name is Ashley from the collaboration team at Edikted. www.edikted.com | @ed…" at bounding box center [547, 224] width 303 height 17
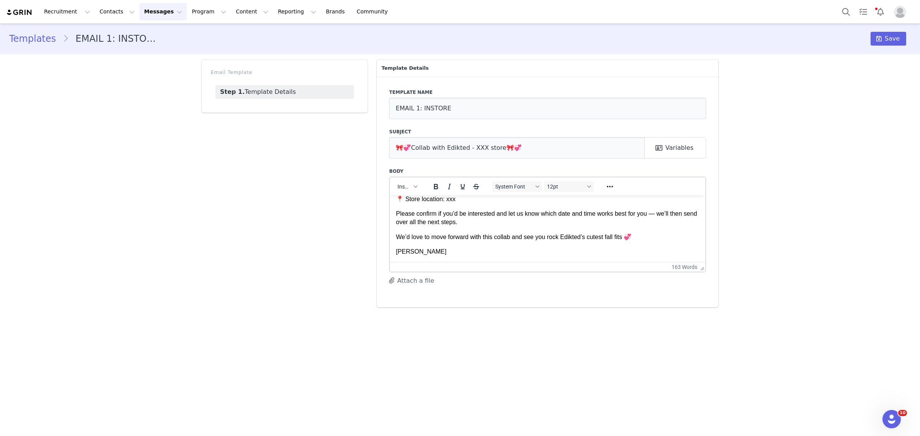
scroll to position [123, 0]
click at [613, 41] on span "Save" at bounding box center [892, 38] width 15 height 9
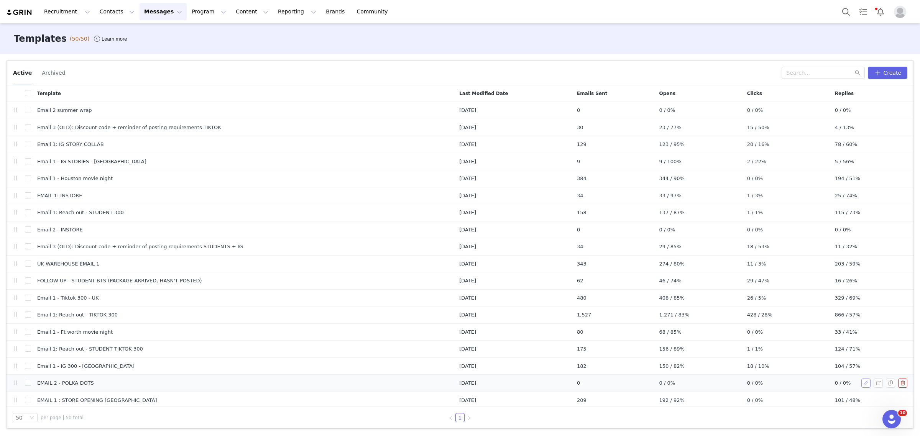
click at [613, 264] on button "button" at bounding box center [865, 383] width 9 height 9
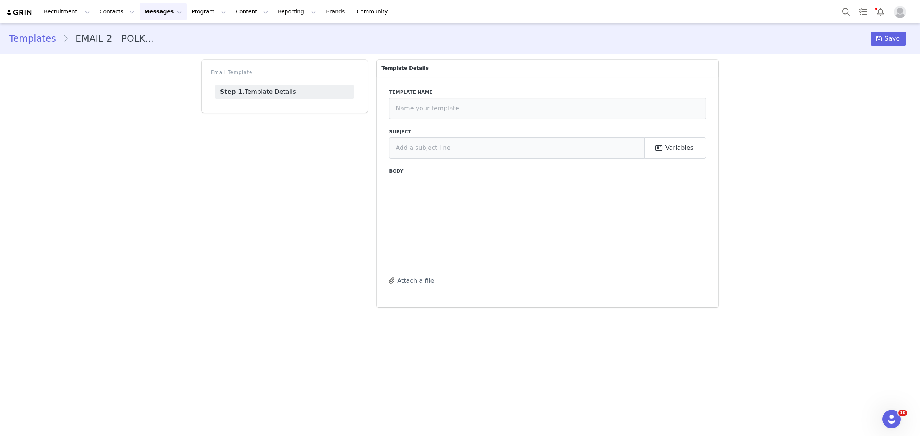
type input "EMAIL 2 - POLKA DOTS"
type input "email 2 polka dots"
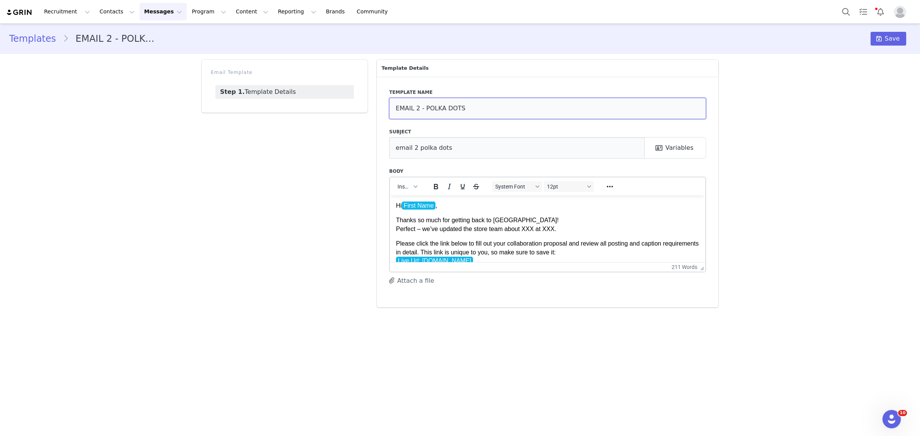
drag, startPoint x: 424, startPoint y: 108, endPoint x: 484, endPoint y: 112, distance: 60.3
click at [484, 112] on input "EMAIL 2 - POLKA DOTS" at bounding box center [547, 108] width 317 height 21
type input "EMAIL 2 - FALL SEASON INSTORE"
drag, startPoint x: 457, startPoint y: 146, endPoint x: 418, endPoint y: 151, distance: 39.8
click at [418, 151] on input "email 2 polka dots" at bounding box center [517, 147] width 256 height 21
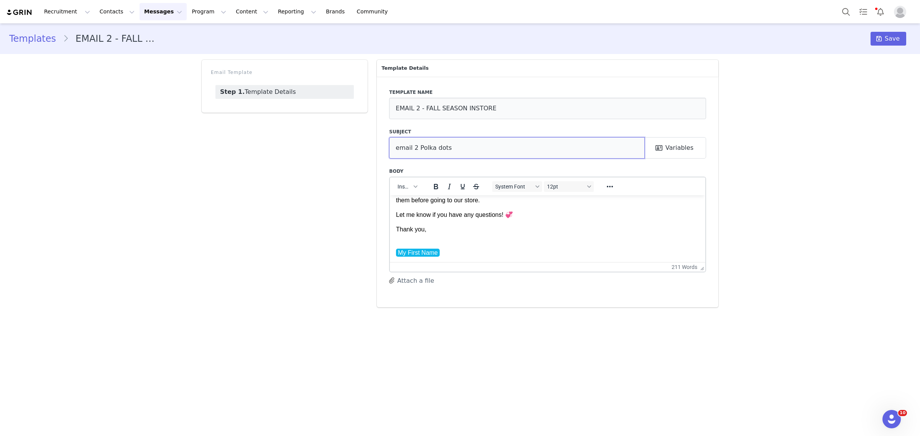
scroll to position [214, 0]
type input "email 2 Polka dots"
drag, startPoint x: 460, startPoint y: 251, endPoint x: 470, endPoint y: 221, distance: 31.5
click at [470, 221] on body "Hi First Name , Thanks so much for getting back to us! Perfect – we’ve updated …" at bounding box center [547, 122] width 303 height 269
drag, startPoint x: 453, startPoint y: 255, endPoint x: 365, endPoint y: 187, distance: 111.3
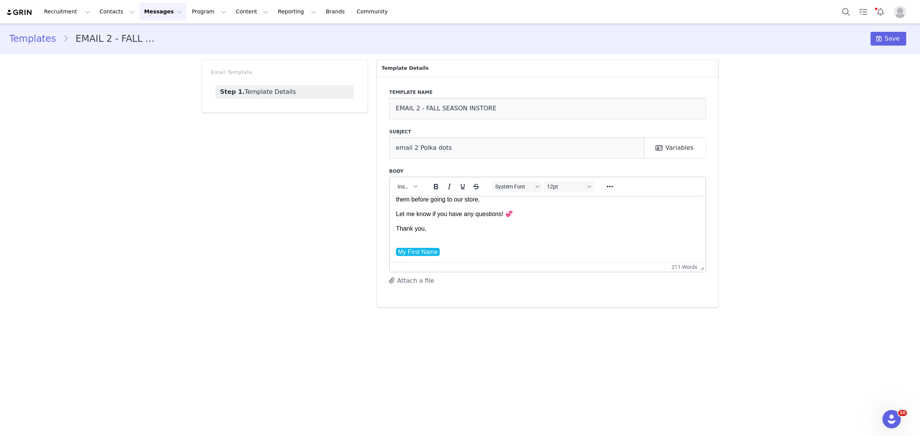
click at [390, 187] on html "Hi First Name , Thanks so much for getting back to us! Perfect – we’ve updated …" at bounding box center [548, 122] width 316 height 281
click at [452, 249] on p "My First Name ﻿" at bounding box center [547, 247] width 303 height 17
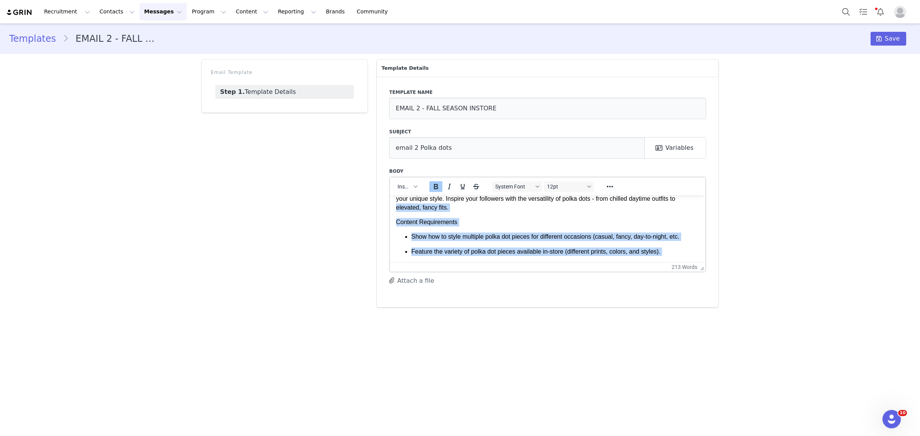
scroll to position [0, 0]
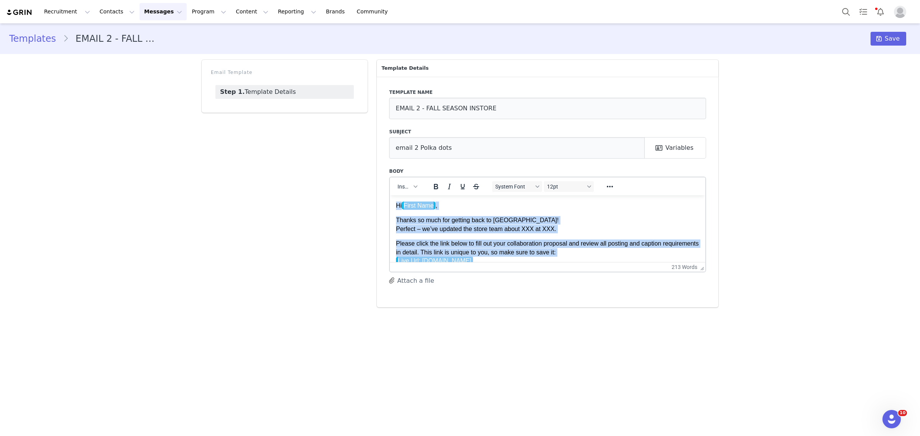
drag, startPoint x: 452, startPoint y: 249, endPoint x: 377, endPoint y: 205, distance: 87.1
click at [390, 205] on html "Hi First Name , Thanks so much for getting back to us! Perfect – we’ve updated …" at bounding box center [548, 331] width 316 height 272
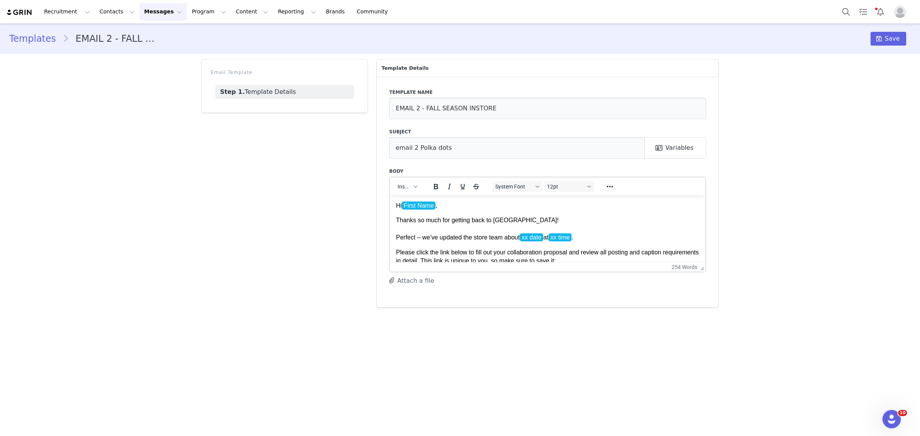
click at [441, 208] on p "Hi First Name ," at bounding box center [547, 205] width 303 height 8
click at [535, 237] on span "xx date" at bounding box center [532, 237] width 24 height 8
click at [571, 243] on body "Hi First Name , Thanks so much for getting back to us! Perfect – we’ve updated …" at bounding box center [547, 397] width 303 height 393
click at [551, 232] on p "Thanks so much for getting back to us! Perfect – we’ve updated the store team a…" at bounding box center [547, 229] width 303 height 26
click at [551, 235] on span "xx time" at bounding box center [551, 237] width 23 height 8
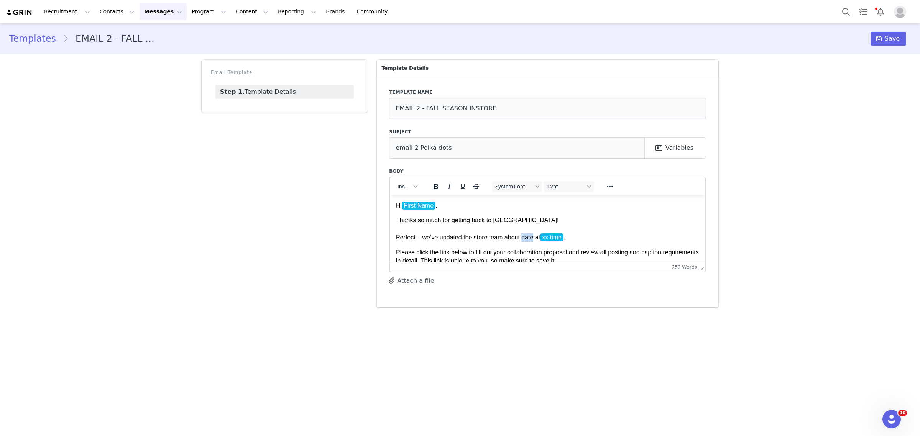
drag, startPoint x: 522, startPoint y: 238, endPoint x: 531, endPoint y: 237, distance: 9.4
click at [531, 237] on p "Thanks so much for getting back to us! Perfect – we’ve updated the store team a…" at bounding box center [547, 229] width 303 height 26
click at [540, 238] on span "xx time" at bounding box center [548, 237] width 23 height 8
drag, startPoint x: 519, startPoint y: 240, endPoint x: 530, endPoint y: 240, distance: 10.4
click at [530, 240] on p "Thanks so much for getting back to us! Perfect – we’ve updated the store team a…" at bounding box center [547, 229] width 303 height 26
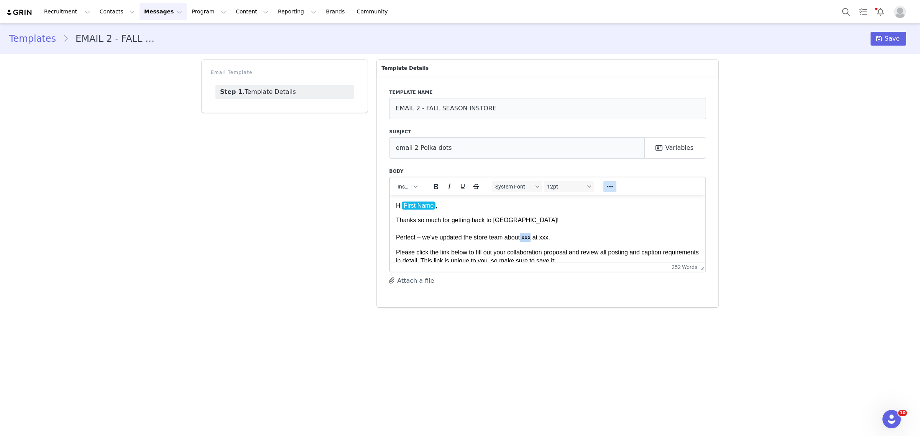
click at [613, 181] on button "Reveal or hide additional toolbar items" at bounding box center [610, 186] width 13 height 11
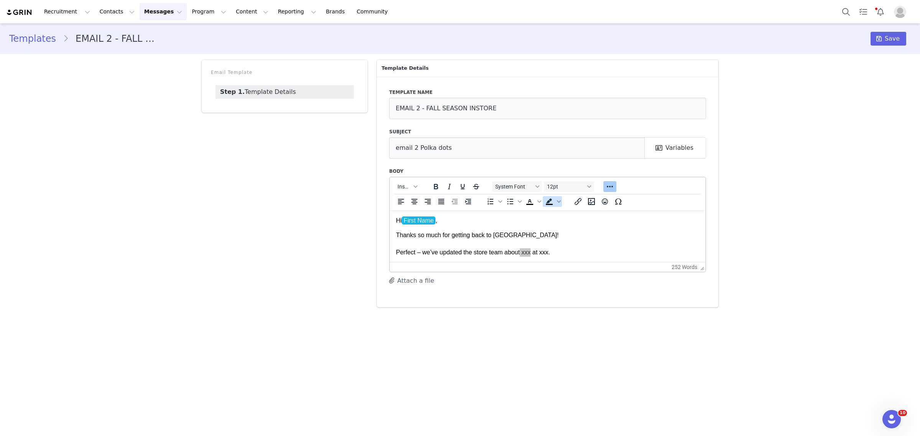
click at [559, 201] on icon "Background color" at bounding box center [559, 202] width 4 height 4
click at [559, 214] on div at bounding box center [560, 212] width 9 height 9
click at [570, 240] on p "Thanks so much for getting back to us! Perfect – we’ve updated the store team a…" at bounding box center [547, 244] width 303 height 26
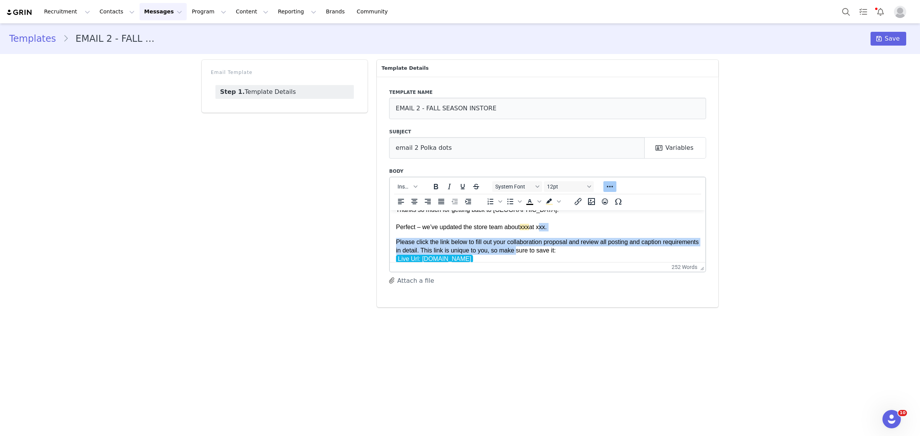
scroll to position [28, 0]
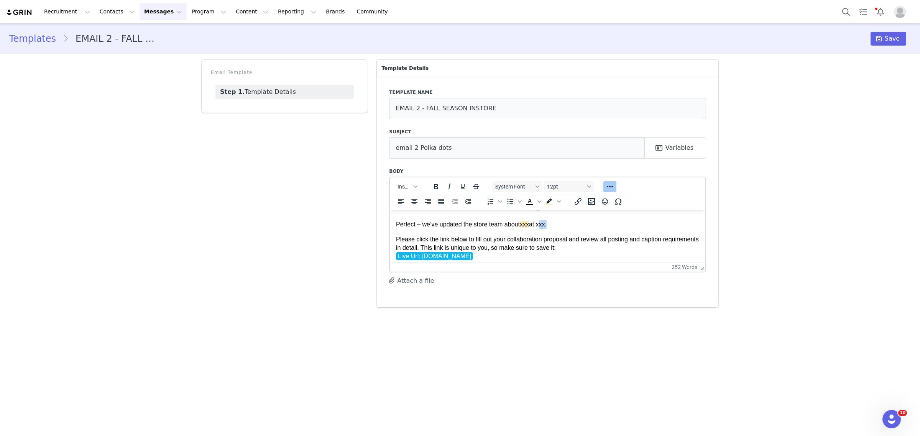
drag, startPoint x: 537, startPoint y: 253, endPoint x: 546, endPoint y: 222, distance: 32.8
click at [546, 222] on p "Thanks so much for getting back to us! Perfect – we’ve updated the store team a…" at bounding box center [547, 216] width 303 height 26
click at [550, 199] on icon "Background color" at bounding box center [549, 201] width 6 height 5
drag, startPoint x: 561, startPoint y: 228, endPoint x: 938, endPoint y: 479, distance: 452.8
click at [561, 228] on p "Thanks so much for getting back to us! Perfect – we’ve updated the store team a…" at bounding box center [547, 216] width 303 height 26
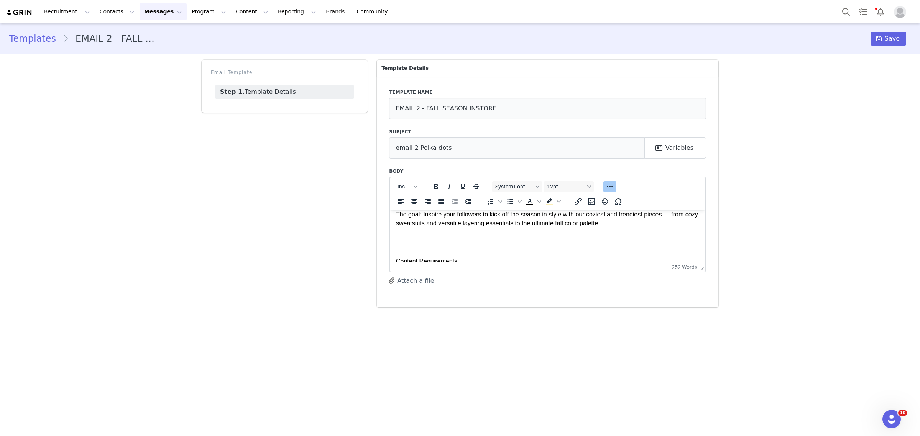
scroll to position [96, 0]
click at [469, 244] on p "Rich Text Area. Press ALT-0 for help." at bounding box center [547, 239] width 303 height 17
click at [447, 237] on p "Rich Text Area. Press ALT-0 for help." at bounding box center [547, 235] width 303 height 8
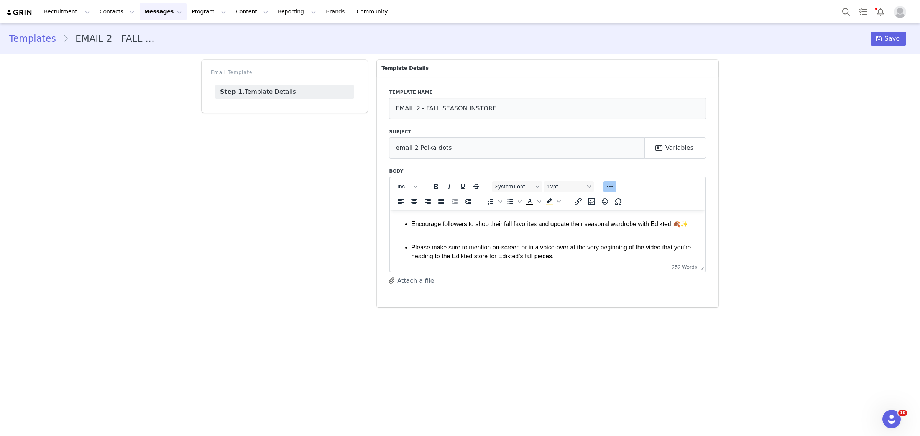
scroll to position [288, 0]
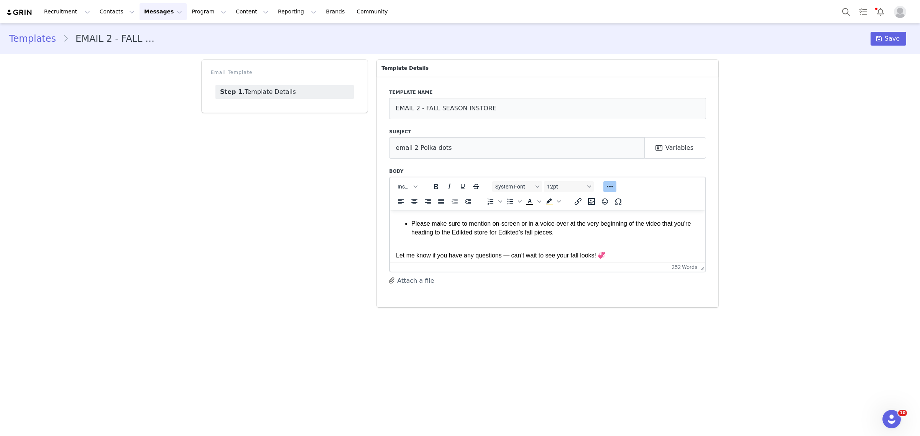
click at [468, 227] on p "Please make sure to mention on-screen or in a voice-over at the very beginning …" at bounding box center [555, 232] width 288 height 26
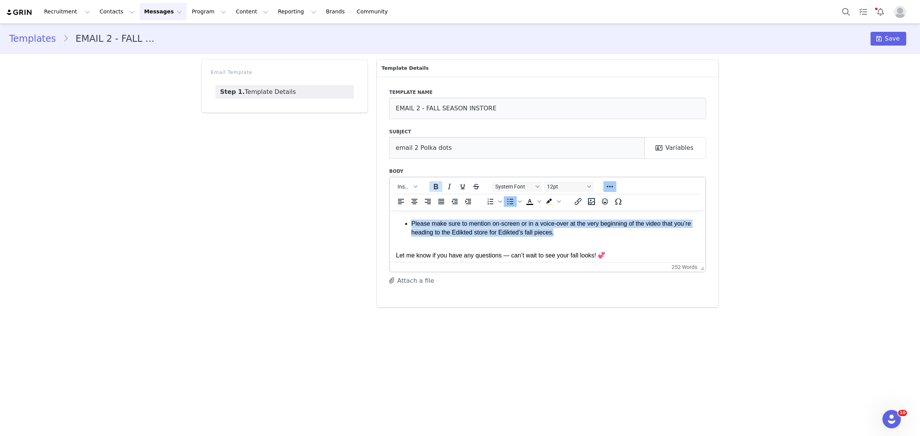
click at [432, 186] on icon "Bold" at bounding box center [436, 186] width 9 height 9
click at [588, 232] on p "Please make sure to mention on-screen or in a voice-over at the very beginning …" at bounding box center [555, 232] width 288 height 26
click at [591, 237] on p "Please make sure to mention on-screen or in a voice-over at the very beginning …" at bounding box center [555, 232] width 288 height 26
click at [613, 39] on icon at bounding box center [878, 39] width 5 height 6
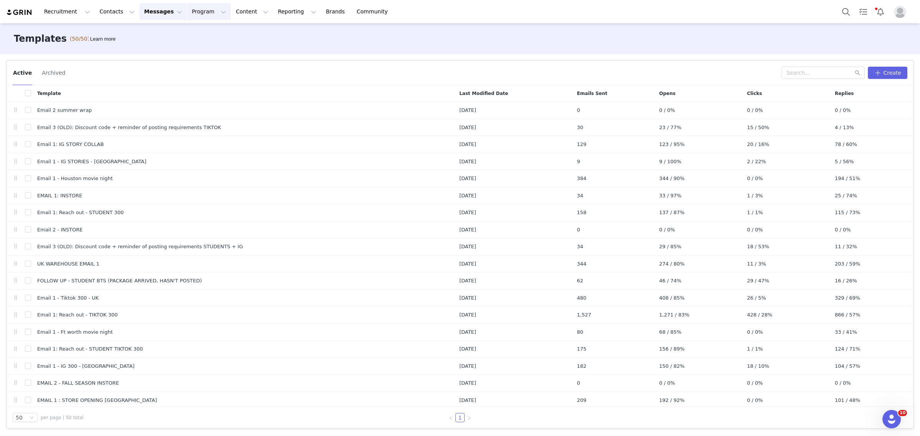
click at [187, 12] on button "Program Program" at bounding box center [209, 11] width 44 height 17
click at [182, 29] on link "Activations" at bounding box center [199, 34] width 61 height 14
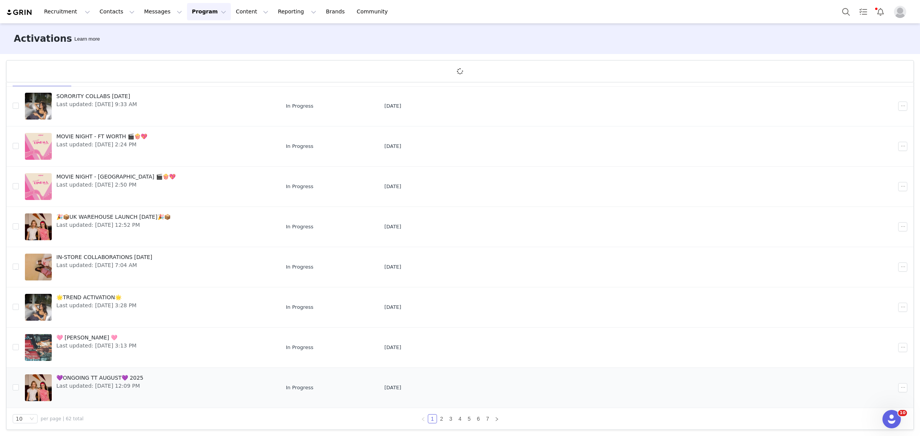
scroll to position [28, 0]
click at [439, 264] on li "2" at bounding box center [441, 418] width 9 height 9
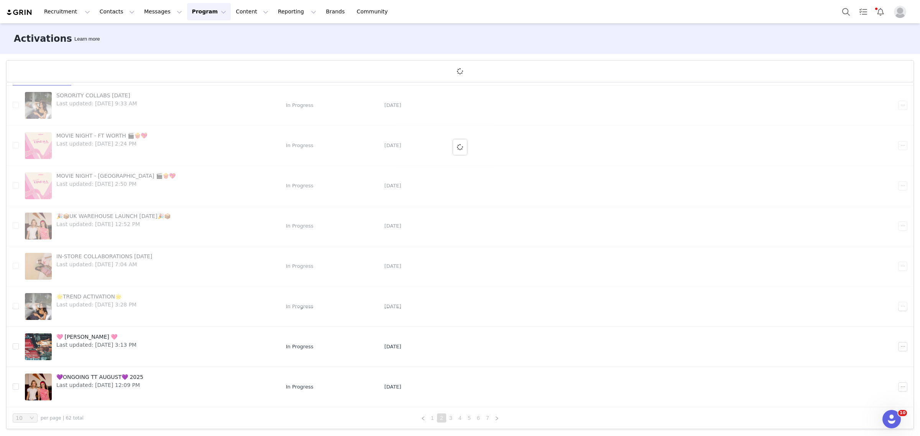
scroll to position [0, 0]
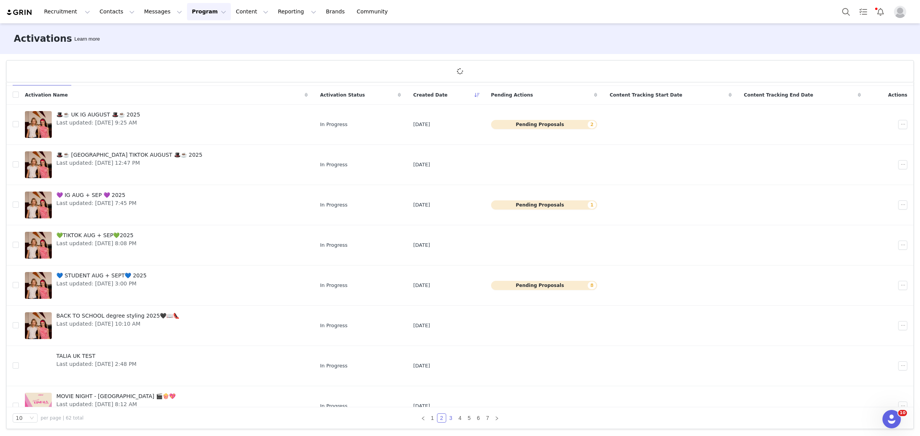
click at [447, 264] on link "3" at bounding box center [451, 418] width 8 height 8
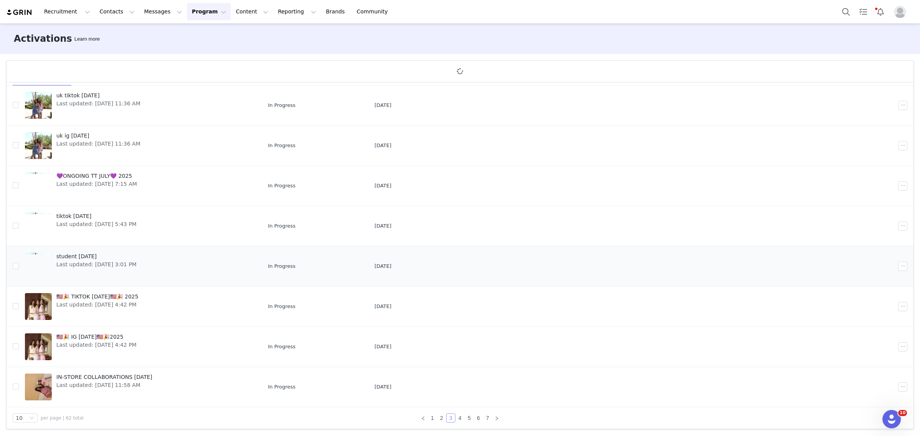
scroll to position [100, 0]
click at [129, 264] on span "IN-STORE COLLABORATIONS [DATE]" at bounding box center [104, 377] width 96 height 8
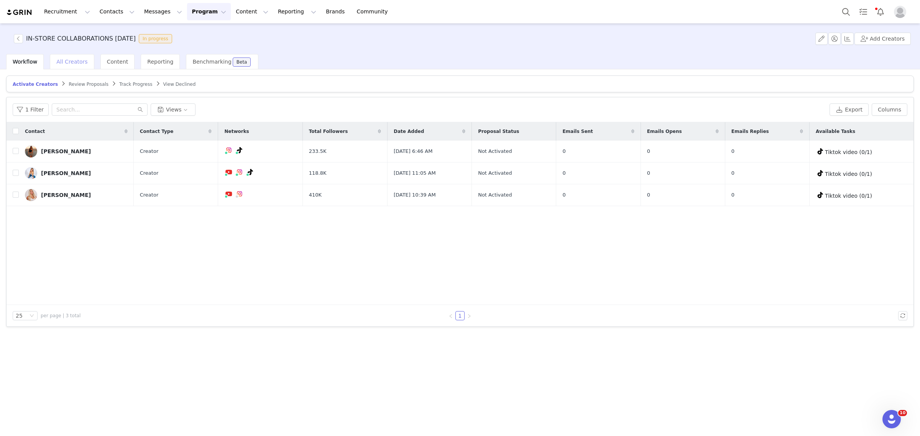
click at [66, 59] on span "All Creators" at bounding box center [71, 62] width 31 height 6
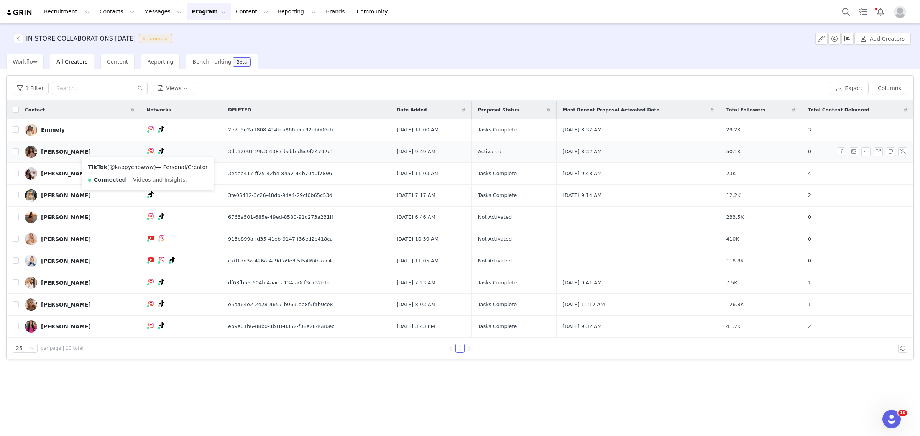
click at [131, 168] on link "@kappychowww" at bounding box center [131, 167] width 44 height 6
click at [613, 7] on button "Search" at bounding box center [846, 11] width 17 height 17
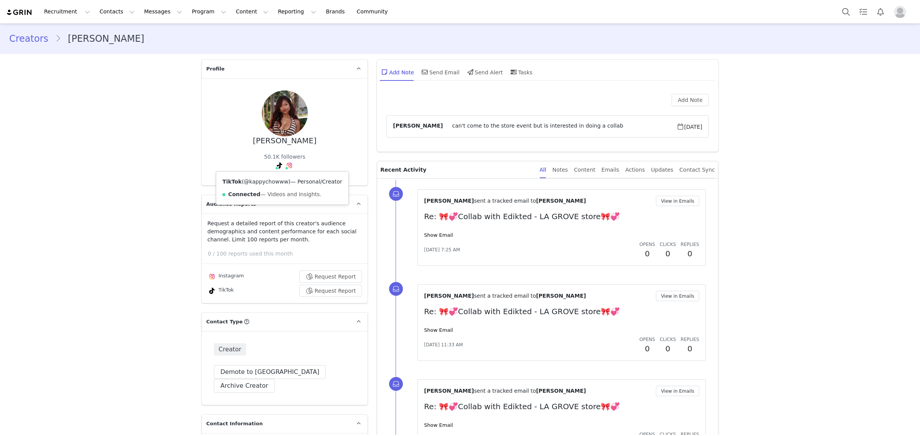
click at [269, 182] on link "@kappychowww" at bounding box center [266, 182] width 44 height 6
click at [285, 141] on div "[PERSON_NAME]" at bounding box center [285, 140] width 64 height 9
copy div "[PERSON_NAME]"
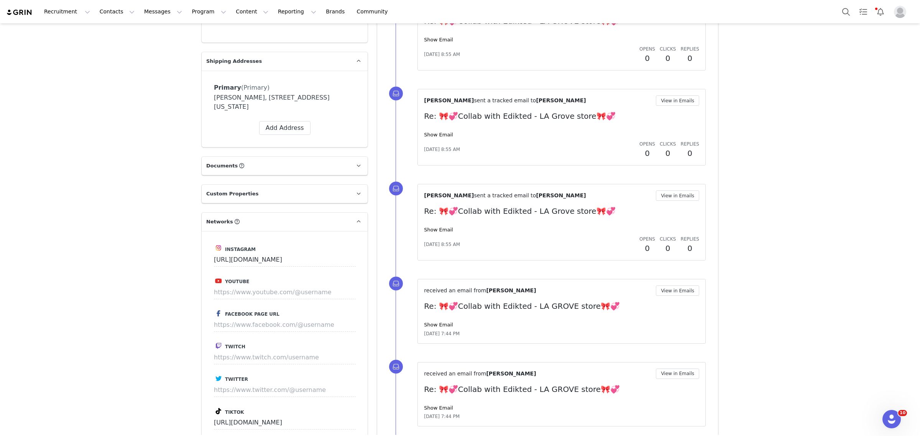
scroll to position [815, 0]
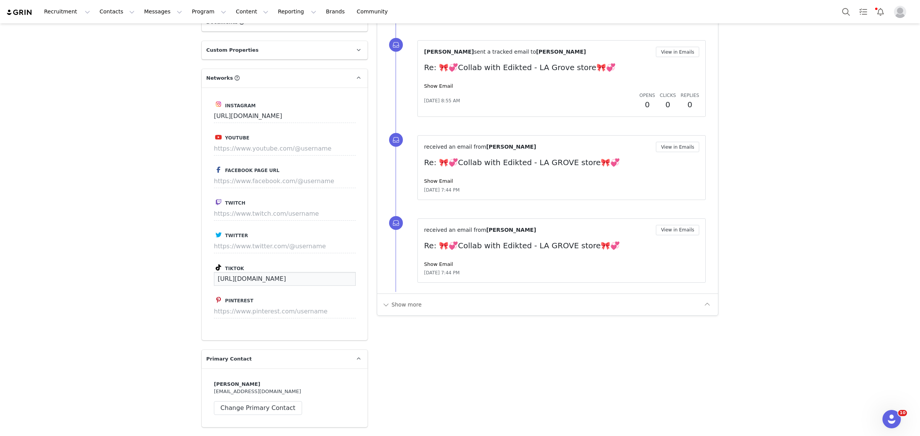
click at [246, 272] on input "https://www.tiktok.com/@kappychowww" at bounding box center [285, 279] width 142 height 14
paste input "t.chauu"
type input "https://www.tiktok.com/@kat.chauu"
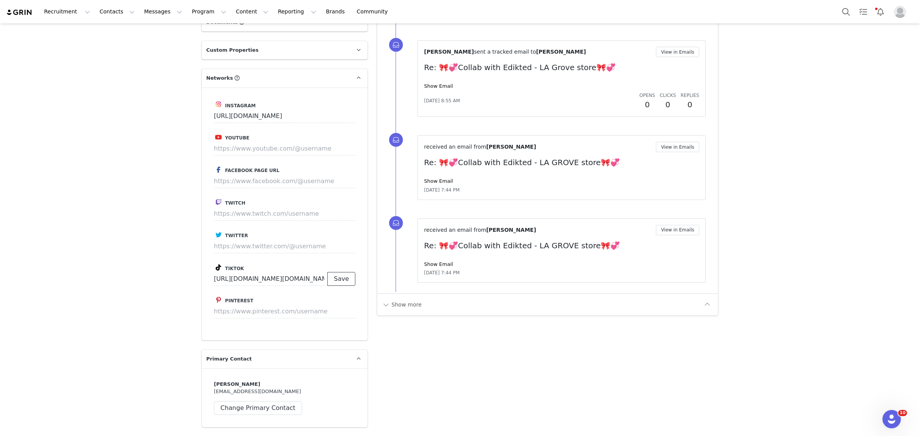
click at [351, 272] on button "Save" at bounding box center [341, 279] width 28 height 14
click at [351, 272] on p "Save" at bounding box center [341, 279] width 28 height 14
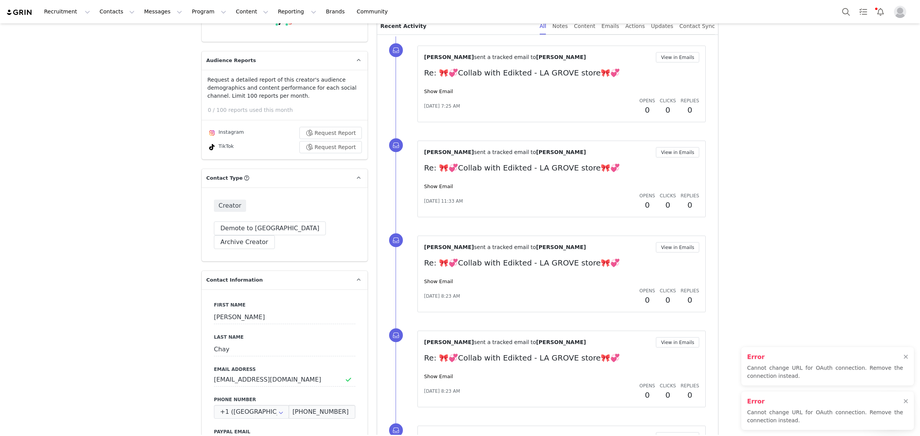
scroll to position [0, 0]
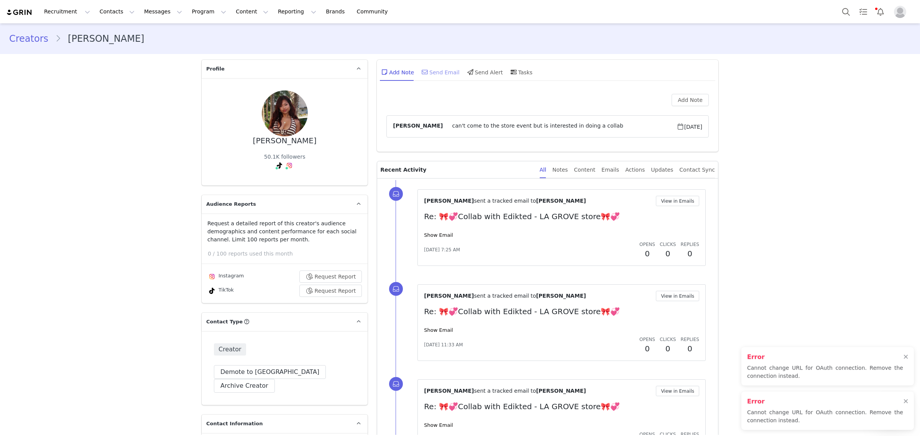
click at [437, 68] on div "Send Email" at bounding box center [439, 72] width 39 height 18
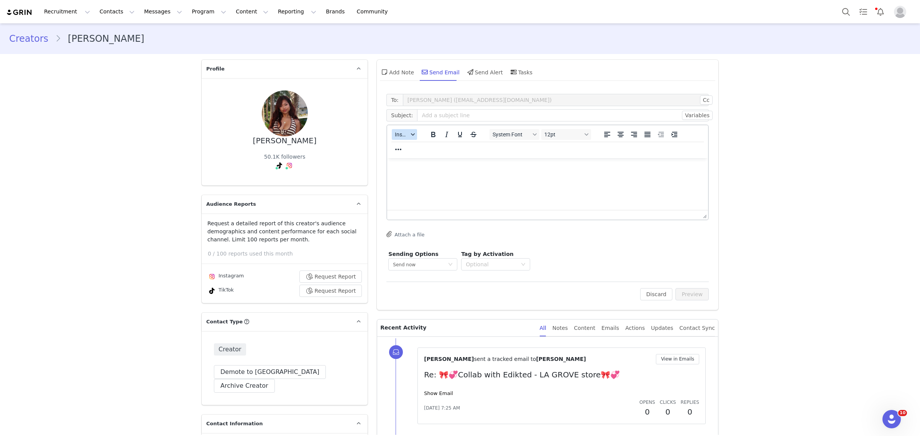
click at [407, 137] on button "Insert" at bounding box center [404, 134] width 25 height 11
click at [410, 146] on div "Insert Template" at bounding box center [428, 147] width 69 height 9
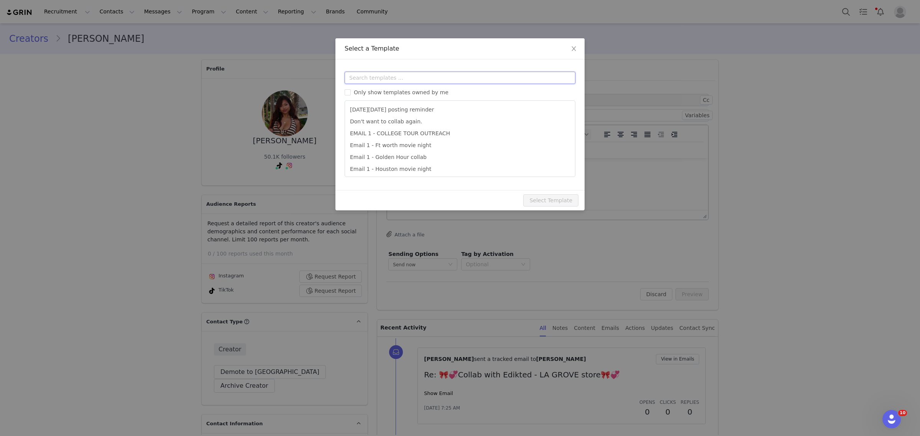
click at [376, 78] on input "text" at bounding box center [460, 78] width 231 height 12
type input "isn"
click at [577, 51] on span "Close" at bounding box center [573, 48] width 21 height 21
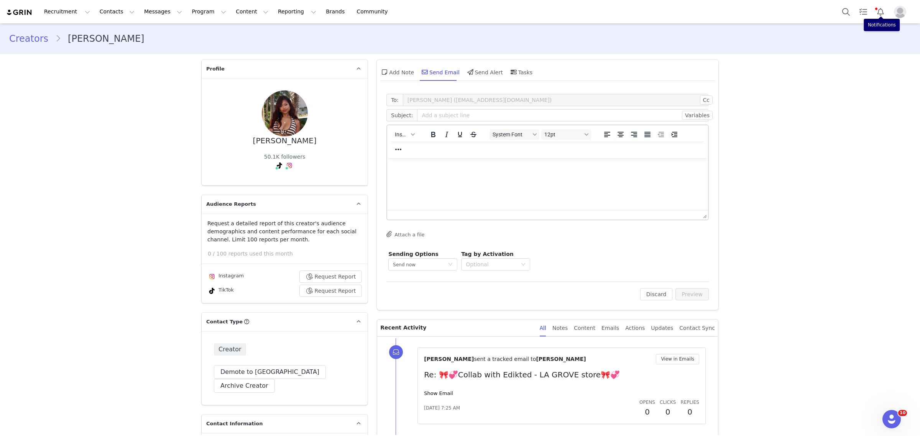
click at [896, 9] on img "Profile" at bounding box center [900, 12] width 12 height 12
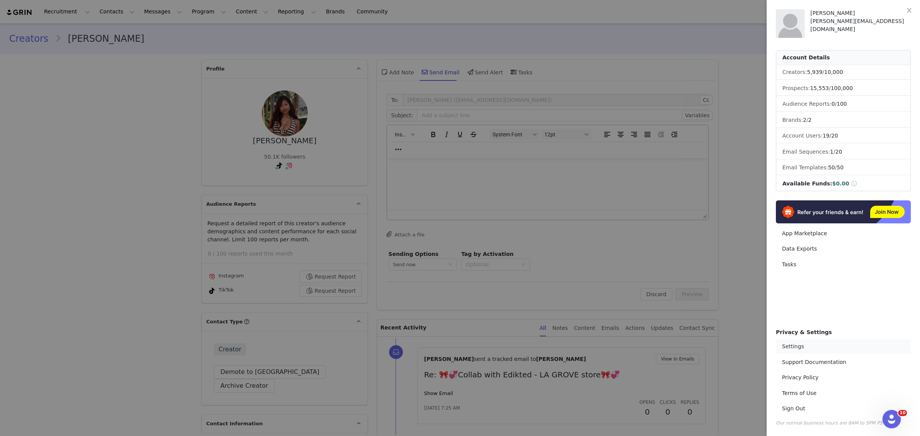
click at [805, 345] on link "Settings" at bounding box center [843, 347] width 135 height 14
select select "UTC"
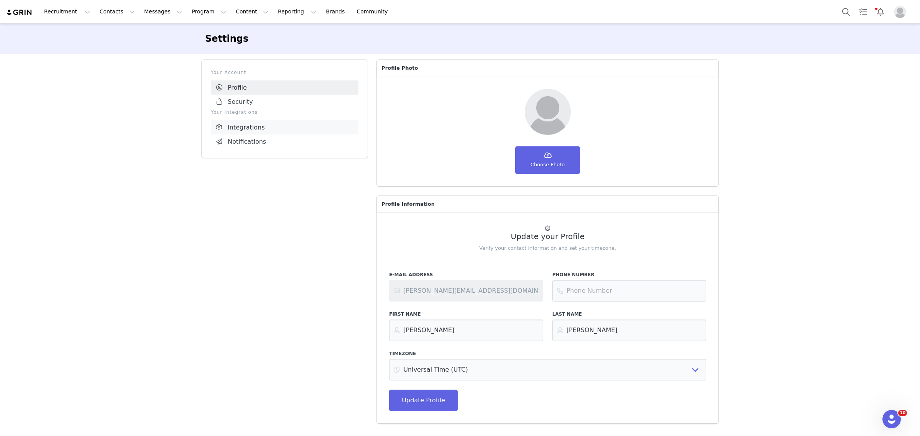
click at [250, 130] on link "Integrations" at bounding box center [285, 127] width 148 height 14
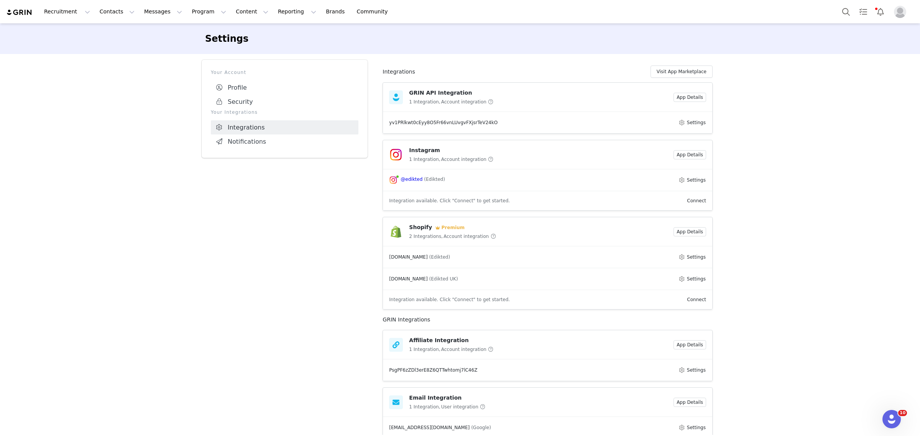
scroll to position [22, 0]
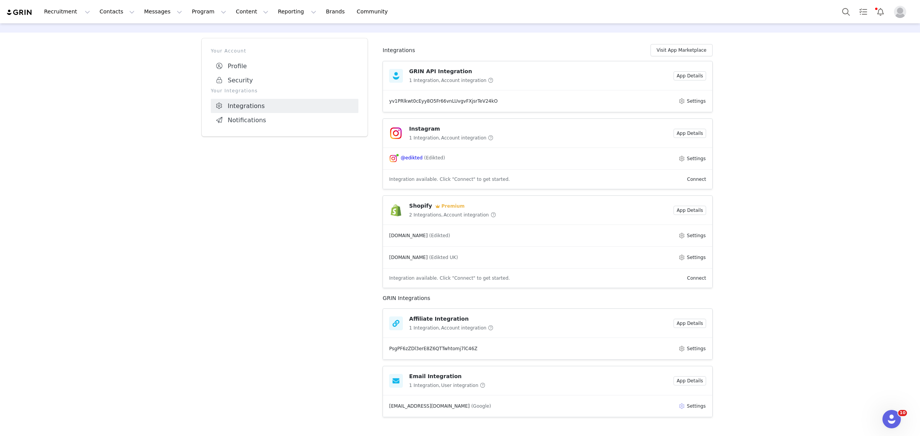
click at [692, 405] on button "Settings" at bounding box center [692, 406] width 28 height 9
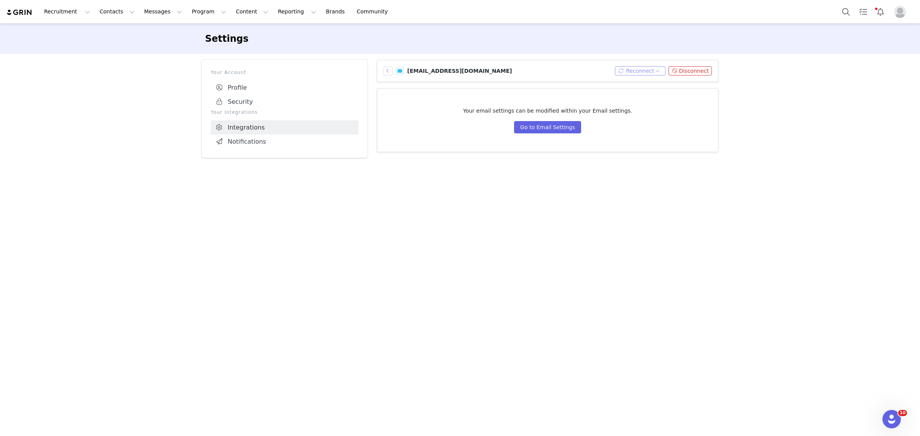
click at [649, 67] on button "Reconnect" at bounding box center [640, 70] width 51 height 9
click at [636, 81] on li "Connect Email" at bounding box center [645, 85] width 49 height 12
click at [150, 16] on button "Messages Messages" at bounding box center [163, 11] width 47 height 17
click at [112, 11] on button "Contacts Contacts" at bounding box center [117, 11] width 44 height 17
click at [112, 38] on p "Creators" at bounding box center [105, 34] width 23 height 8
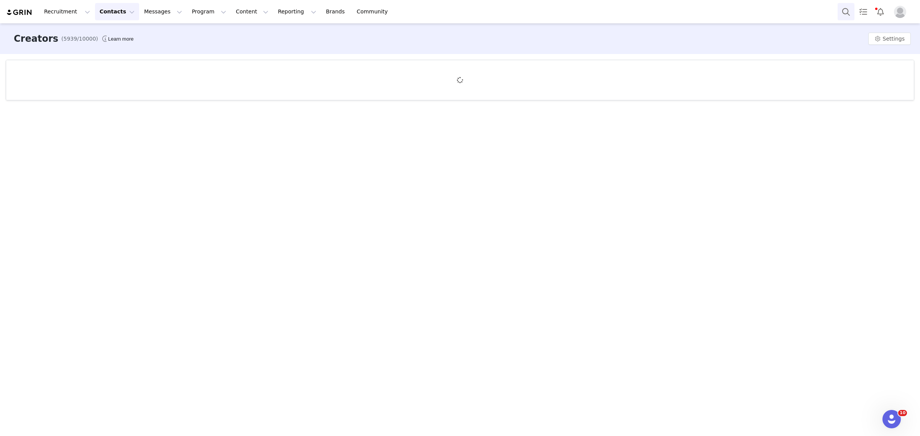
click at [849, 16] on button "Search" at bounding box center [846, 11] width 17 height 17
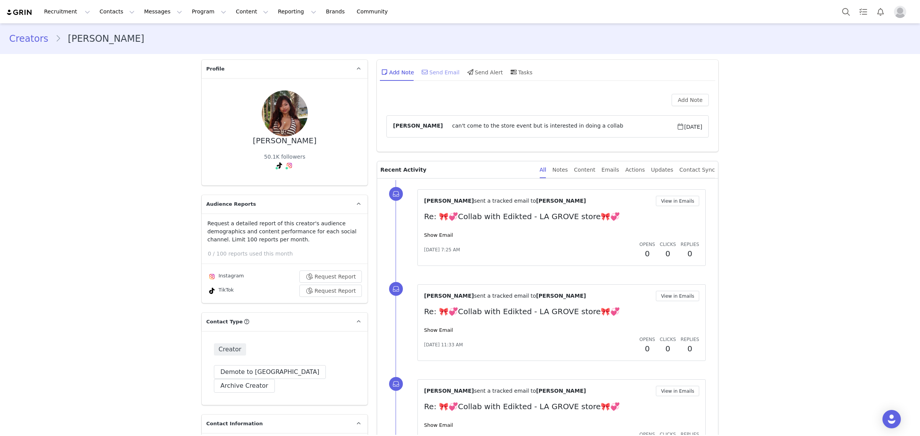
click at [426, 71] on div "Send Email" at bounding box center [439, 72] width 39 height 18
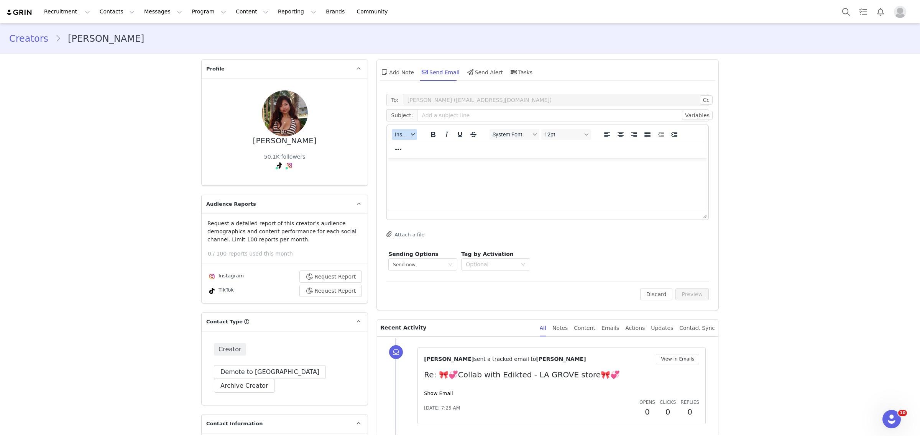
click at [411, 133] on icon "button" at bounding box center [413, 134] width 4 height 2
click at [416, 146] on div "Insert Template" at bounding box center [428, 147] width 69 height 9
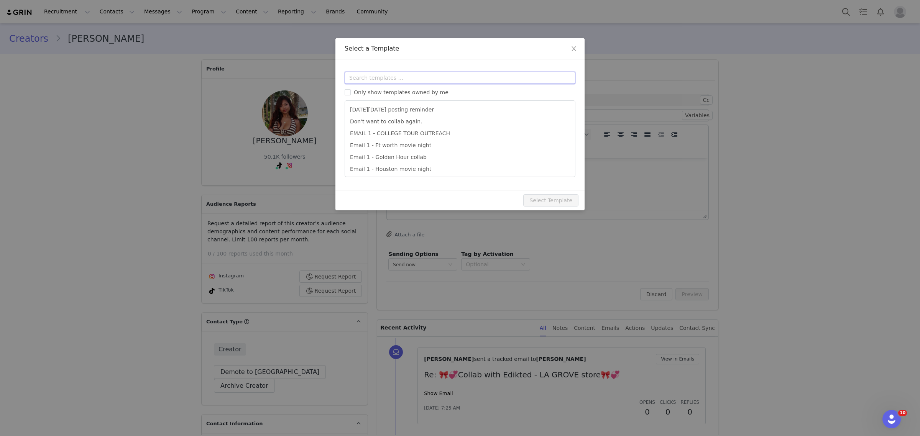
click at [411, 73] on input "text" at bounding box center [460, 78] width 231 height 12
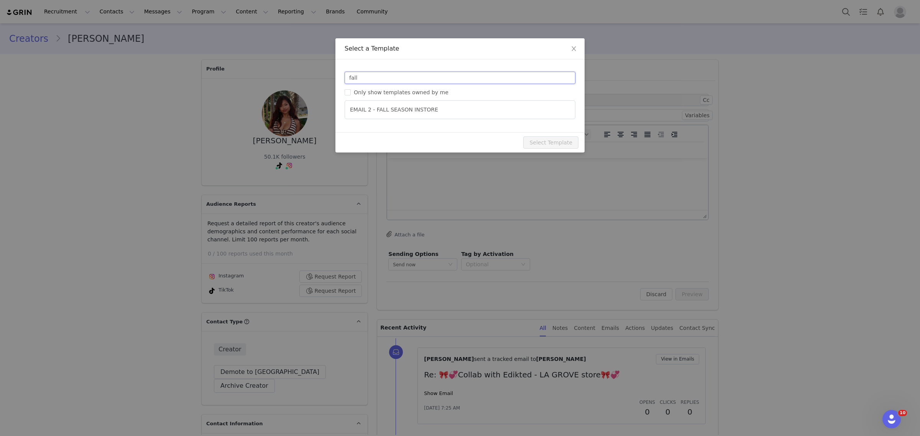
click at [363, 79] on input "fall" at bounding box center [460, 78] width 231 height 12
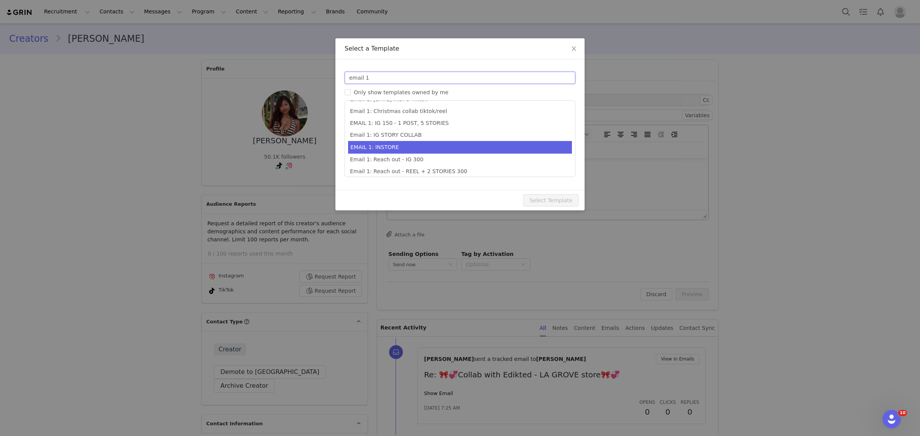
type input "email 1"
click at [460, 143] on li "EMAIL 1: INSTORE" at bounding box center [460, 147] width 224 height 13
type input "🎀💞Collab with Edikted - XXX store🎀💞"
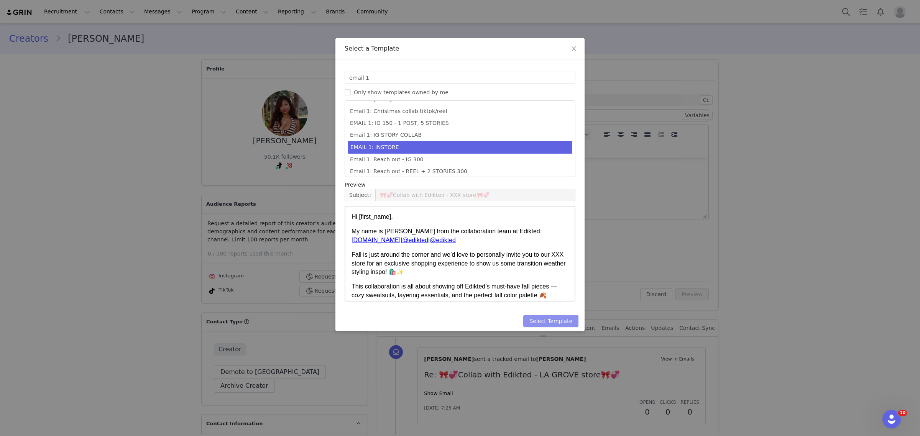
click at [570, 319] on button "Select Template" at bounding box center [550, 321] width 55 height 12
type input "🎀💞Collab with Edikted - XXX store🎀💞"
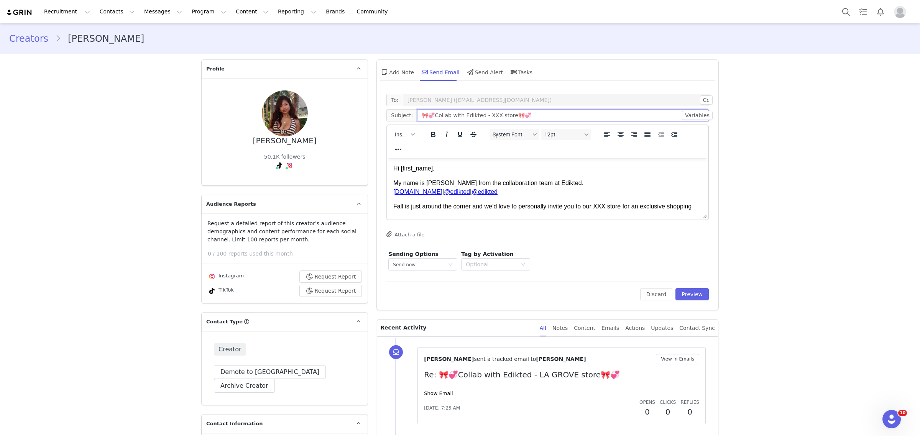
drag, startPoint x: 490, startPoint y: 114, endPoint x: 480, endPoint y: 115, distance: 10.0
click at [480, 115] on input "🎀💞Collab with Edikted - XXX store🎀💞" at bounding box center [563, 115] width 292 height 12
type input "🎀💞Collab with Edikted - LA GROVE store🎀💞"
drag, startPoint x: 604, startPoint y: 207, endPoint x: 595, endPoint y: 207, distance: 8.8
click at [595, 207] on p "Fall is just around the corner and we’d love to personally invite you to our XX…" at bounding box center [547, 210] width 309 height 17
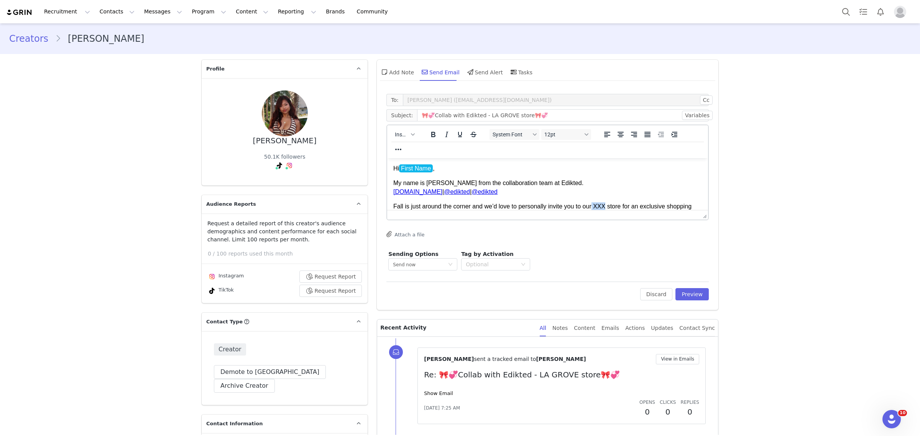
drag, startPoint x: 593, startPoint y: 208, endPoint x: 605, endPoint y: 208, distance: 11.9
click at [605, 208] on p "Fall is just around the corner and we’d love to personally invite you to our XX…" at bounding box center [547, 210] width 309 height 17
click at [638, 209] on p "Fall is just around the corner and we’d love to personally invite you to our LA…" at bounding box center [547, 210] width 309 height 17
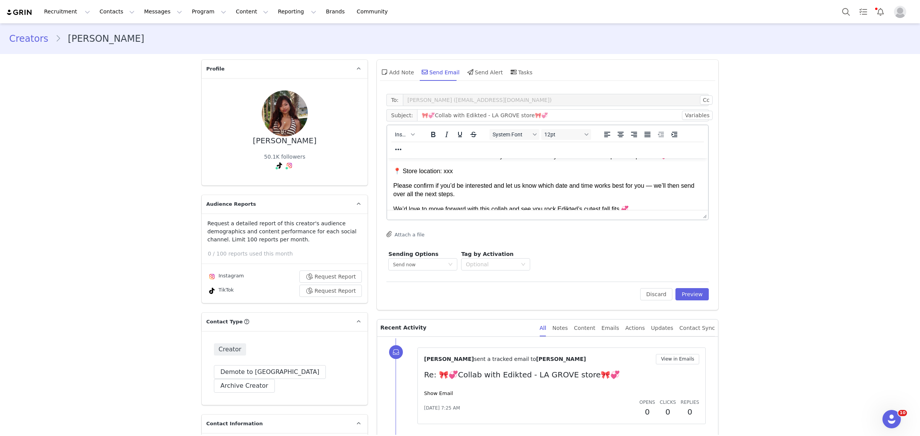
scroll to position [114, 0]
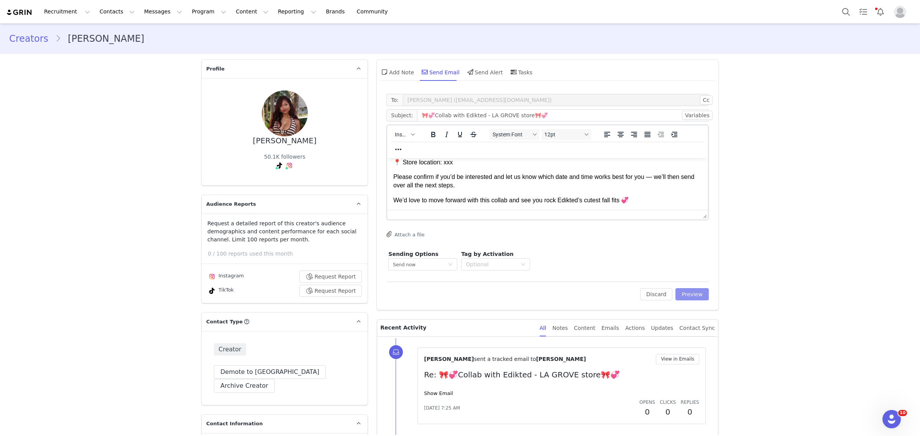
click at [692, 291] on button "Preview" at bounding box center [691, 294] width 33 height 12
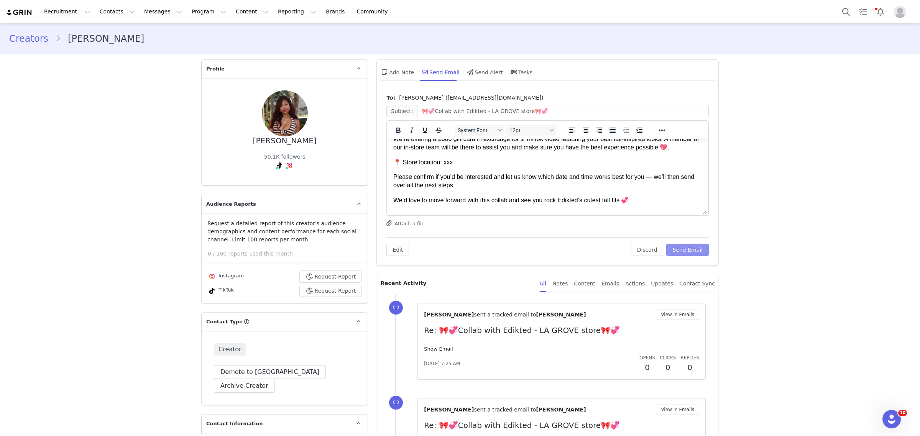
scroll to position [96, 0]
click at [436, 160] on p "📍 Store location: xxx" at bounding box center [547, 162] width 309 height 8
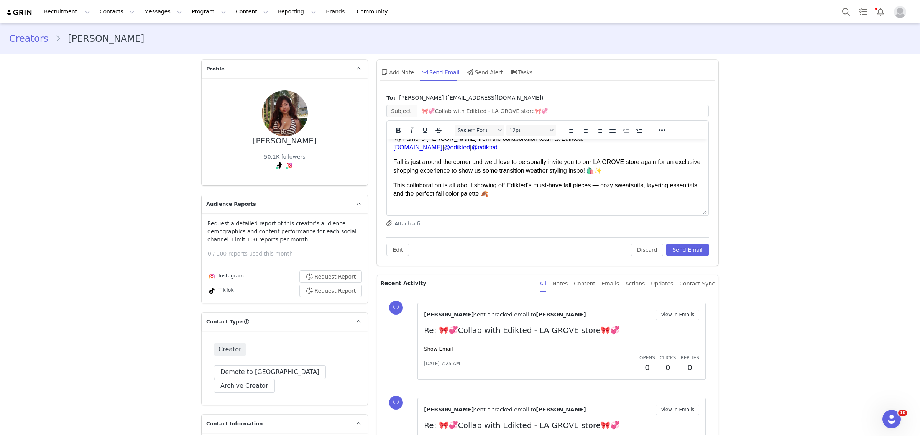
scroll to position [4, 0]
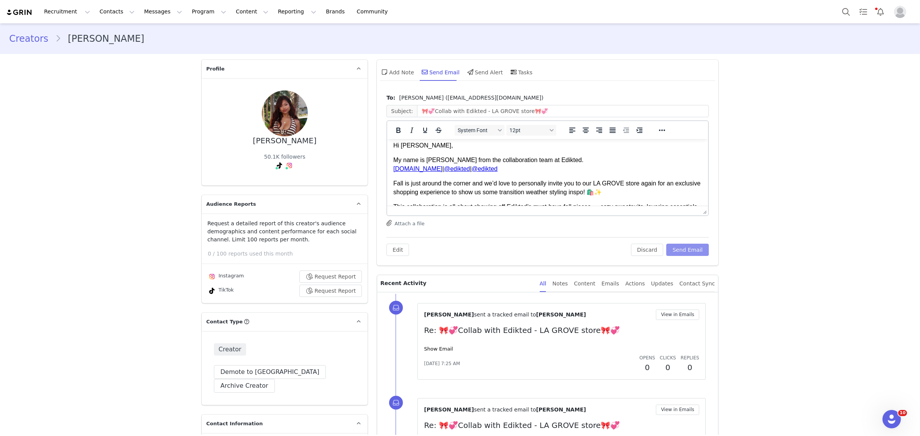
click at [688, 256] on button "Send Email" at bounding box center [687, 250] width 43 height 12
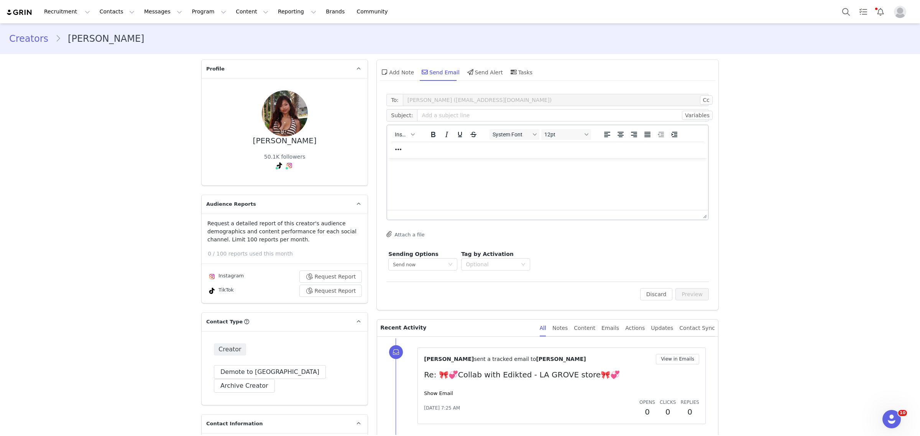
scroll to position [0, 0]
click at [187, 13] on button "Program Program" at bounding box center [209, 11] width 44 height 17
click at [184, 29] on link "Activations" at bounding box center [199, 34] width 61 height 14
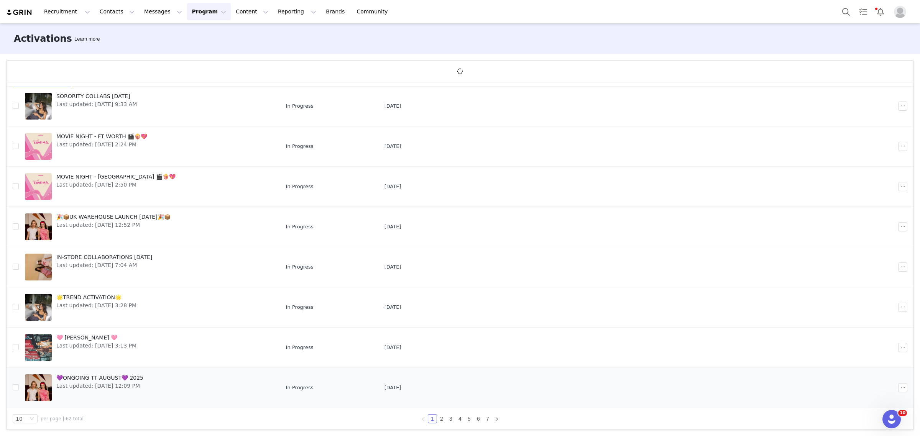
scroll to position [28, 0]
click at [456, 420] on link "4" at bounding box center [460, 418] width 8 height 8
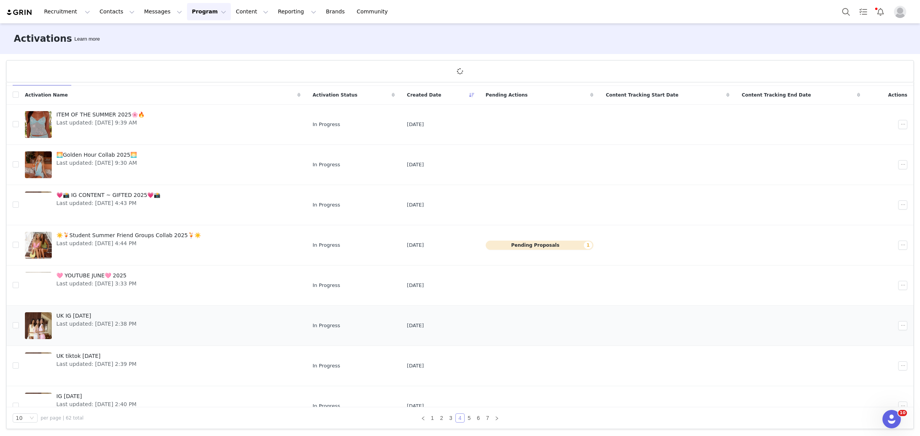
scroll to position [100, 0]
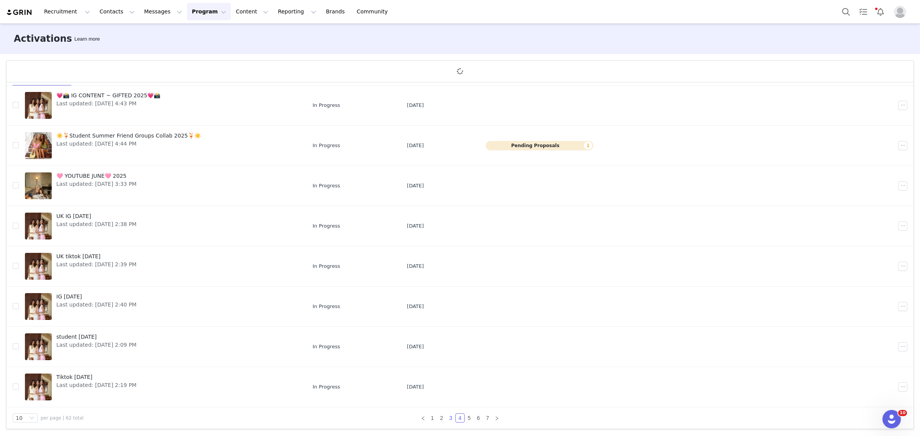
click at [447, 415] on link "3" at bounding box center [451, 418] width 8 height 8
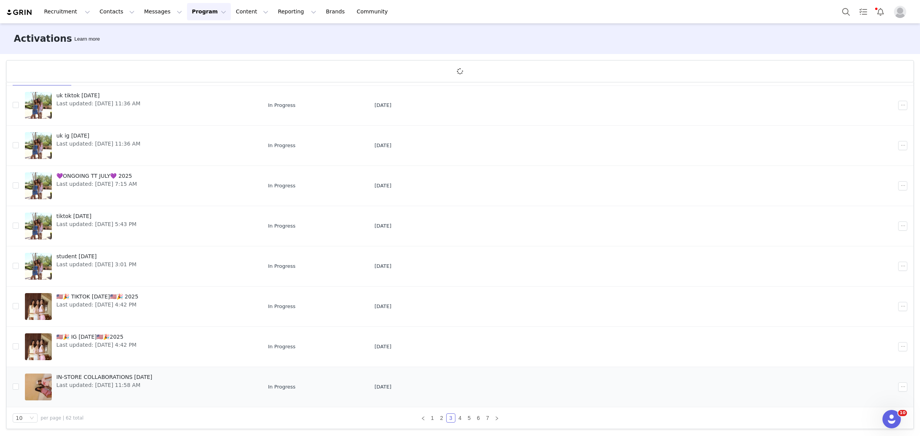
click at [171, 388] on link "IN-STORE COLLABORATIONS [DATE] Last updated: [DATE] 11:58 AM" at bounding box center [140, 387] width 231 height 31
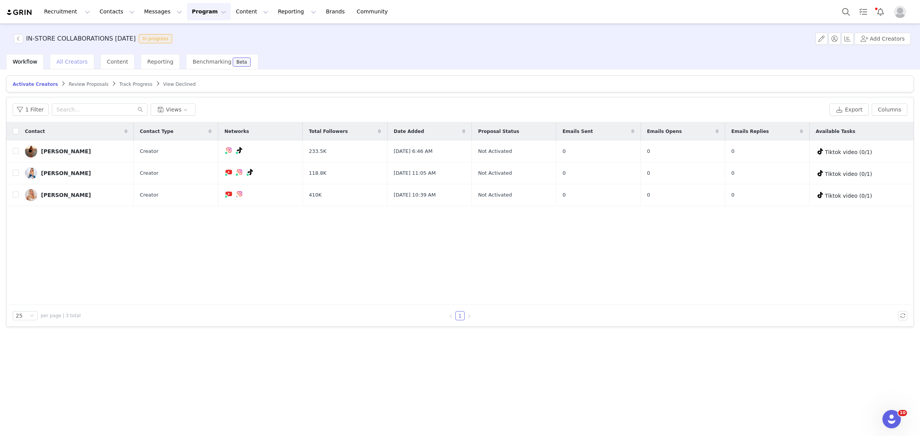
click at [68, 60] on span "All Creators" at bounding box center [71, 62] width 31 height 6
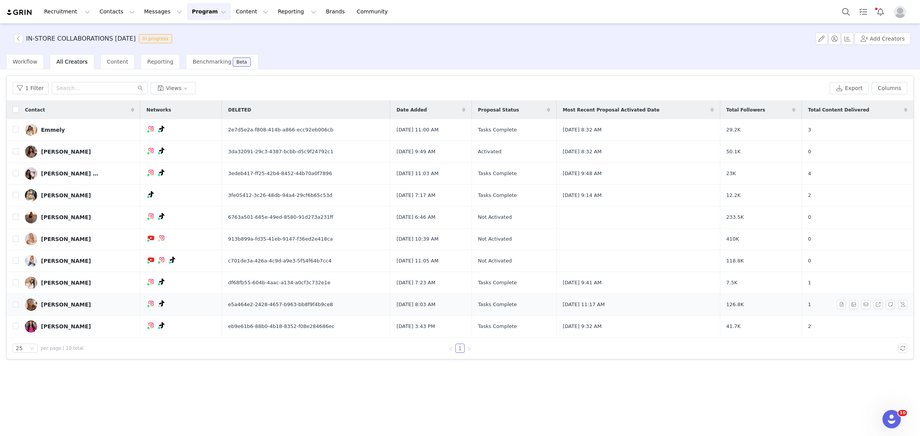
click at [52, 304] on div "[PERSON_NAME]" at bounding box center [66, 305] width 50 height 6
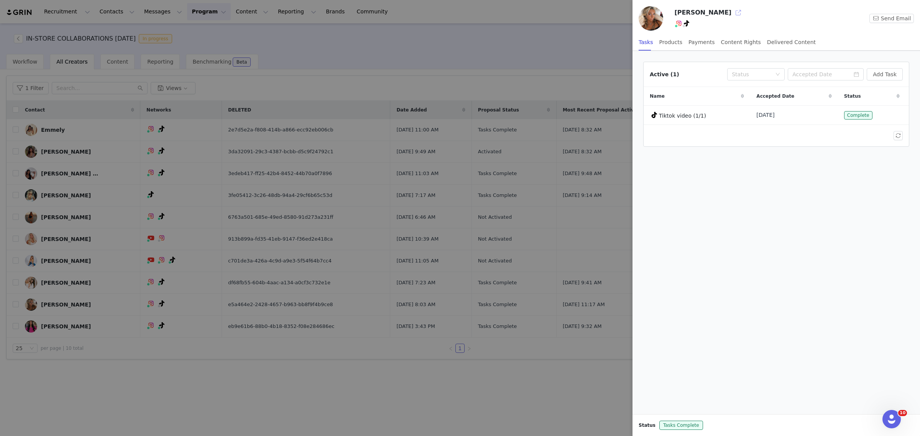
click at [732, 14] on button "button" at bounding box center [738, 13] width 12 height 12
click at [202, 435] on div at bounding box center [460, 218] width 920 height 436
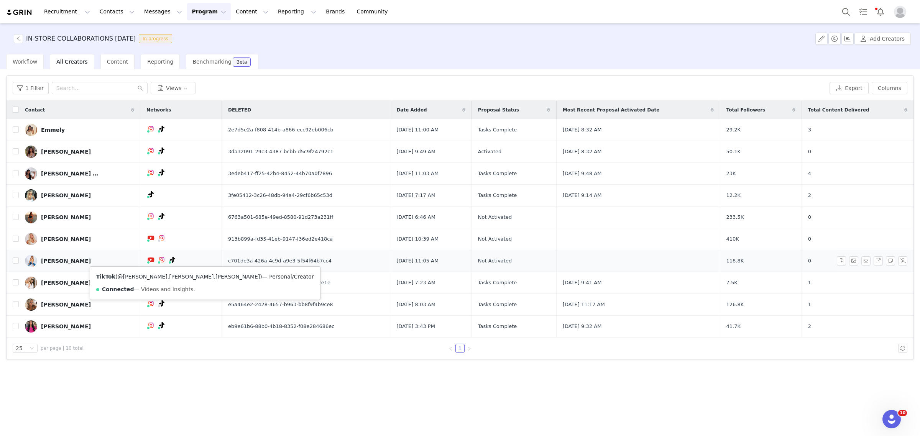
click at [149, 276] on link "@joelle.elyse.logan" at bounding box center [188, 277] width 143 height 6
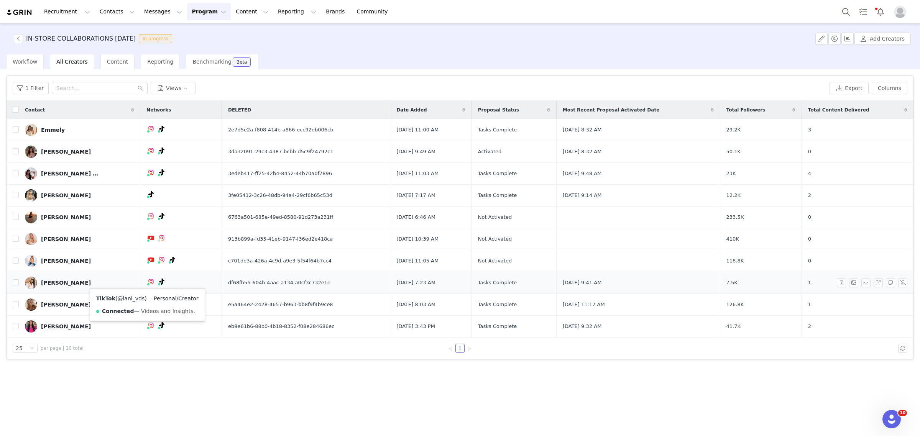
click at [135, 296] on link "@lani_vds" at bounding box center [130, 299] width 27 height 6
click at [187, 8] on button "Program Program" at bounding box center [209, 11] width 44 height 17
click at [191, 33] on p "Activations" at bounding box center [190, 34] width 30 height 8
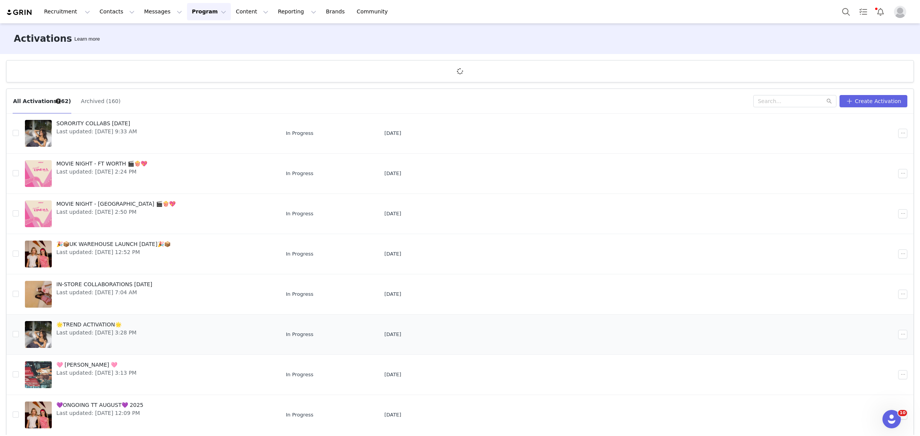
scroll to position [28, 0]
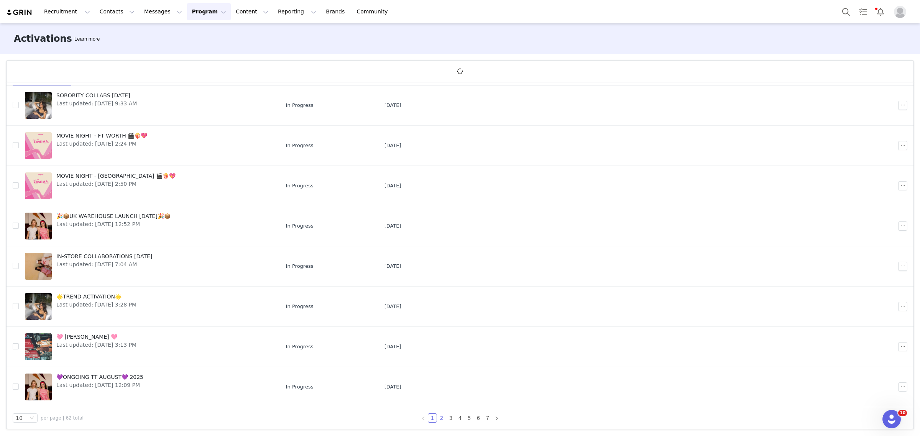
click at [437, 418] on link "2" at bounding box center [441, 418] width 8 height 8
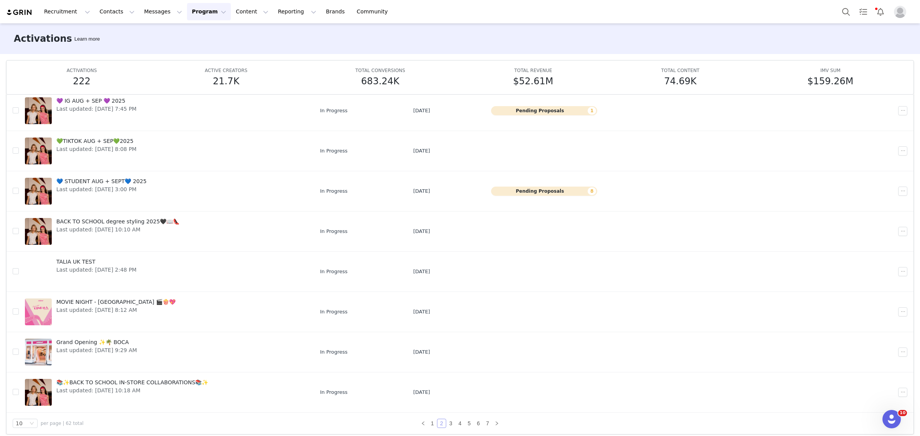
scroll to position [40, 0]
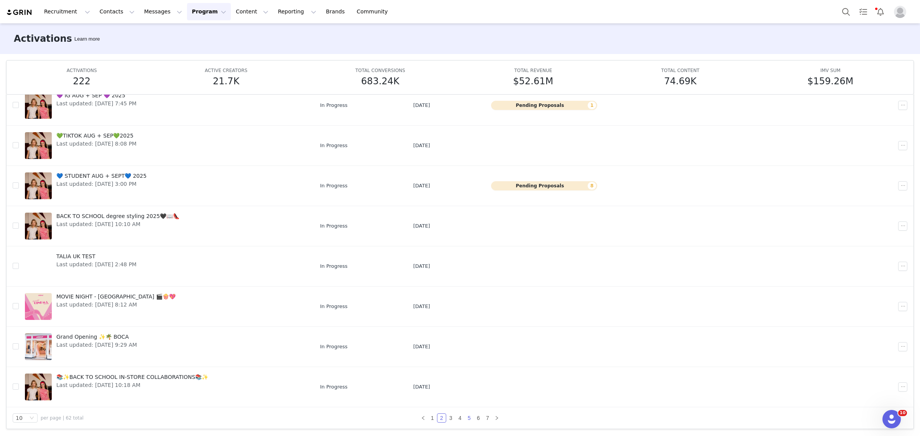
click at [466, 418] on link "5" at bounding box center [469, 418] width 8 height 8
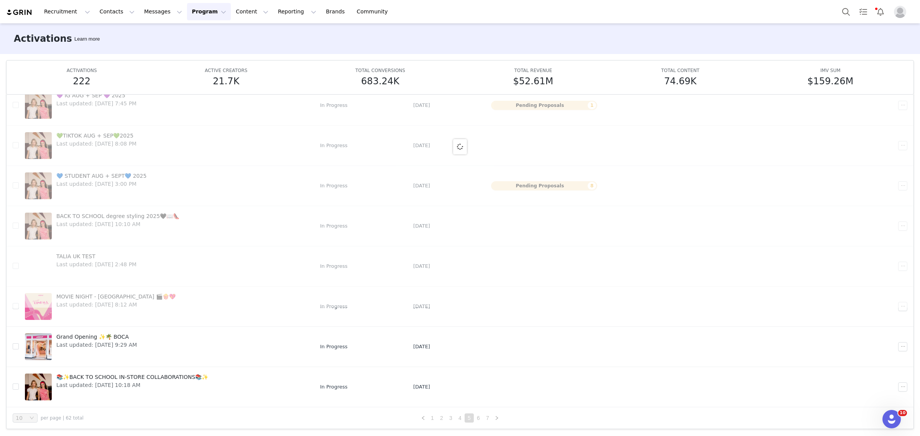
scroll to position [0, 0]
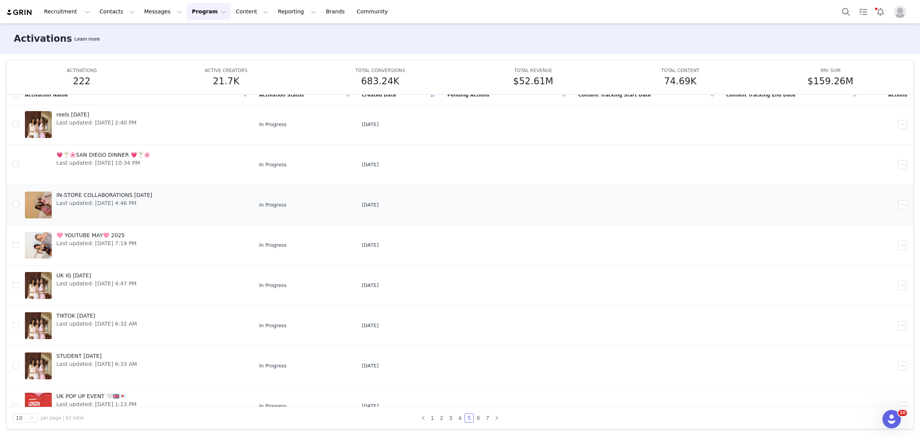
click at [176, 194] on link "IN-STORE COLLABORATIONS MAY 2025 Last updated: Jun 24, 2025 4:46 PM" at bounding box center [136, 205] width 222 height 31
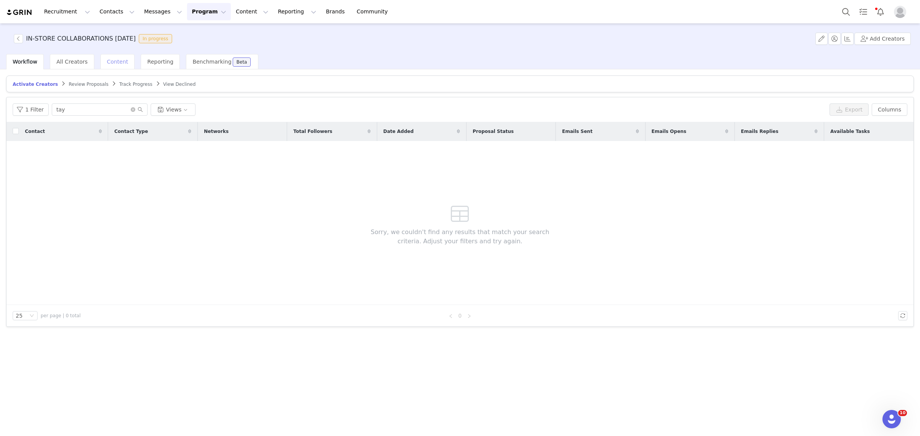
click at [116, 64] on span "Content" at bounding box center [117, 62] width 21 height 6
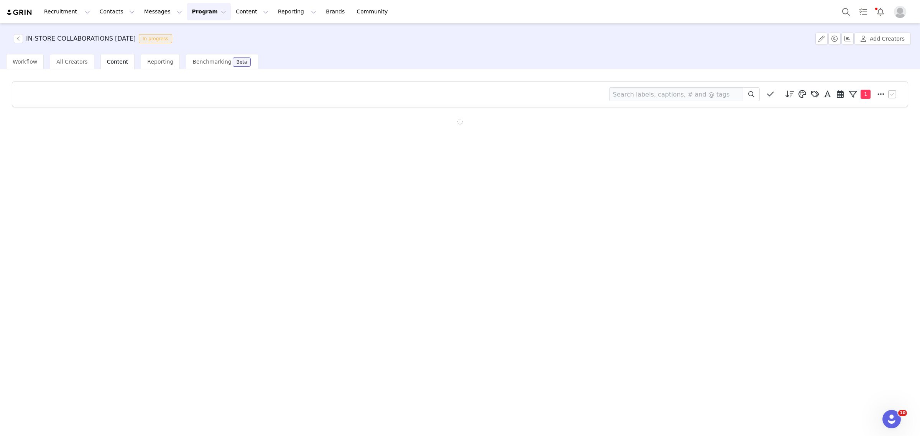
click at [90, 62] on div "Workflow All Creators Content Reporting Benchmarking Beta" at bounding box center [132, 61] width 252 height 15
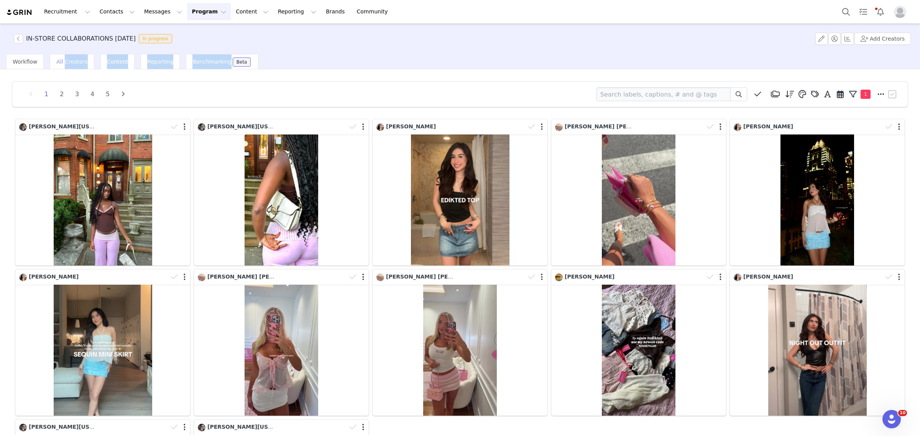
click at [80, 63] on span "All Creators" at bounding box center [71, 62] width 31 height 6
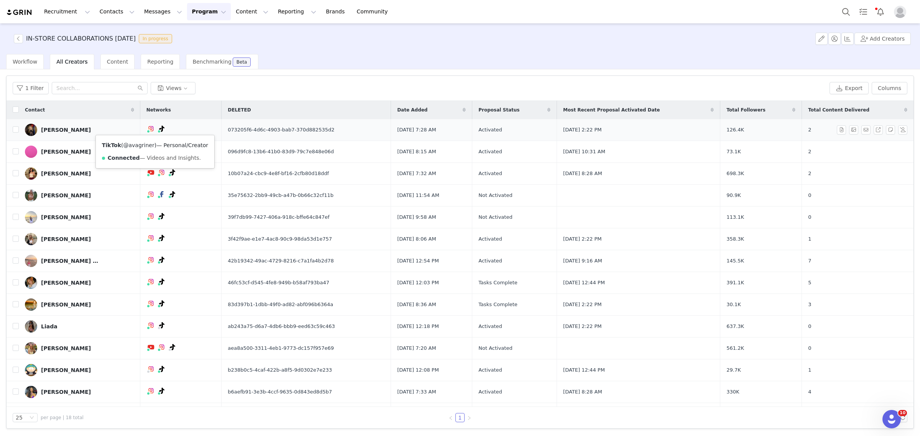
click at [145, 143] on link "@avagriner" at bounding box center [138, 145] width 31 height 6
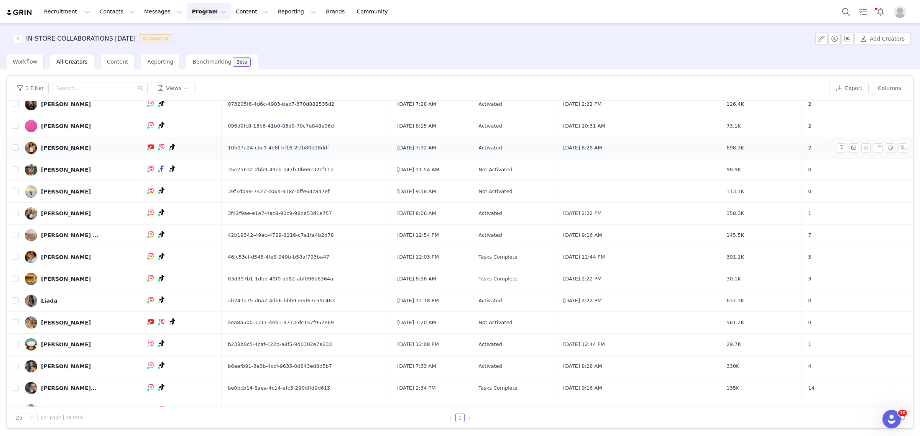
scroll to position [48, 0]
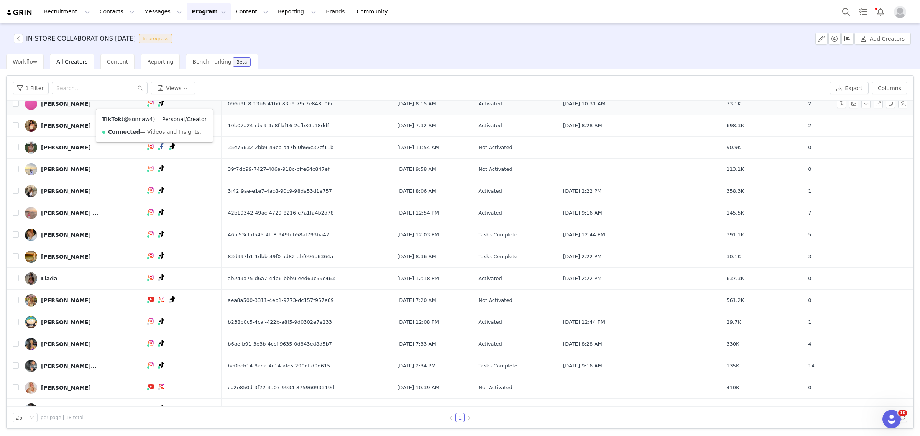
click at [146, 119] on link "@sonnaw4" at bounding box center [138, 119] width 30 height 6
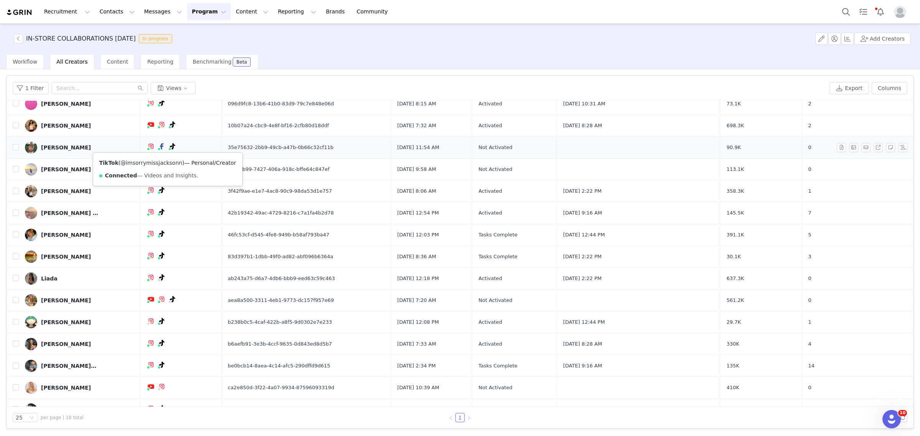
click at [152, 162] on link "@imsorrymissjacksonn" at bounding box center [151, 163] width 62 height 6
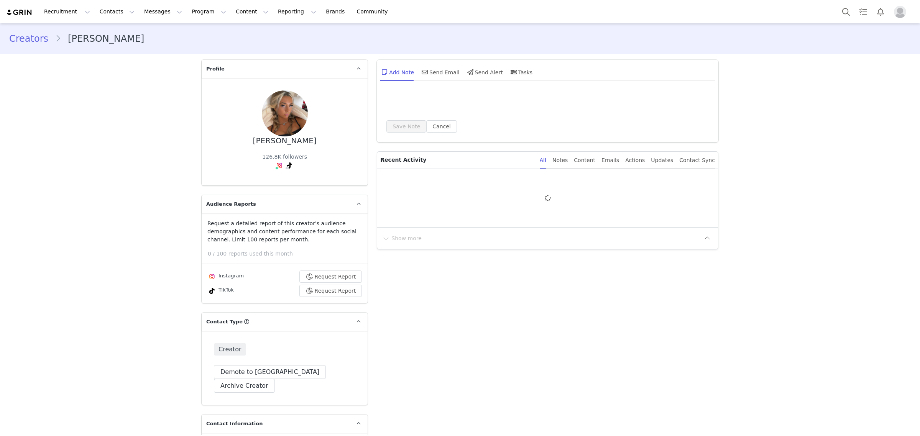
type input "+1 ([GEOGRAPHIC_DATA])"
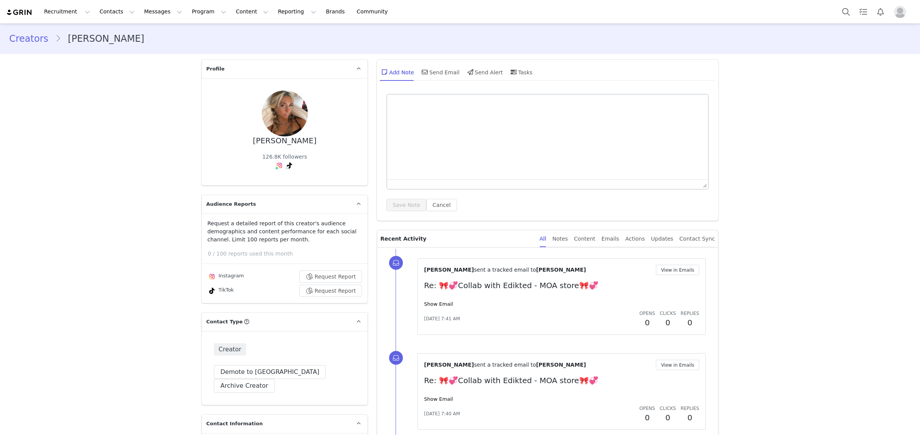
click at [414, 70] on div "Add Note Send Email Send Alert Tasks" at bounding box center [456, 72] width 153 height 18
click at [424, 68] on span at bounding box center [424, 71] width 9 height 9
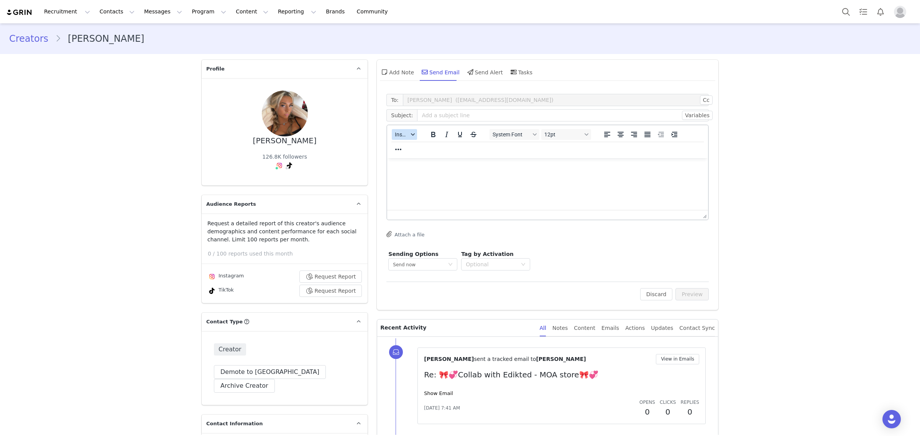
click at [410, 133] on div "button" at bounding box center [413, 135] width 6 height 4
click at [412, 148] on div "Insert Template" at bounding box center [428, 147] width 69 height 9
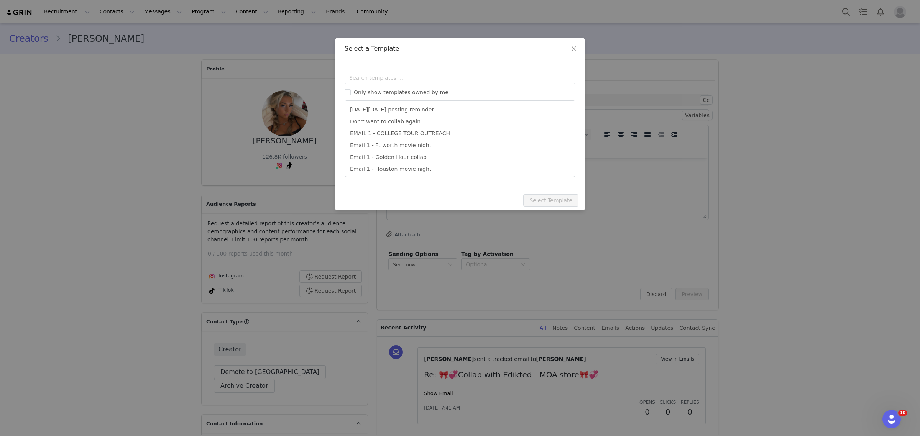
click at [385, 67] on div "Templates Only show templates owned by me Black Friday posting reminder Don't w…" at bounding box center [459, 124] width 249 height 131
click at [387, 75] on input "text" at bounding box center [460, 78] width 231 height 12
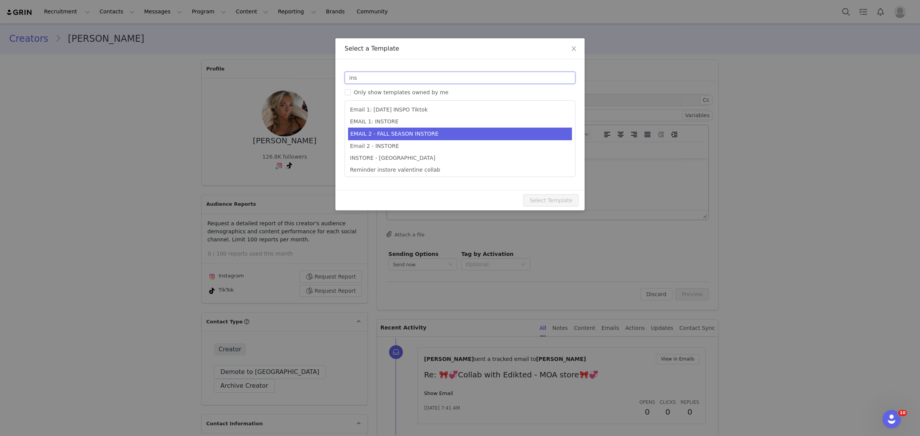
type input "ins"
click at [396, 128] on li "EMAIL 1: INSTORE" at bounding box center [460, 122] width 224 height 12
type input "🎀💞Collab with Edikted - XXX store🎀💞"
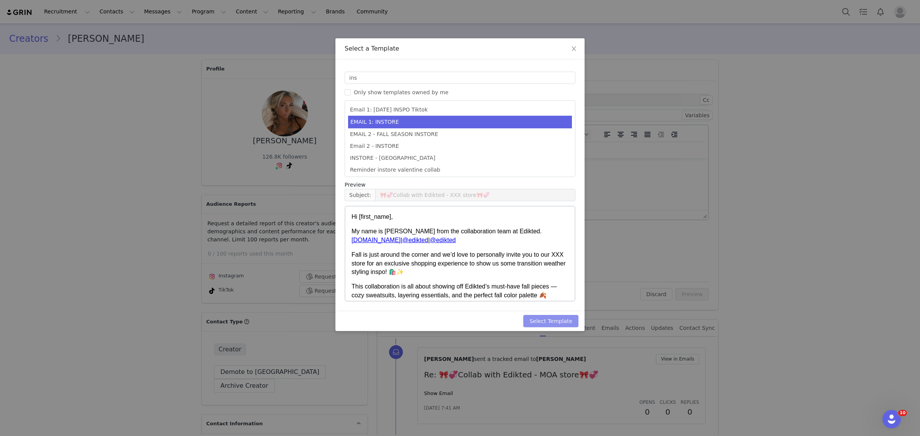
click at [577, 327] on button "Select Template" at bounding box center [550, 321] width 55 height 12
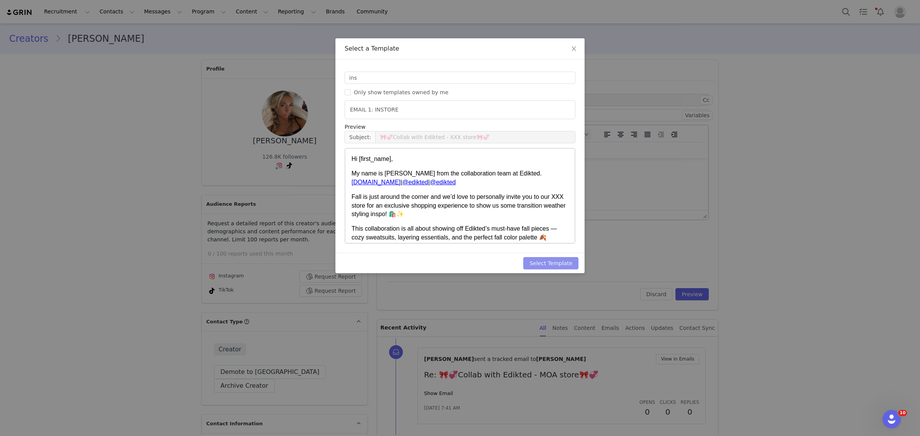
type input "🎀💞Collab with Edikted - XXX store🎀💞"
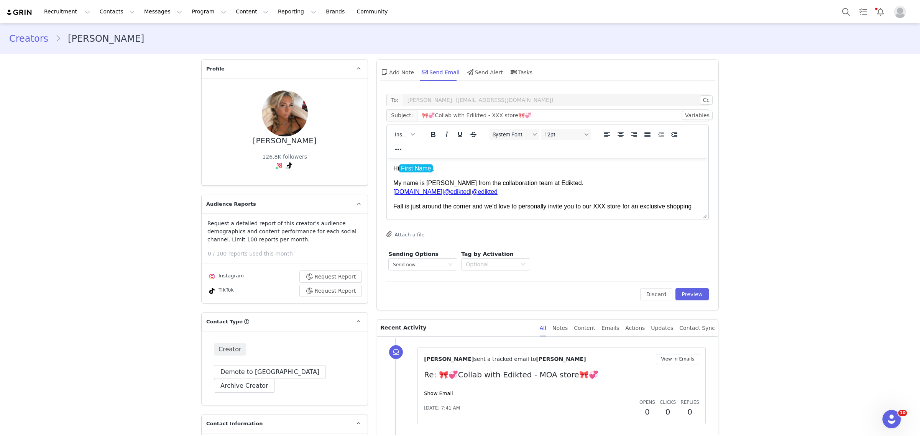
click at [602, 207] on p "Fall is just around the corner and we’d love to personally invite you to our XX…" at bounding box center [547, 210] width 309 height 17
drag, startPoint x: 603, startPoint y: 207, endPoint x: 595, endPoint y: 209, distance: 8.6
click at [595, 209] on p "Fall is just around the corner and we’d love to personally invite you to our XX…" at bounding box center [547, 210] width 309 height 17
drag, startPoint x: 490, startPoint y: 114, endPoint x: 480, endPoint y: 117, distance: 10.0
click at [480, 117] on input "🎀💞Collab with Edikted - XXX store🎀💞" at bounding box center [563, 115] width 292 height 12
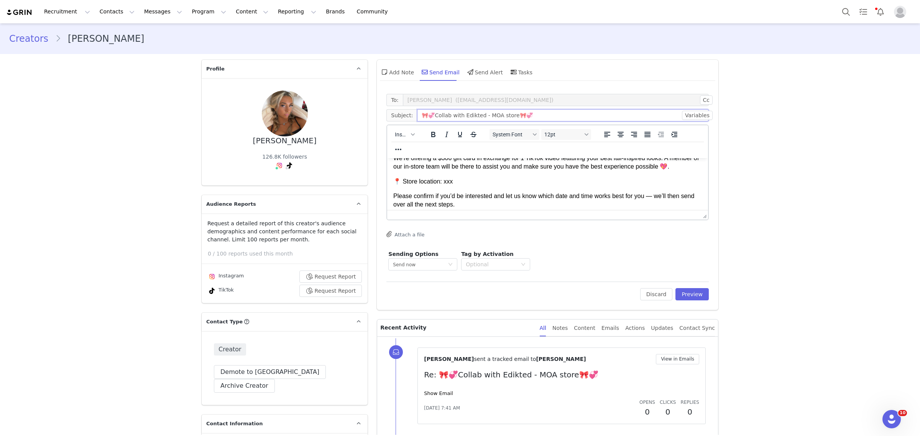
scroll to position [96, 0]
type input "🎀💞Collab with Edikted - MOA store🎀💞"
click at [439, 184] on p "📍 Store location: xxx" at bounding box center [547, 181] width 309 height 8
click at [439, 182] on p "📍 Store location: xxx" at bounding box center [547, 181] width 309 height 8
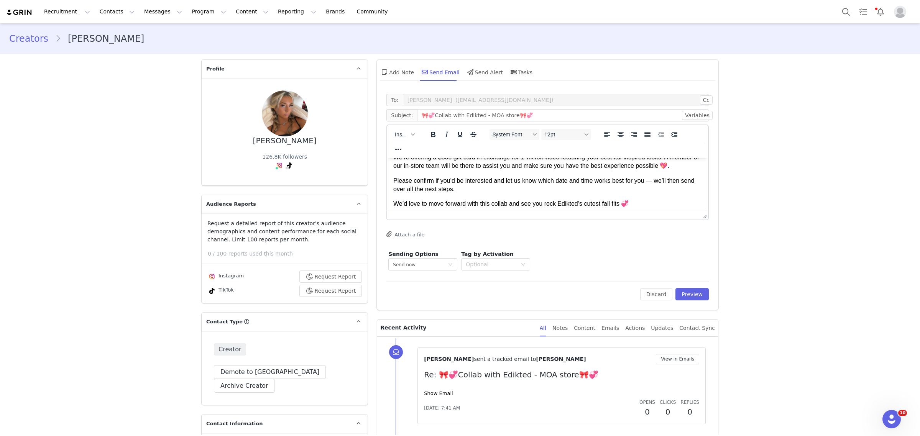
scroll to position [100, 0]
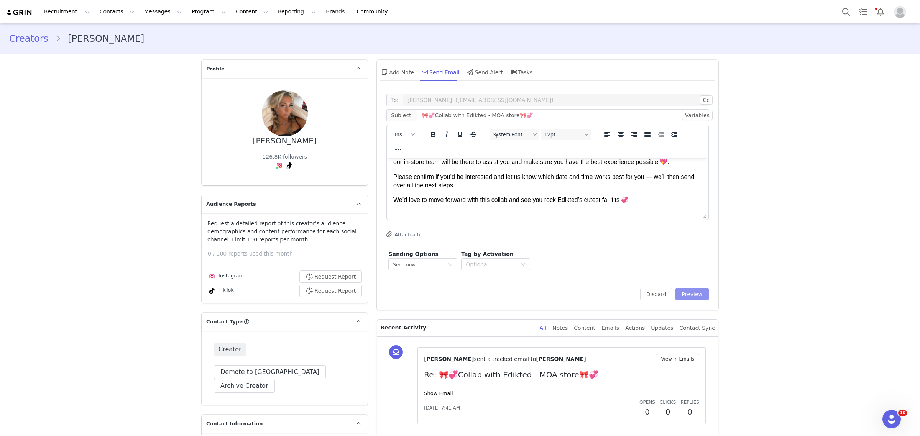
click at [689, 289] on button "Preview" at bounding box center [691, 294] width 33 height 12
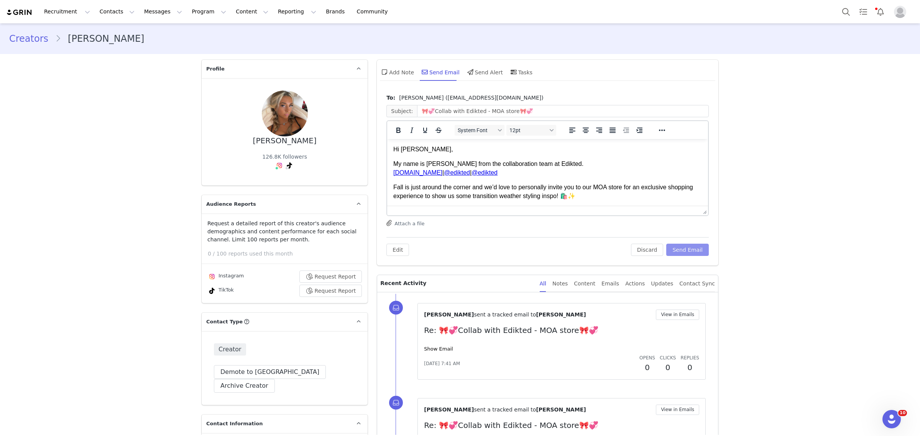
scroll to position [0, 0]
click at [623, 185] on p "Fall is just around the corner and we’d love to personally invite you to our MO…" at bounding box center [547, 191] width 309 height 17
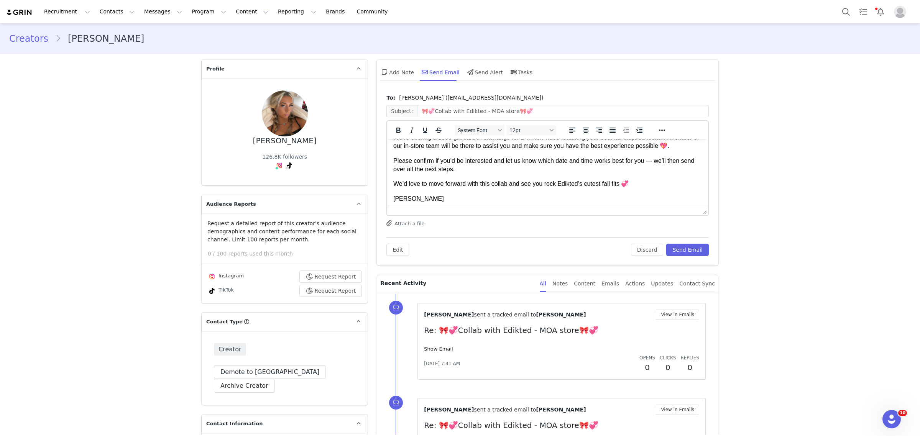
scroll to position [100, 0]
click at [685, 247] on button "Send Email" at bounding box center [687, 250] width 43 height 12
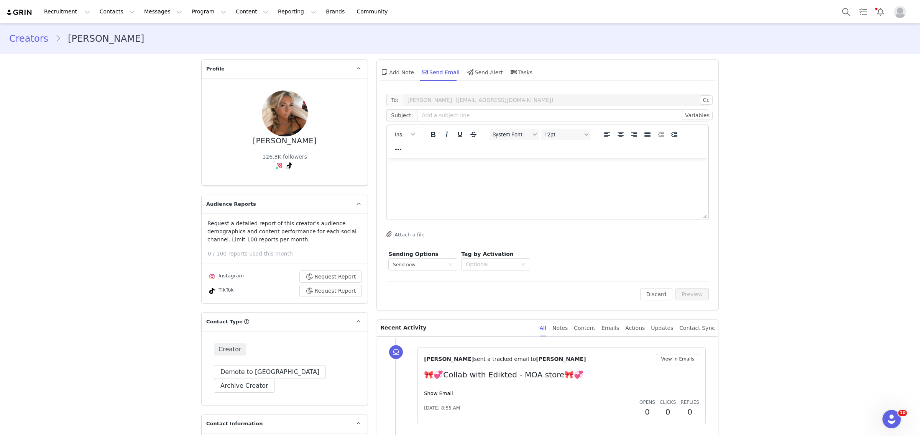
scroll to position [0, 0]
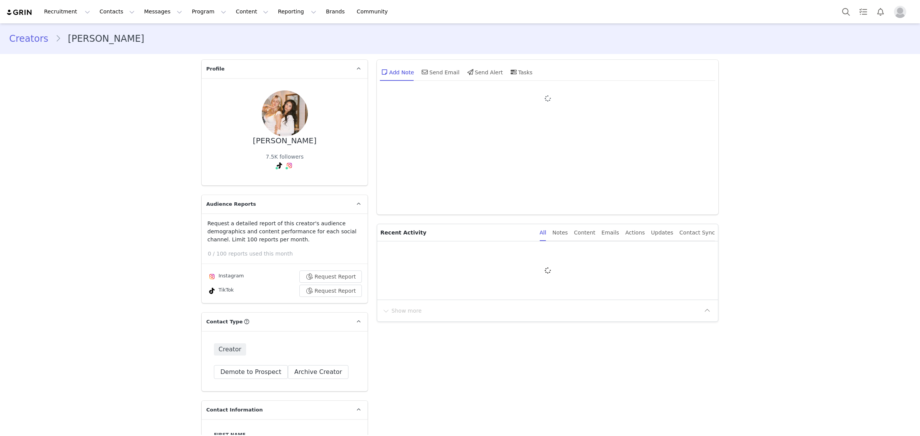
type input "+1 ([GEOGRAPHIC_DATA])"
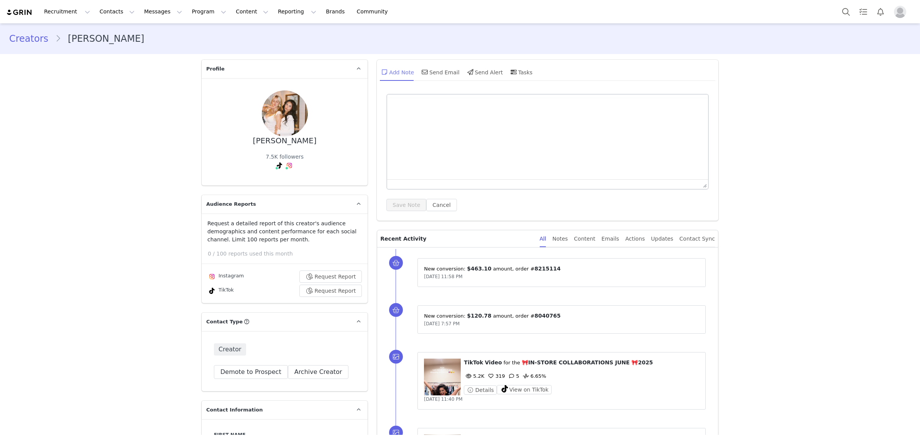
click at [407, 71] on div "Add Note" at bounding box center [397, 72] width 34 height 18
click at [430, 75] on div "Send Email" at bounding box center [439, 72] width 39 height 18
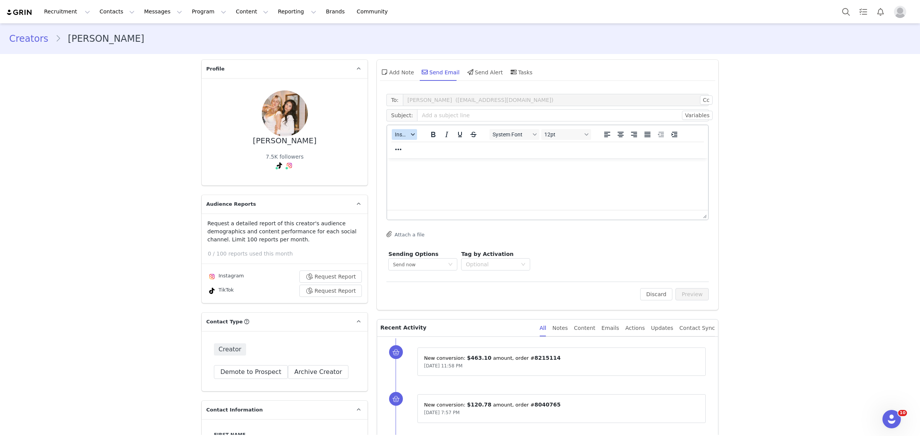
click at [398, 137] on span "Insert" at bounding box center [401, 134] width 13 height 6
click at [405, 144] on div "Insert Template" at bounding box center [428, 147] width 69 height 9
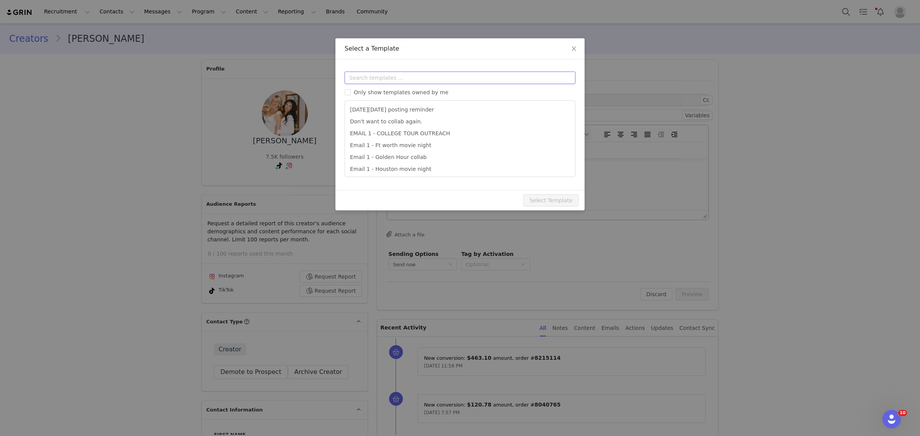
click at [371, 77] on input "text" at bounding box center [460, 78] width 231 height 12
type input "ins"
click at [380, 118] on li "EMAIL 1: INSTORE" at bounding box center [460, 122] width 224 height 13
type input "🎀💞Collab with Edikted - XXX store🎀💞"
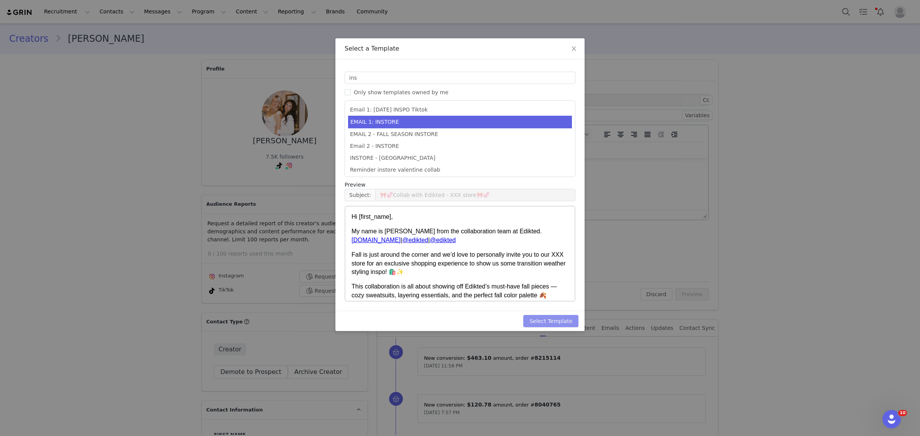
click at [552, 321] on button "Select Template" at bounding box center [550, 321] width 55 height 12
type input "🎀💞Collab with Edikted - XXX store🎀💞"
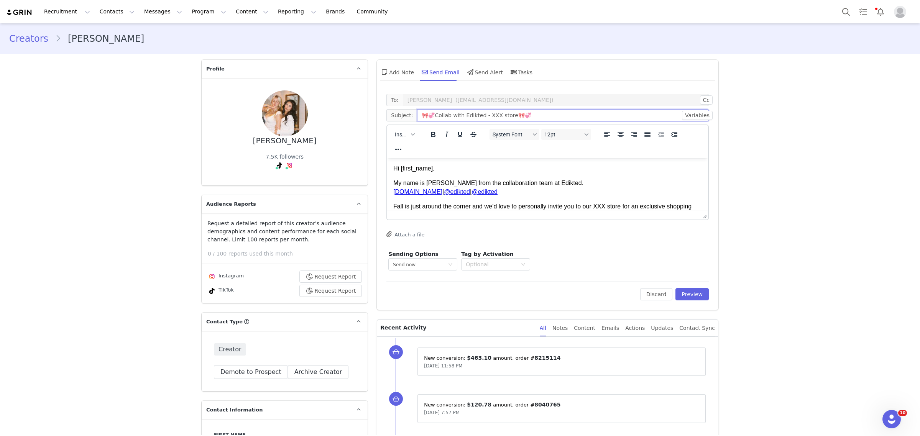
drag, startPoint x: 491, startPoint y: 116, endPoint x: 480, endPoint y: 118, distance: 10.5
click at [480, 118] on input "🎀💞Collab with Edikted - XXX store🎀💞" at bounding box center [563, 115] width 292 height 12
type input "🎀💞Collab with Edikted - Irvine store🎀💞"
drag, startPoint x: 605, startPoint y: 206, endPoint x: 593, endPoint y: 208, distance: 11.7
click at [593, 208] on p "Fall is just around the corner and we’d love to personally invite you to our XX…" at bounding box center [547, 210] width 309 height 17
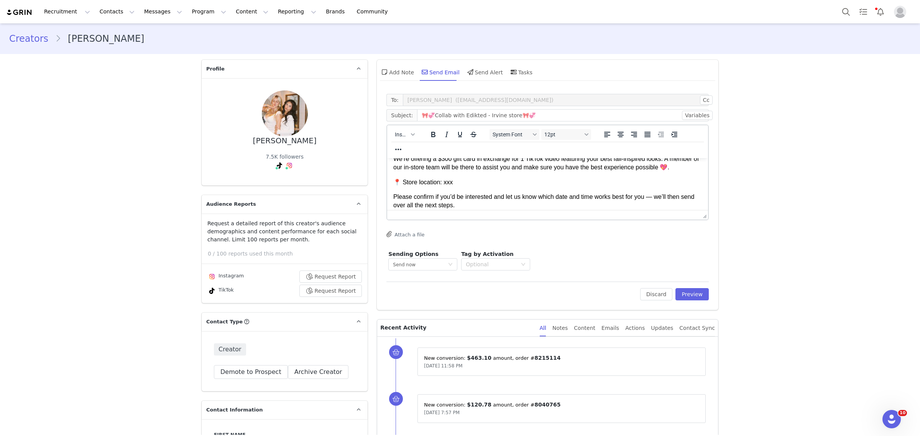
scroll to position [96, 0]
click at [445, 183] on p "📍 Store location: xxx" at bounding box center [547, 181] width 309 height 8
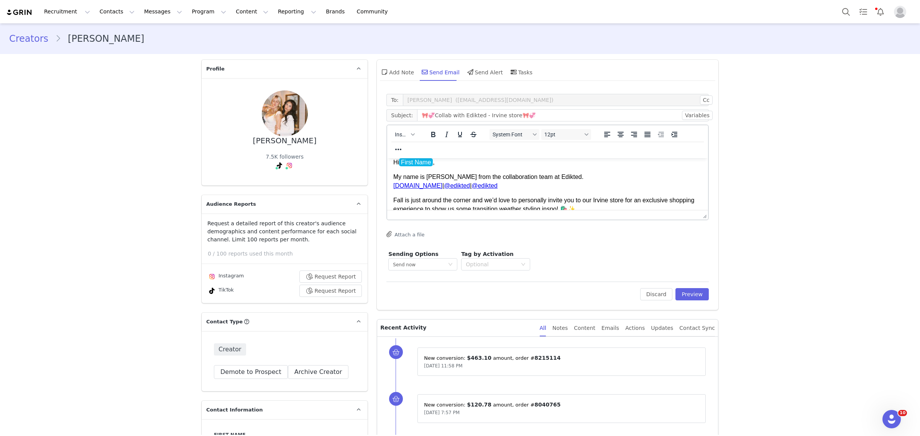
scroll to position [4, 0]
click at [626, 210] on p "Fall is just around the corner and we’d love to personally invite you to our Ir…" at bounding box center [547, 207] width 309 height 17
click at [623, 203] on p "Fall is just around the corner and we’d love to personally invite you to our Ir…" at bounding box center [547, 207] width 309 height 17
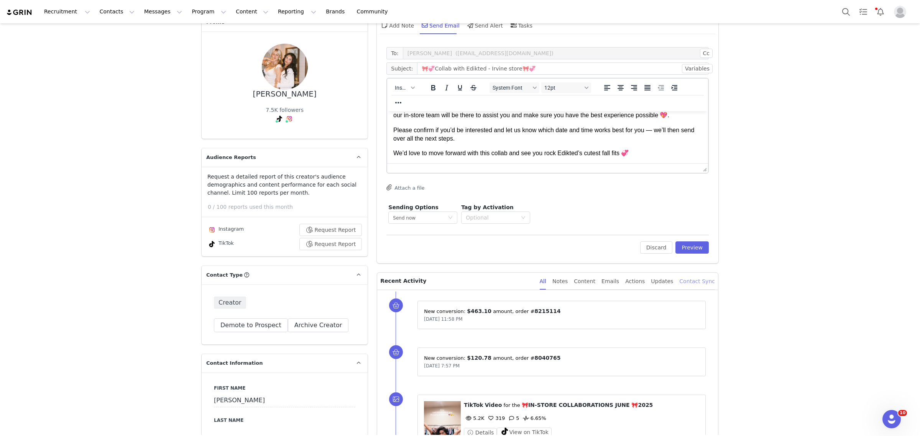
scroll to position [48, 0]
click at [695, 248] on button "Preview" at bounding box center [691, 246] width 33 height 12
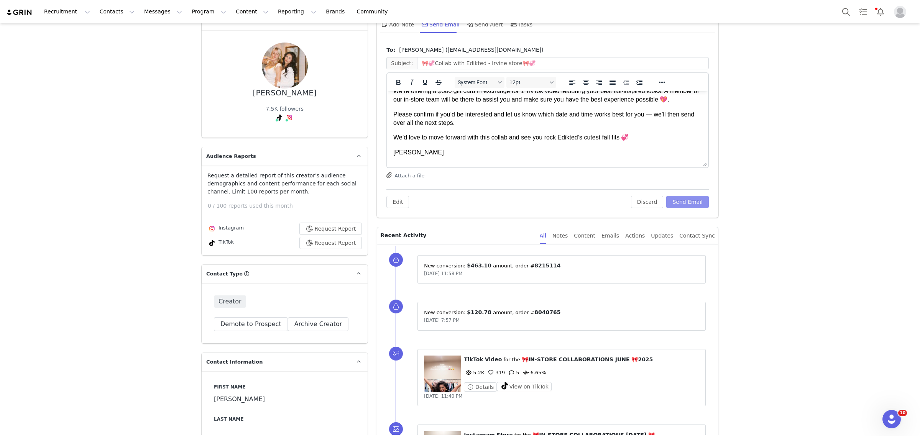
scroll to position [96, 0]
click at [695, 208] on button "Send Email" at bounding box center [687, 202] width 43 height 12
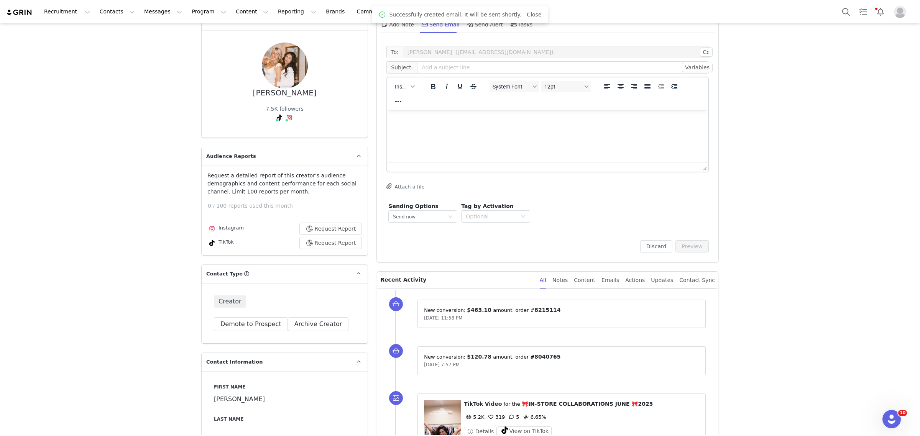
scroll to position [0, 0]
